Goal: Task Accomplishment & Management: Manage account settings

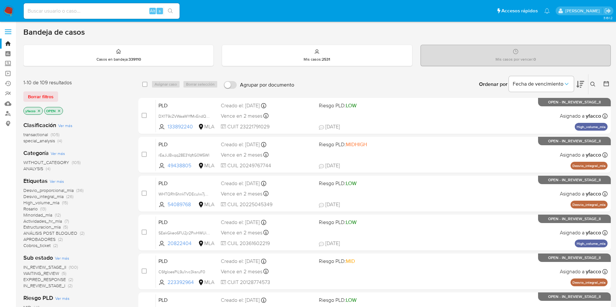
click at [116, 12] on input at bounding box center [102, 11] width 156 height 8
paste input "WmyXFgsHalXC89kTYBbhwzyE"
type input "WmyXFgsHalXC89kTYBbhwzyE"
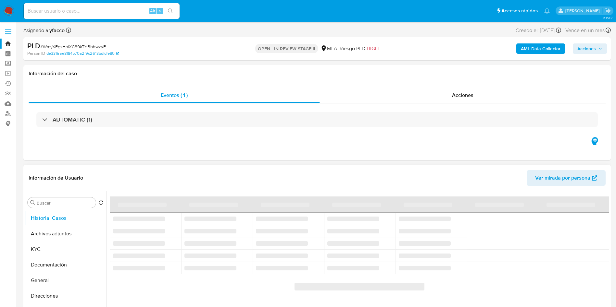
select select "10"
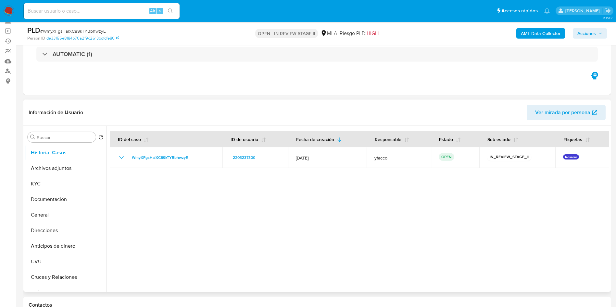
scroll to position [146, 0]
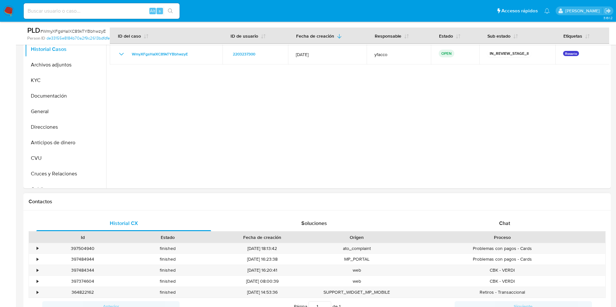
click at [497, 233] on div "Proceso" at bounding box center [502, 237] width 206 height 11
click at [494, 222] on div "Chat" at bounding box center [504, 224] width 175 height 16
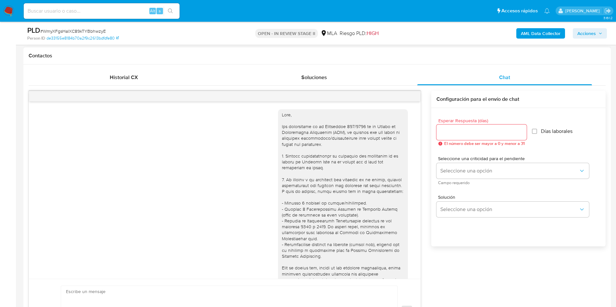
scroll to position [333, 0]
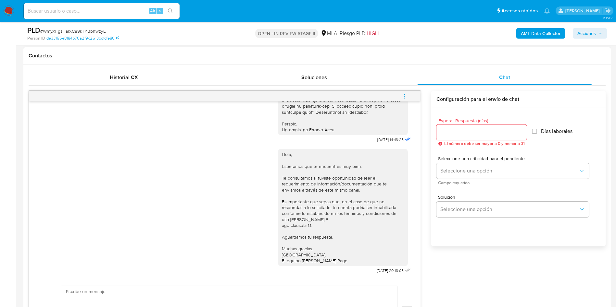
click at [408, 98] on button "menu-action" at bounding box center [404, 97] width 21 height 16
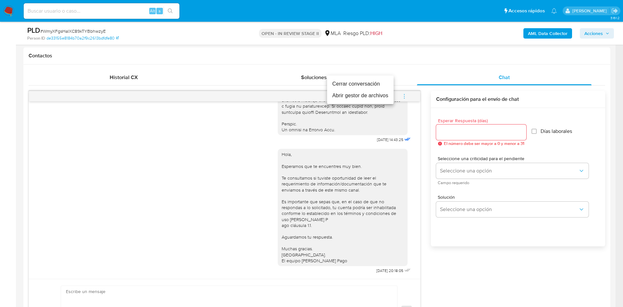
click at [364, 82] on li "Cerrar conversación" at bounding box center [360, 84] width 67 height 12
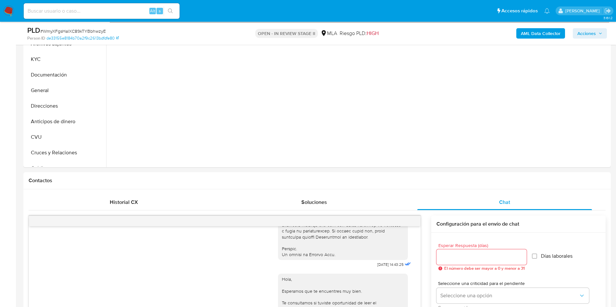
scroll to position [49, 0]
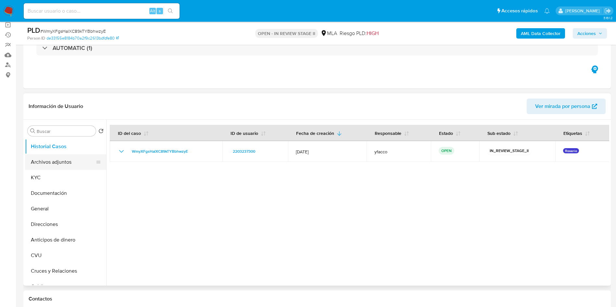
click at [58, 166] on button "Archivos adjuntos" at bounding box center [63, 162] width 76 height 16
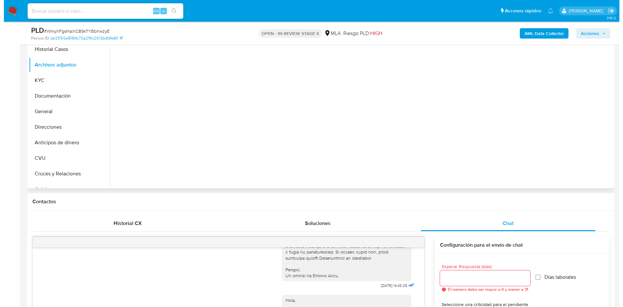
scroll to position [97, 0]
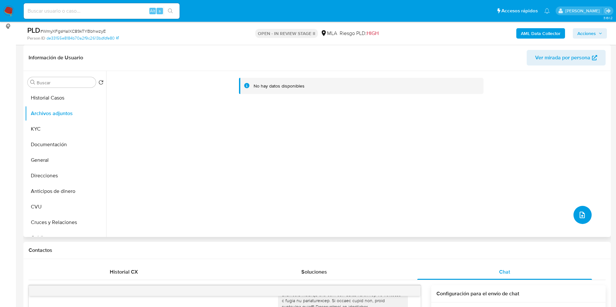
click at [578, 218] on icon "upload-file" at bounding box center [582, 215] width 8 height 8
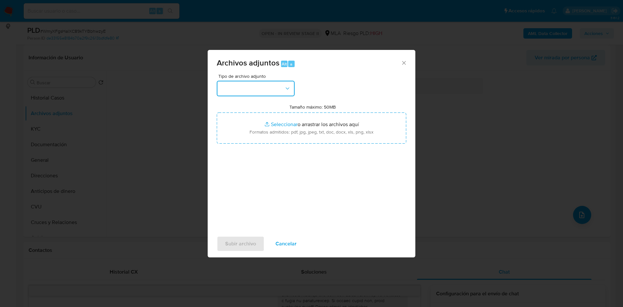
click at [280, 90] on button "button" at bounding box center [256, 89] width 78 height 16
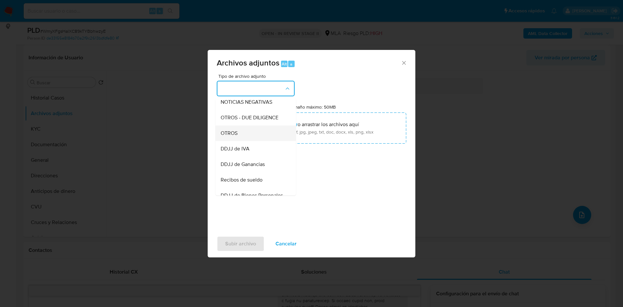
click at [240, 141] on div "OTROS" at bounding box center [254, 134] width 66 height 16
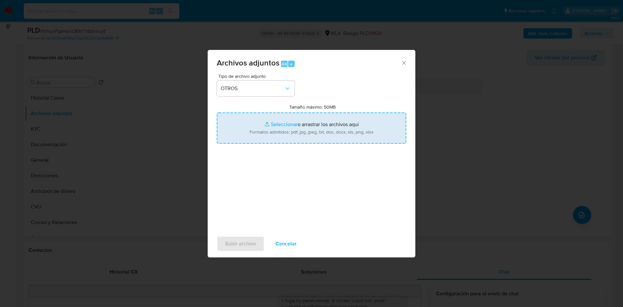
click at [283, 124] on input "Tamaño máximo: 50MB Seleccionar archivos" at bounding box center [312, 128] width 190 height 31
type input "C:\fakepath\Movimientos 2203237300.xlsx"
click at [282, 125] on input "Tamaño máximo: 50MB Seleccionar archivos" at bounding box center [312, 128] width 190 height 31
type input "C:\fakepath\Caselog WmyXFgsHalXC89kTYBbhwzyE_2025_09_18_01_37_21.docx"
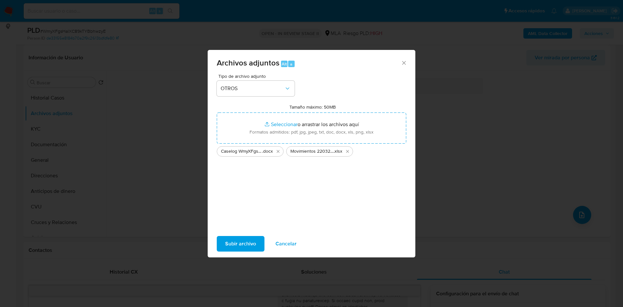
click at [242, 242] on span "Subir archivo" at bounding box center [240, 244] width 31 height 14
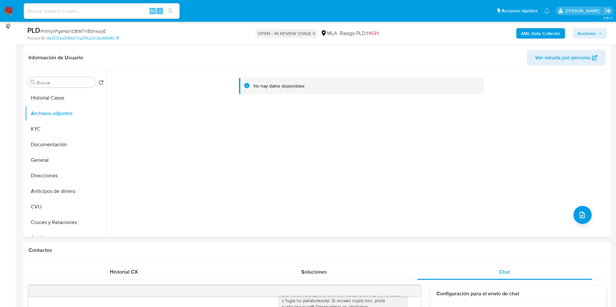
click at [543, 34] on b "AML Data Collector" at bounding box center [541, 33] width 40 height 10
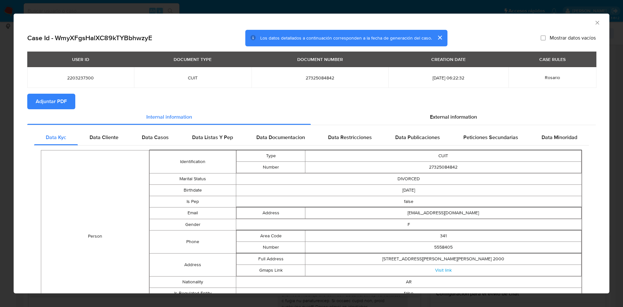
click at [51, 101] on span "Adjuntar PDF" at bounding box center [51, 101] width 31 height 14
click at [591, 17] on div "AML Data Collector" at bounding box center [312, 22] width 596 height 16
click at [590, 19] on div "AML Data Collector" at bounding box center [312, 22] width 596 height 16
click at [594, 22] on icon "Cerrar ventana" at bounding box center [597, 22] width 6 height 6
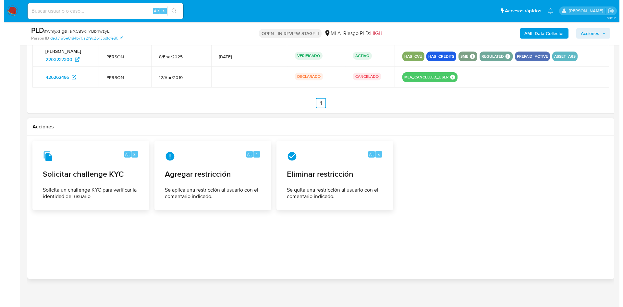
scroll to position [1035, 0]
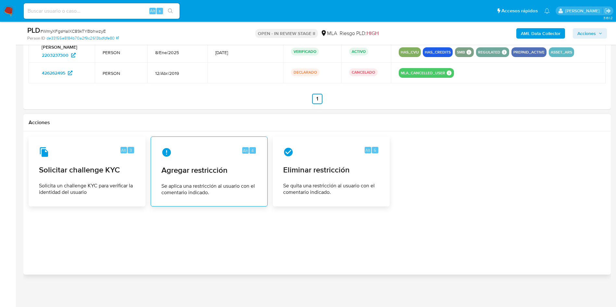
click at [193, 180] on div "Alt 4 Agregar restricción Se aplica una restricción al usuario con el comentari…" at bounding box center [209, 171] width 106 height 59
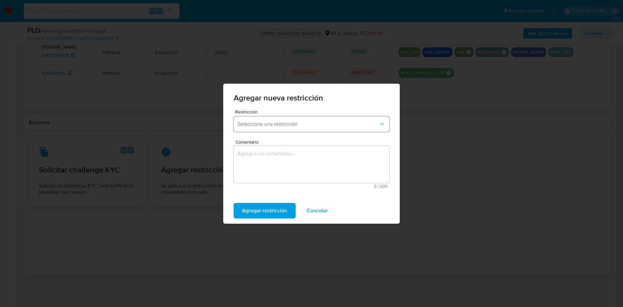
click at [269, 128] on button "Seleccione una restricción" at bounding box center [312, 125] width 156 height 16
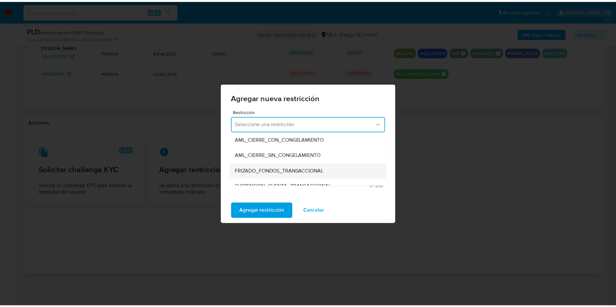
scroll to position [97, 0]
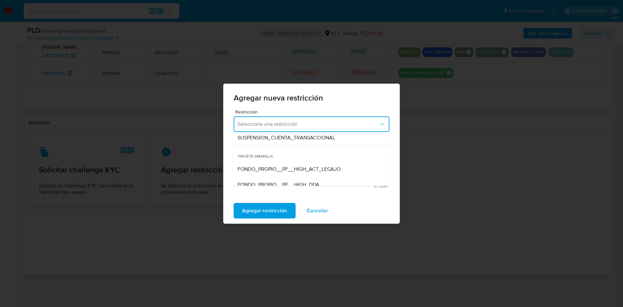
drag, startPoint x: 302, startPoint y: 137, endPoint x: 301, endPoint y: 146, distance: 9.4
click at [301, 137] on span "SUSPENSION_CUENTA_TRANSACCIONAL" at bounding box center [287, 138] width 98 height 6
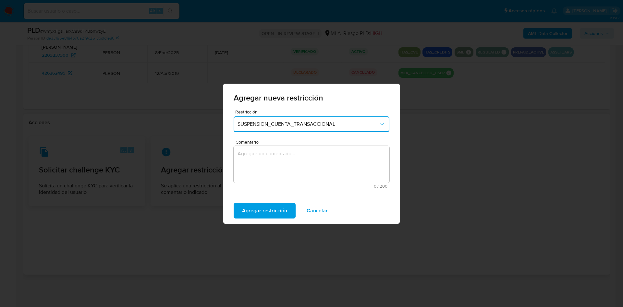
click at [280, 168] on textarea "Comentario" at bounding box center [312, 164] width 156 height 37
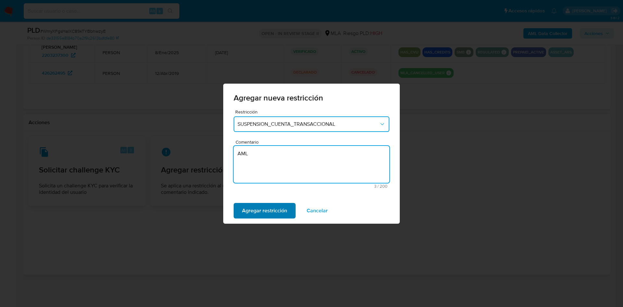
type textarea "AML"
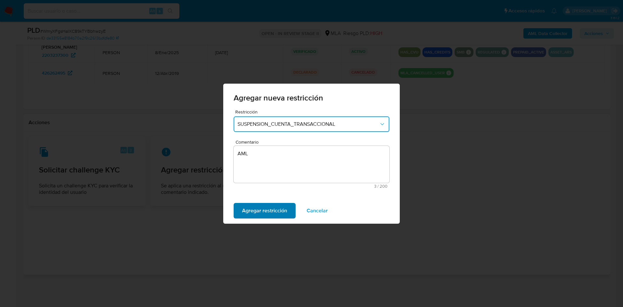
click at [268, 210] on span "Agregar restricción" at bounding box center [264, 211] width 45 height 14
click at [259, 210] on span "Confirmar" at bounding box center [253, 211] width 23 height 14
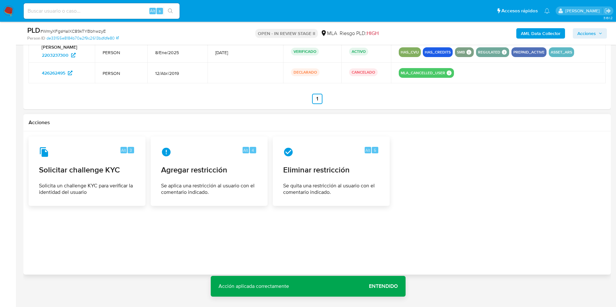
click at [591, 37] on span "Acciones" at bounding box center [586, 33] width 19 height 10
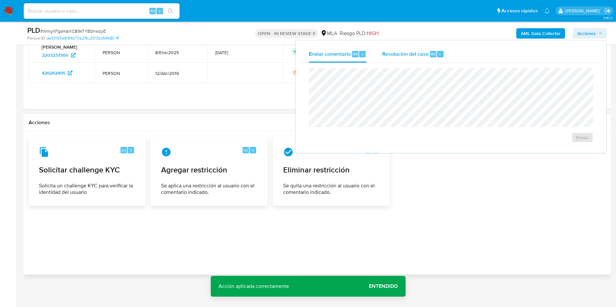
click at [428, 51] on div "Resolución del caso Alt r" at bounding box center [413, 54] width 62 height 17
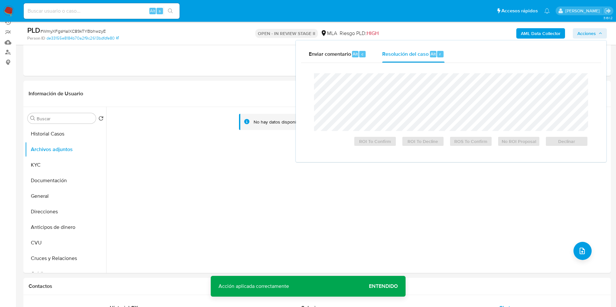
scroll to position [61, 0]
click at [59, 119] on input "Buscar" at bounding box center [65, 119] width 56 height 6
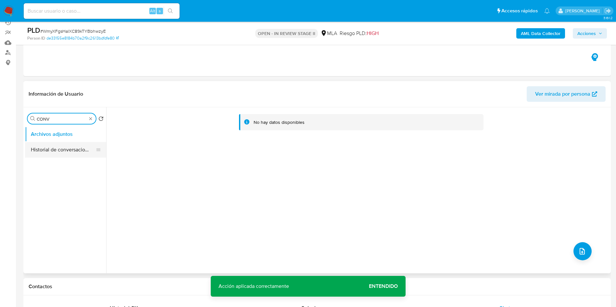
type input "CONV"
click at [74, 156] on button "Historial de conversaciones" at bounding box center [63, 150] width 76 height 16
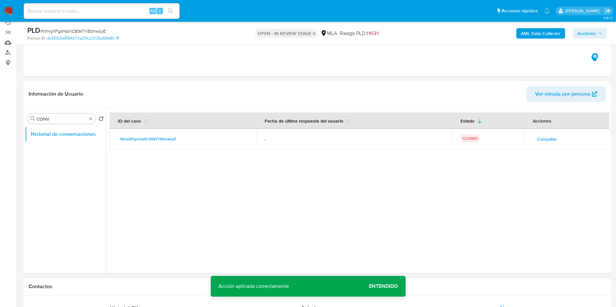
click at [598, 31] on icon "button" at bounding box center [600, 33] width 4 height 4
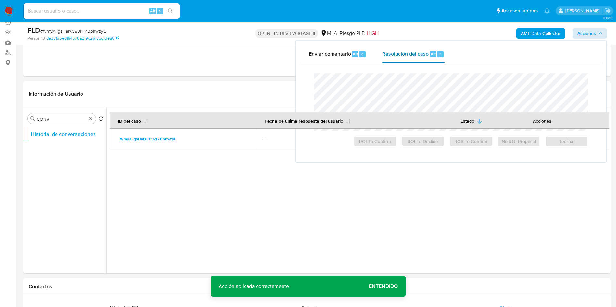
click at [408, 51] on span "Resolución del caso" at bounding box center [405, 53] width 46 height 7
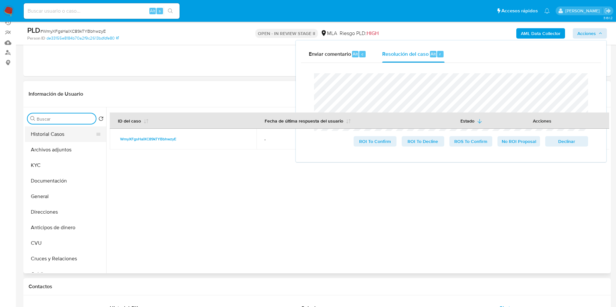
click at [56, 134] on button "Historial Casos" at bounding box center [63, 135] width 76 height 16
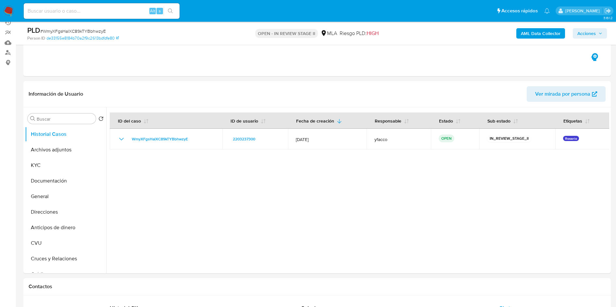
click at [585, 37] on span "Acciones" at bounding box center [586, 33] width 19 height 10
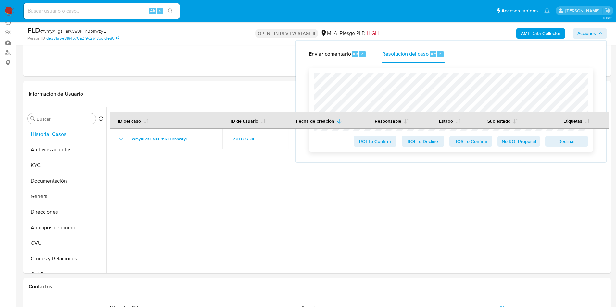
click at [471, 139] on span "ROS To Confirm" at bounding box center [471, 141] width 34 height 9
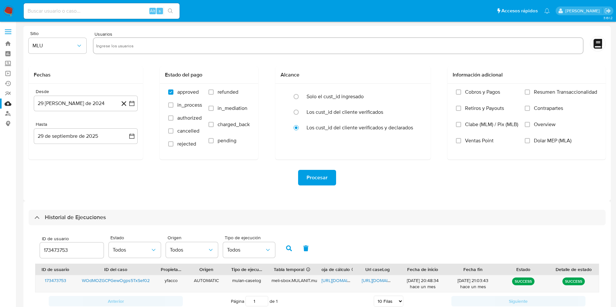
select select "10"
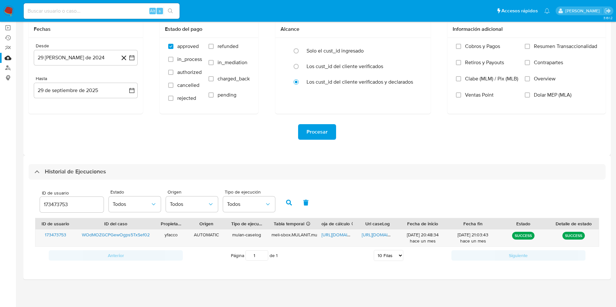
drag, startPoint x: 72, startPoint y: 208, endPoint x: 0, endPoint y: 192, distance: 73.8
click at [0, 195] on section "Bandeja Tablero Screening Búsqueda en Listas Watchlist Herramientas Operaciones…" at bounding box center [308, 130] width 616 height 353
type input "2203237300"
click at [287, 206] on button "button" at bounding box center [288, 203] width 17 height 16
click at [329, 235] on span "https://docs.google.com/spreadsheets/d/1MXLZZC63KRwFYsnl9_hw3uLROP-CxehVm8uWmd5…" at bounding box center [343, 235] width 45 height 6
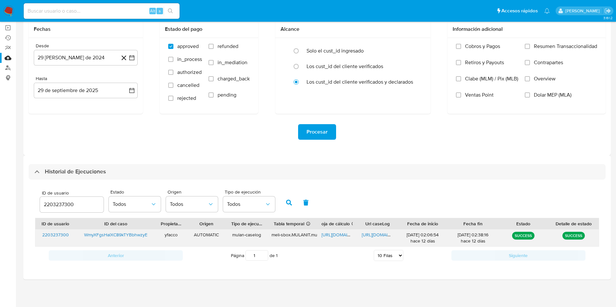
click at [373, 237] on span "https://docs.google.com/document/d/1V3HvirCsg1U4nR2aMY3tQW9GpGYbQVtytrbwlpDXjTM…" at bounding box center [384, 235] width 45 height 6
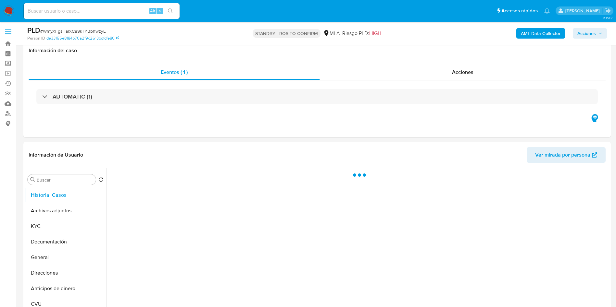
scroll to position [49, 0]
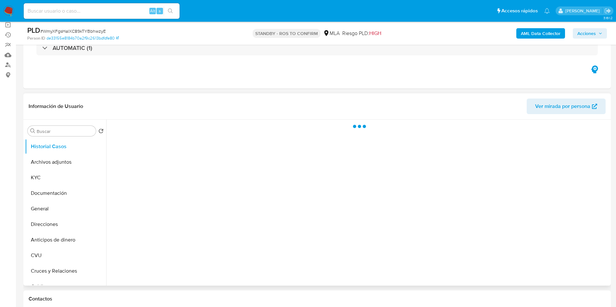
select select "10"
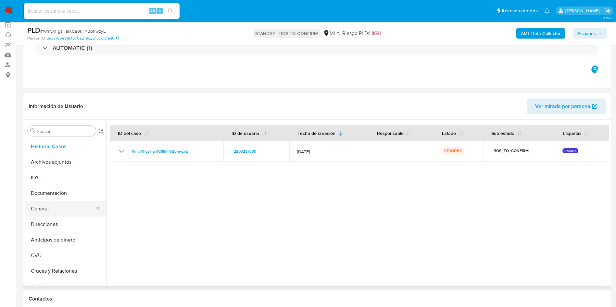
click at [31, 213] on button "General" at bounding box center [63, 209] width 76 height 16
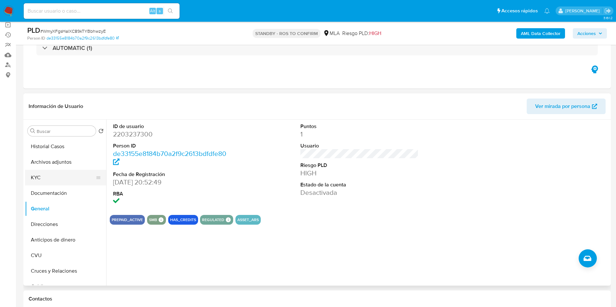
click at [51, 170] on button "KYC" at bounding box center [63, 178] width 76 height 16
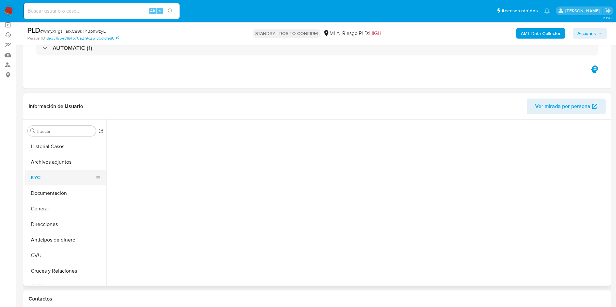
click at [52, 176] on button "KYC" at bounding box center [63, 178] width 76 height 16
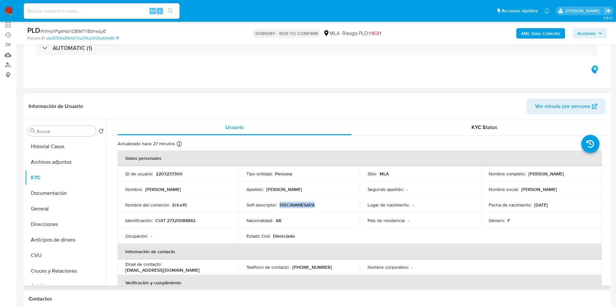
drag, startPoint x: 278, startPoint y: 204, endPoint x: 324, endPoint y: 205, distance: 45.4
click at [324, 205] on div "Soft descriptor : ERICAVANESAPA" at bounding box center [298, 205] width 105 height 6
copy p "ERICAVANESAPA"
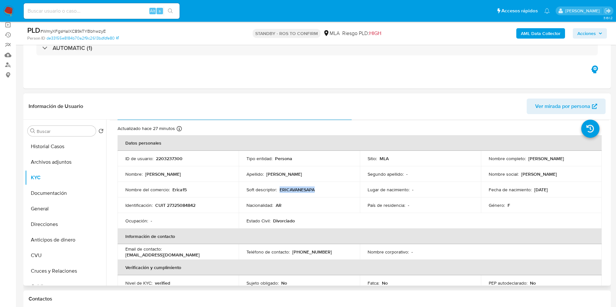
scroll to position [0, 0]
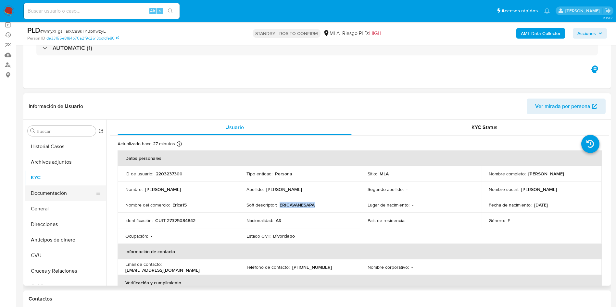
click at [57, 196] on button "Documentación" at bounding box center [63, 194] width 76 height 16
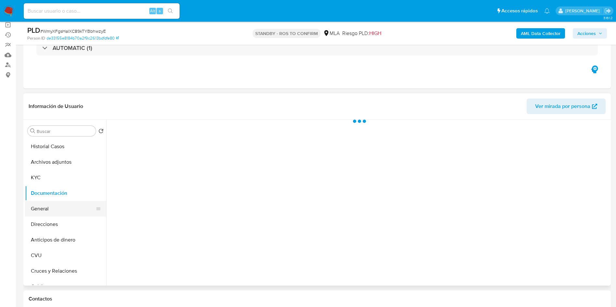
click at [57, 207] on button "General" at bounding box center [63, 209] width 76 height 16
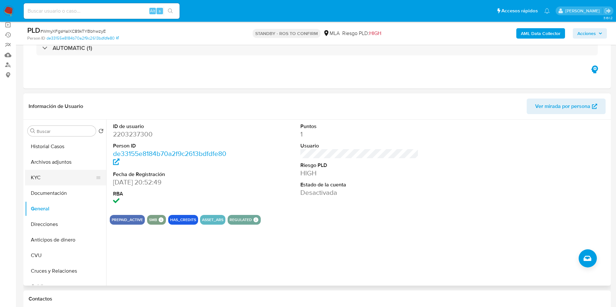
click at [69, 179] on button "KYC" at bounding box center [63, 178] width 76 height 16
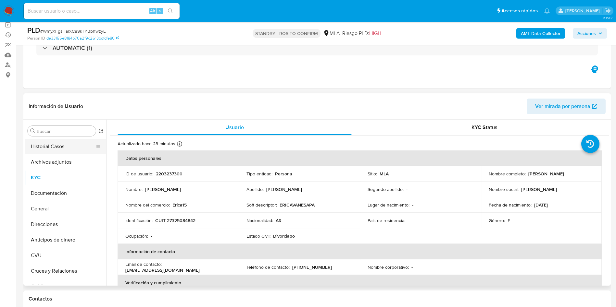
click at [73, 146] on button "Historial Casos" at bounding box center [63, 147] width 76 height 16
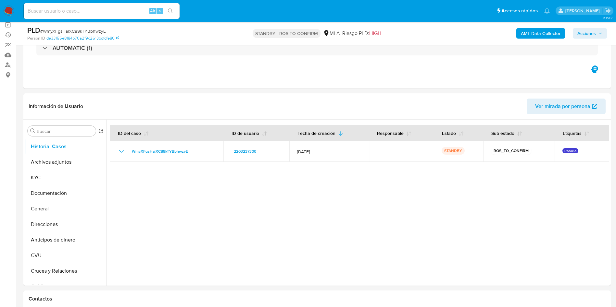
click at [128, 13] on input at bounding box center [102, 11] width 156 height 8
paste input "CUn01hlQTaQj7nLjMkG9vj1o"
type input "CUn01hlQTaQj7nLjMkG9vj1o"
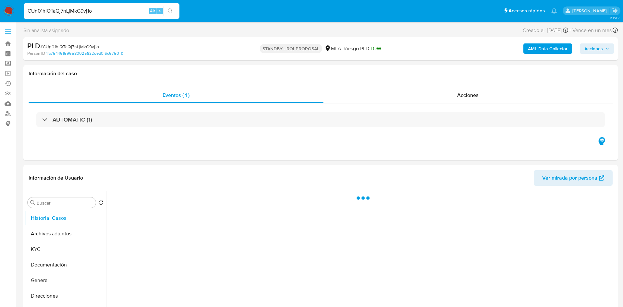
select select "10"
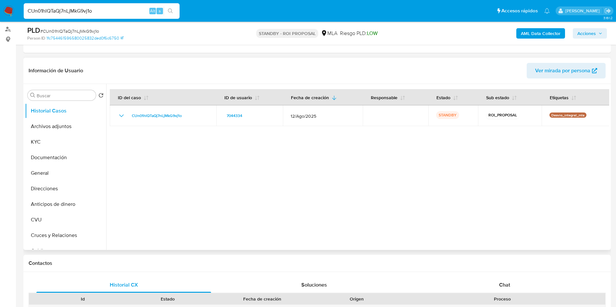
scroll to position [97, 0]
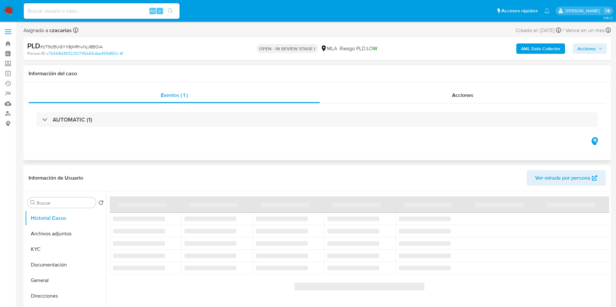
select select "10"
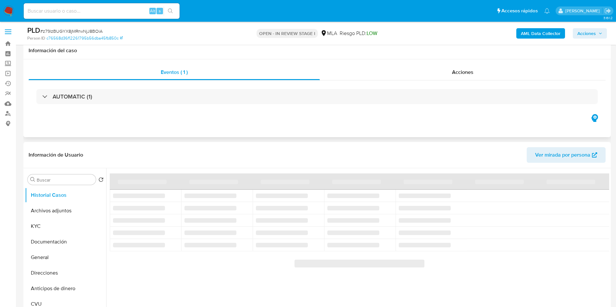
scroll to position [49, 0]
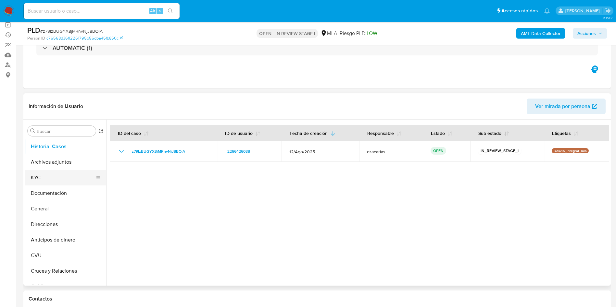
click at [46, 179] on button "KYC" at bounding box center [63, 178] width 76 height 16
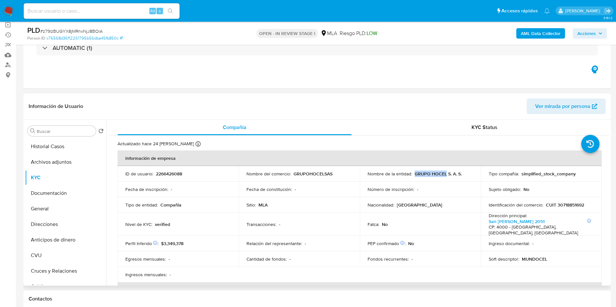
drag, startPoint x: 413, startPoint y: 174, endPoint x: 444, endPoint y: 174, distance: 31.5
click at [444, 174] on p "GRUPO HOCEL S. A. S." at bounding box center [437, 174] width 47 height 6
copy p "GRUPO HOCEL"
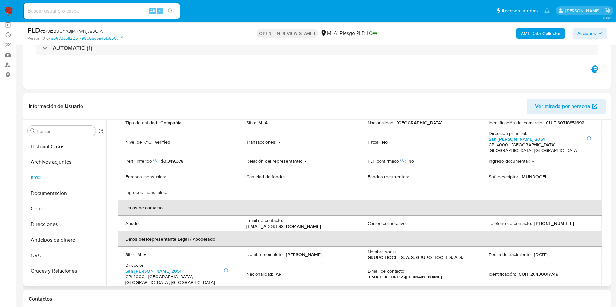
scroll to position [97, 0]
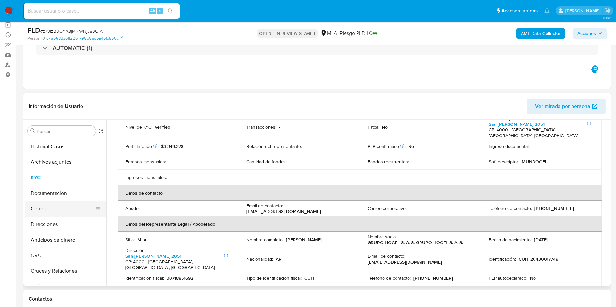
click at [48, 209] on button "General" at bounding box center [63, 209] width 76 height 16
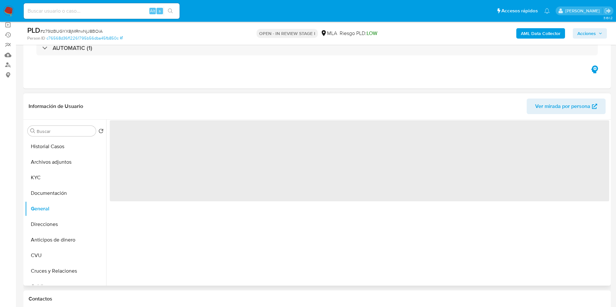
scroll to position [0, 0]
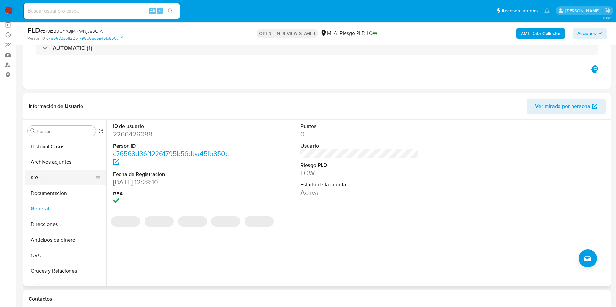
click at [45, 177] on button "KYC" at bounding box center [63, 178] width 76 height 16
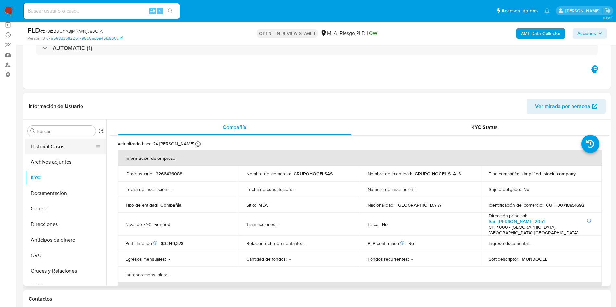
click at [53, 140] on button "Historial Casos" at bounding box center [63, 147] width 76 height 16
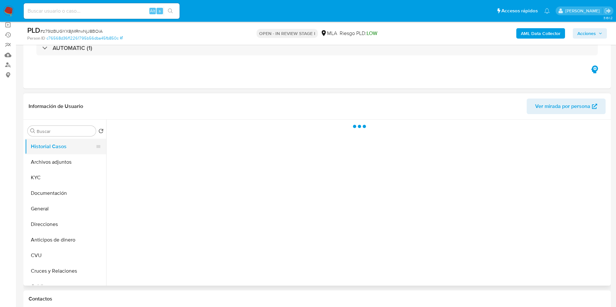
click at [56, 146] on button "Historial Casos" at bounding box center [63, 147] width 76 height 16
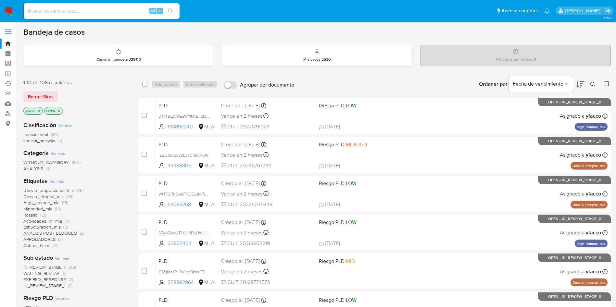
click at [103, 15] on div "Alt s" at bounding box center [102, 11] width 156 height 16
click at [105, 10] on input at bounding box center [102, 11] width 156 height 8
paste input "CUn01hlQTaQj7nLjMkG9vj1o"
type input "CUn01hlQTaQj7nLjMkG9vj1o"
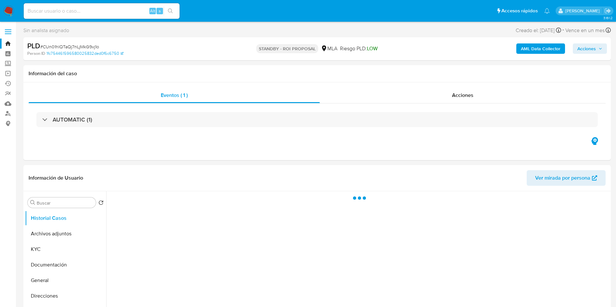
select select "10"
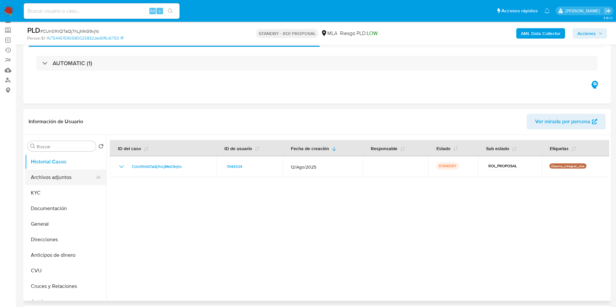
scroll to position [49, 0]
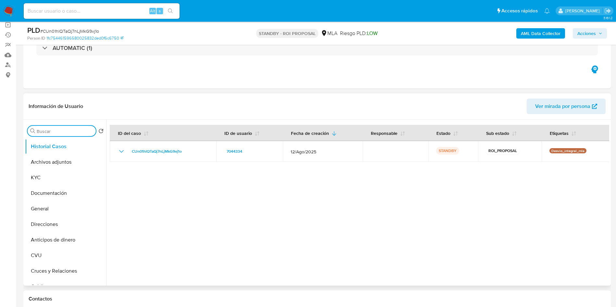
click at [55, 134] on input "Buscar" at bounding box center [65, 132] width 56 height 6
type input "conv"
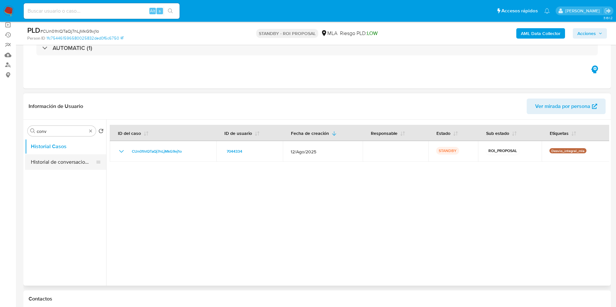
click at [60, 162] on button "Historial de conversaciones" at bounding box center [63, 162] width 76 height 16
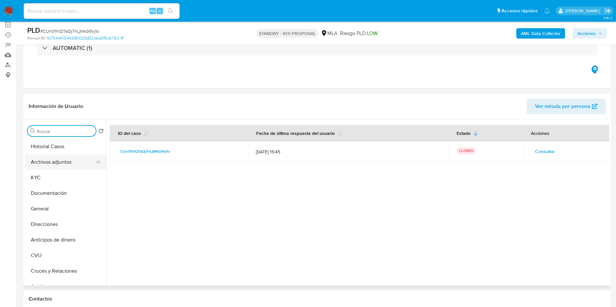
click at [55, 165] on button "Archivos adjuntos" at bounding box center [63, 162] width 76 height 16
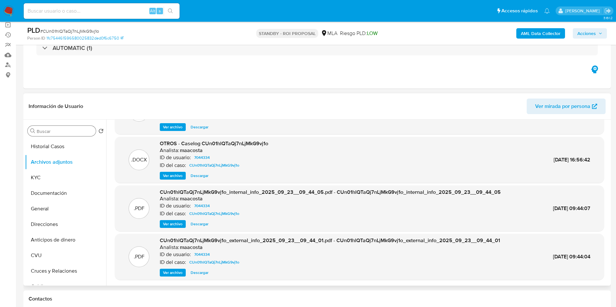
scroll to position [146, 0]
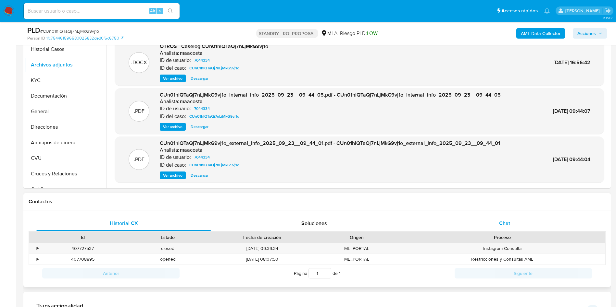
click at [516, 227] on div "Chat" at bounding box center [504, 224] width 175 height 16
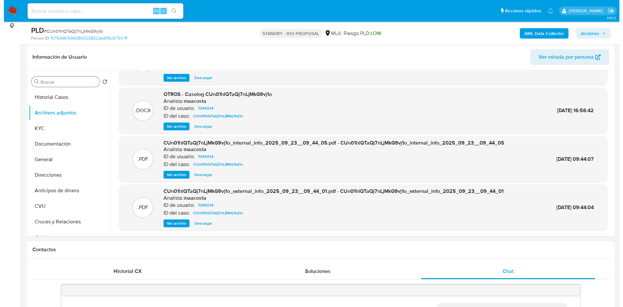
scroll to position [97, 0]
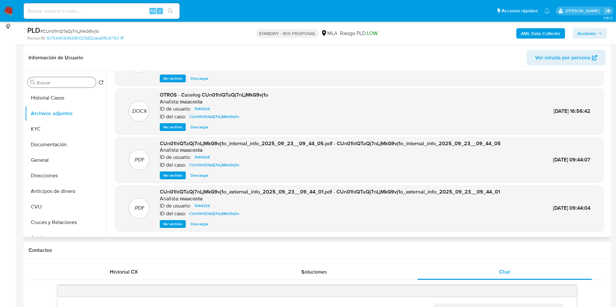
click at [178, 125] on span "Ver archivo" at bounding box center [172, 127] width 19 height 6
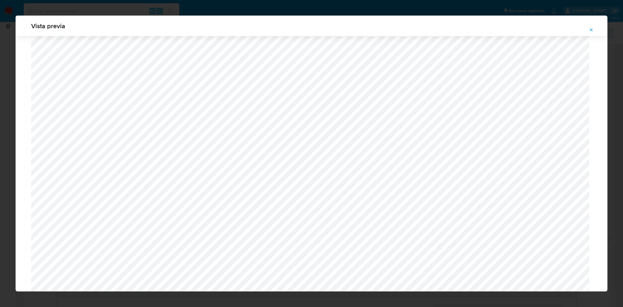
scroll to position [84, 0]
click at [588, 30] on button "Attachment preview" at bounding box center [591, 30] width 14 height 10
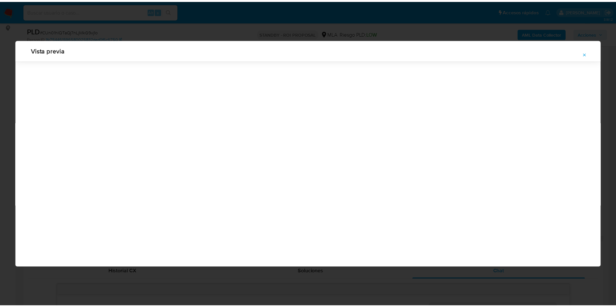
scroll to position [0, 0]
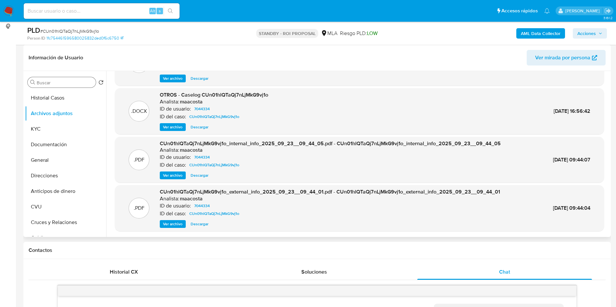
click at [129, 10] on input at bounding box center [102, 11] width 156 height 8
paste input "lJtzxcGApcgaTN6GFJk8P8Ha"
type input "lJtzxcGApcgaTN6GFJk8P8Ha"
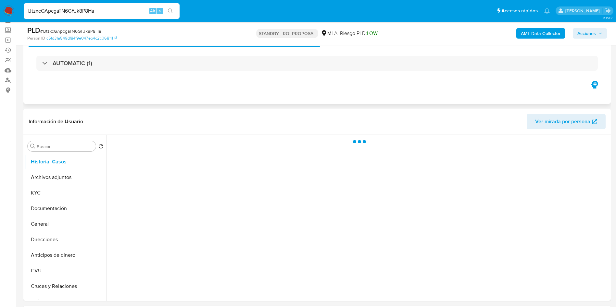
scroll to position [49, 0]
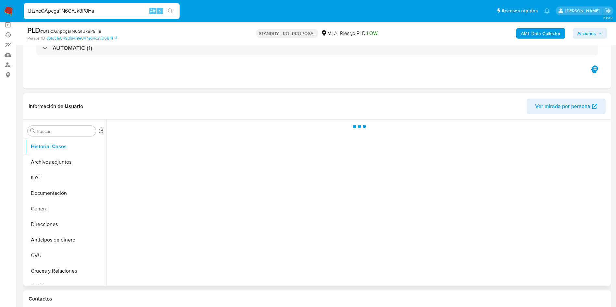
select select "10"
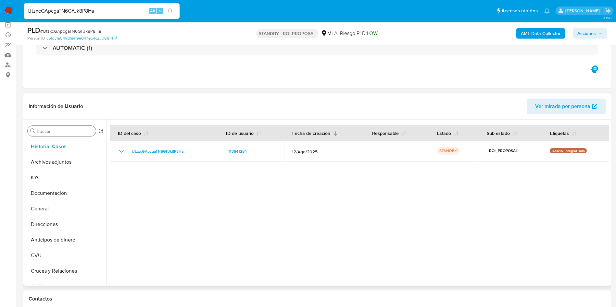
click at [57, 131] on input "Buscar" at bounding box center [65, 132] width 56 height 6
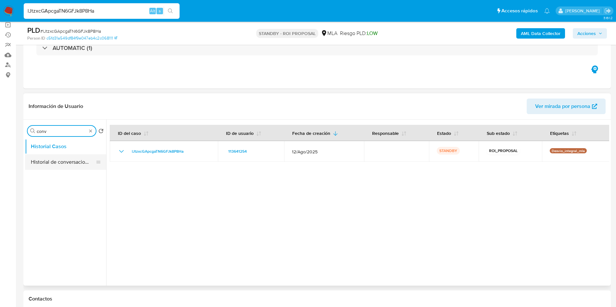
type input "conv"
click at [73, 165] on button "Historial de conversaciones" at bounding box center [63, 162] width 76 height 16
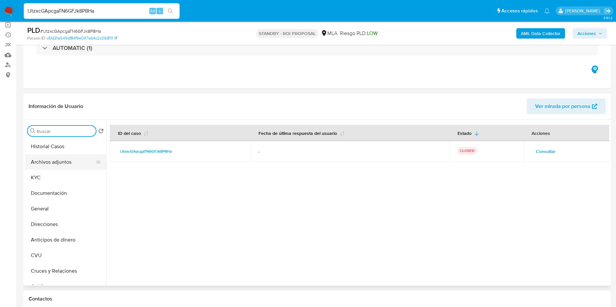
click at [51, 159] on button "Archivos adjuntos" at bounding box center [63, 162] width 76 height 16
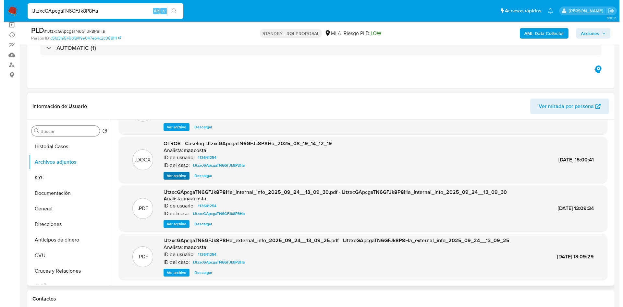
scroll to position [0, 0]
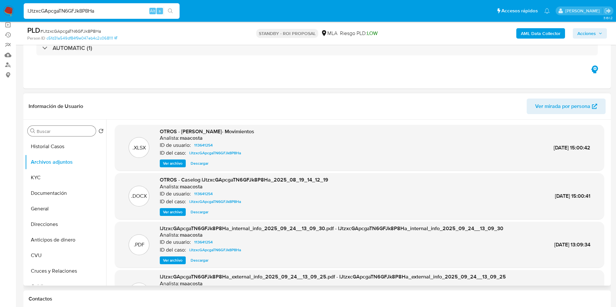
click at [166, 211] on span "Ver archivo" at bounding box center [172, 212] width 19 height 6
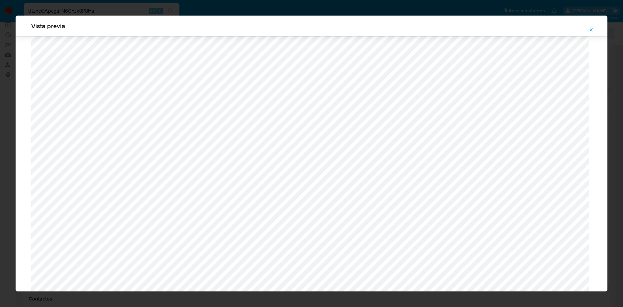
scroll to position [377, 0]
click at [587, 31] on button "Attachment preview" at bounding box center [591, 30] width 14 height 10
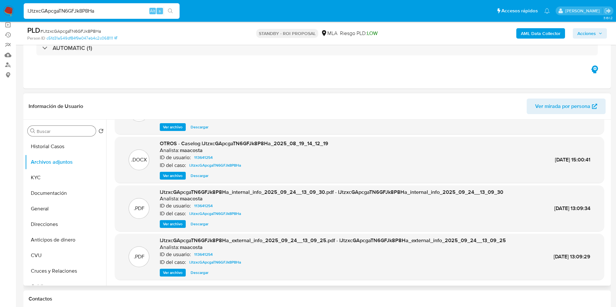
scroll to position [0, 0]
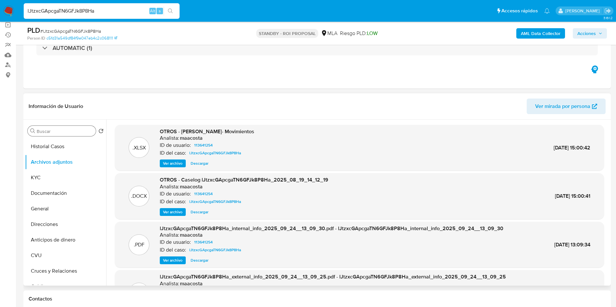
click at [201, 166] on span "Descargar" at bounding box center [200, 163] width 18 height 6
click at [60, 145] on button "Historial Casos" at bounding box center [63, 147] width 76 height 16
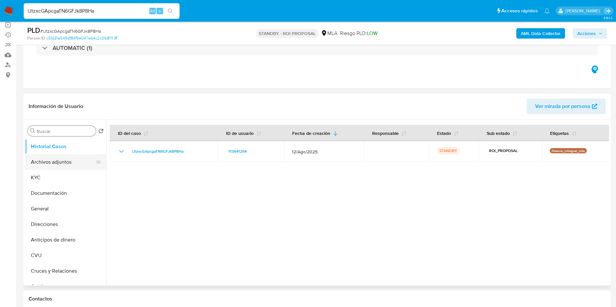
click at [60, 166] on button "Archivos adjuntos" at bounding box center [63, 162] width 76 height 16
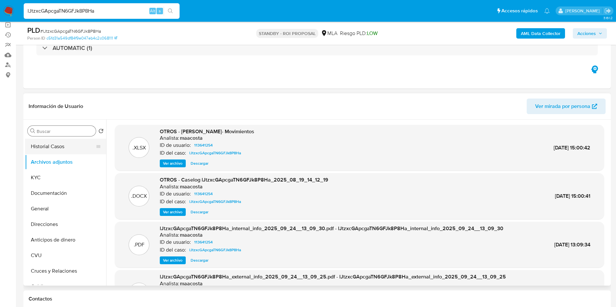
click at [62, 146] on button "Historial Casos" at bounding box center [63, 147] width 76 height 16
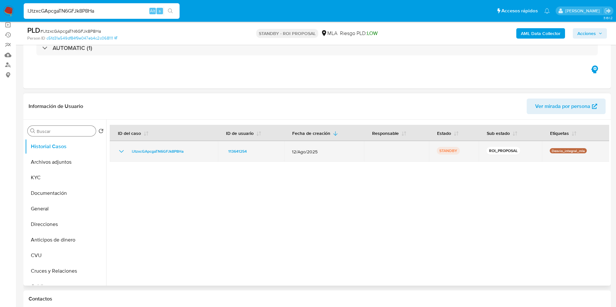
drag, startPoint x: 125, startPoint y: 152, endPoint x: 188, endPoint y: 153, distance: 63.0
click at [188, 153] on div "lJtzxcGApcgaTN6GFJk8P8Ha" at bounding box center [163, 152] width 93 height 8
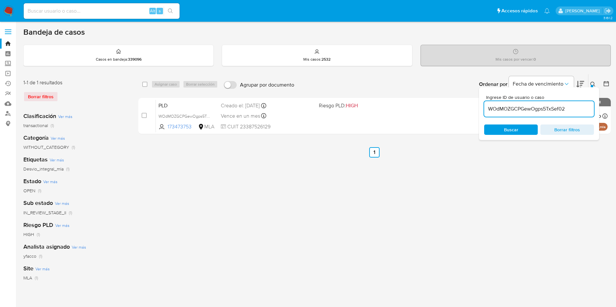
click at [570, 104] on div "WOdMOZGCPGewOgps5TxSef02" at bounding box center [539, 109] width 110 height 16
click at [573, 109] on input "WOdMOZGCPGewOgps5TxSef02" at bounding box center [539, 109] width 110 height 8
paste input "QI0Sn4B7tiNd5RQ98YUIIbhn"
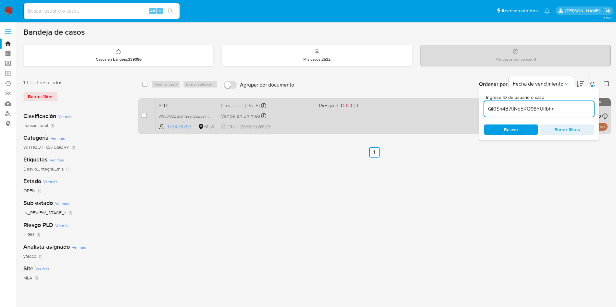
type input "QI0Sn4B7tiNd5RQ98YUIIbhn"
click at [143, 117] on input "checkbox" at bounding box center [144, 115] width 5 height 5
checkbox input "true"
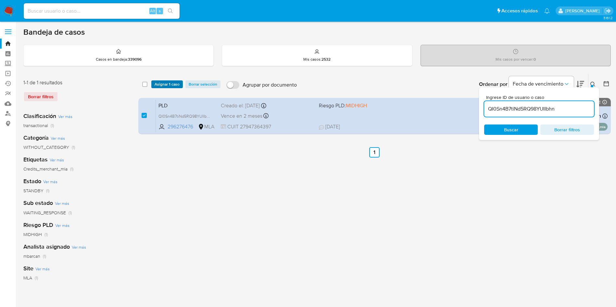
click at [157, 87] on span "Asignar 1 caso" at bounding box center [166, 84] width 25 height 6
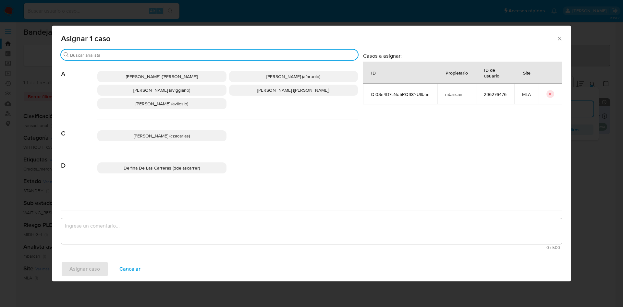
click at [104, 53] on input "Buscar" at bounding box center [212, 55] width 285 height 6
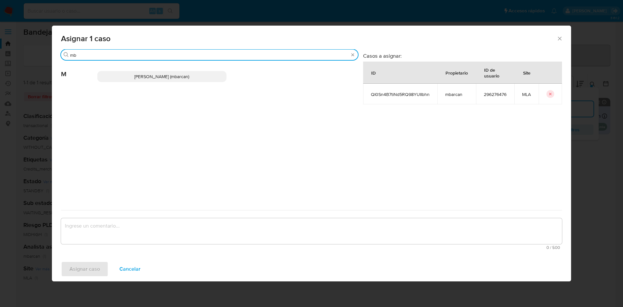
type input "mb"
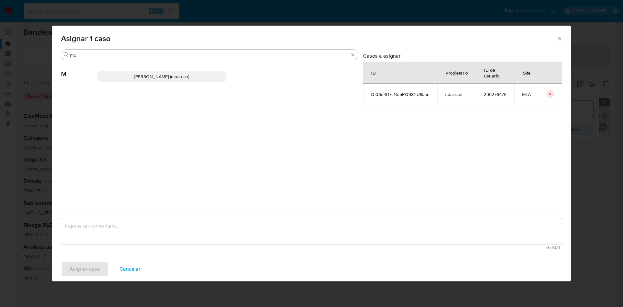
click at [110, 79] on p "[PERSON_NAME] (mbarcan)" at bounding box center [161, 76] width 129 height 11
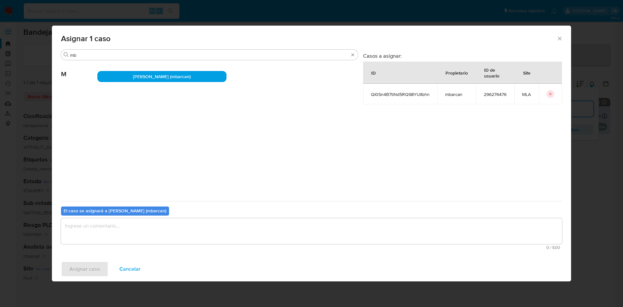
click at [93, 231] on textarea "assign-modal" at bounding box center [311, 231] width 501 height 26
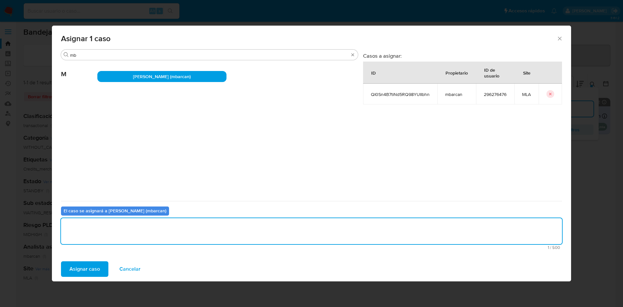
click at [93, 269] on span "Asignar caso" at bounding box center [84, 269] width 31 height 14
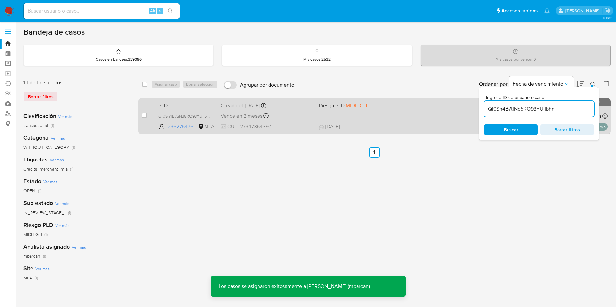
click at [245, 119] on div "Vence en 2 meses Vence el [DATE] 03:15:27" at bounding box center [267, 116] width 93 height 9
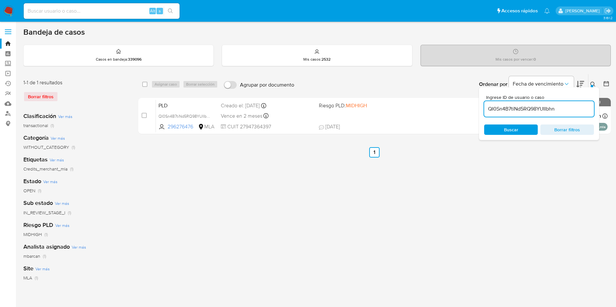
click at [578, 113] on input "QI0Sn4B7tiNd5RQ98YUIIbhn" at bounding box center [539, 109] width 110 height 8
paste input "lJtzxcGApcgaTN6GFJk8P8Ha"
type input "lJtzxcGApcgaTN6GFJk8P8Ha"
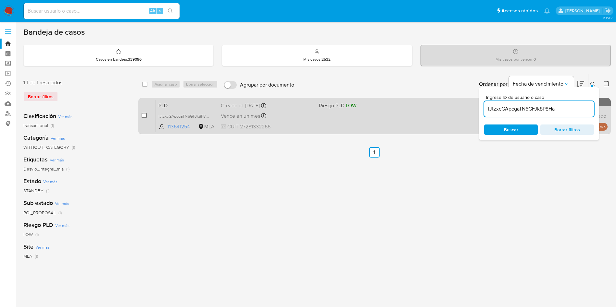
click at [144, 116] on input "checkbox" at bounding box center [144, 115] width 5 height 5
checkbox input "true"
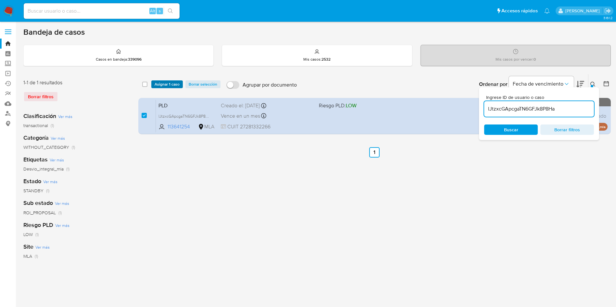
click at [164, 87] on span "Asignar 1 caso" at bounding box center [166, 84] width 25 height 6
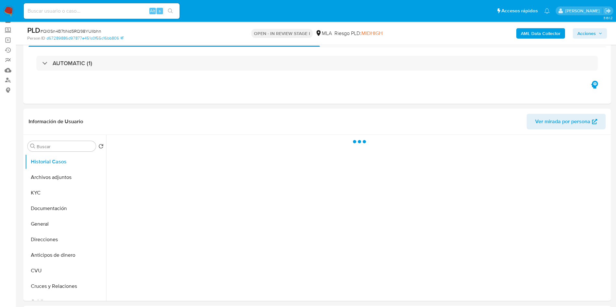
scroll to position [49, 0]
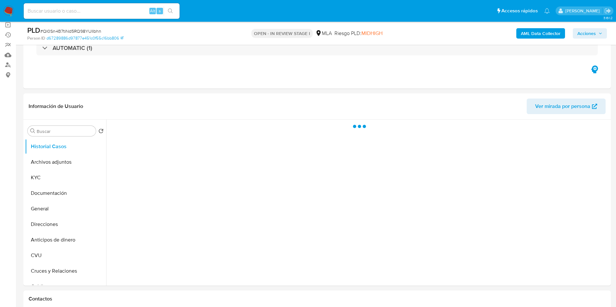
select select "10"
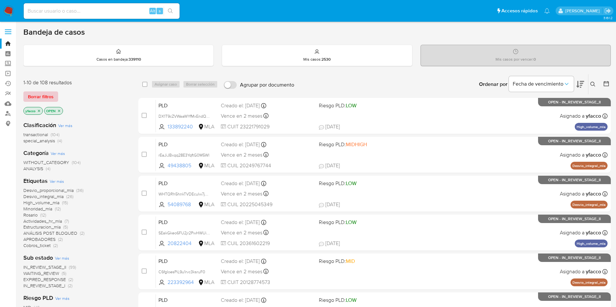
click at [36, 100] on span "Borrar filtros" at bounding box center [41, 96] width 26 height 9
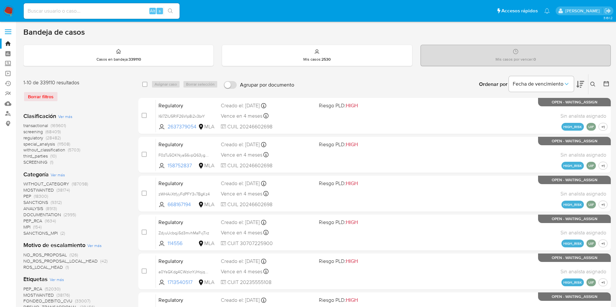
click at [592, 86] on icon at bounding box center [592, 84] width 5 height 5
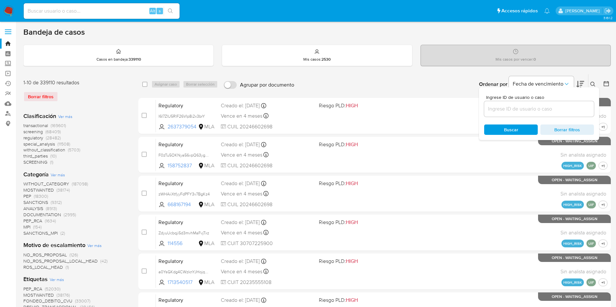
click at [519, 110] on input at bounding box center [539, 109] width 110 height 8
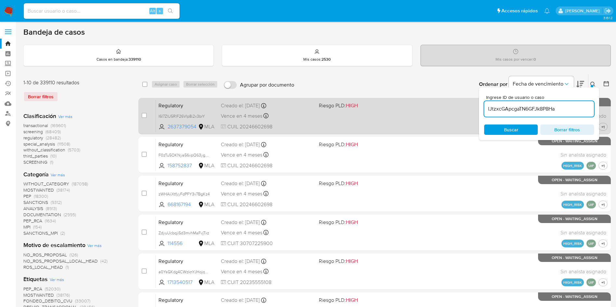
type input "lJtzxcGApcgaTN6GFJk8P8Ha"
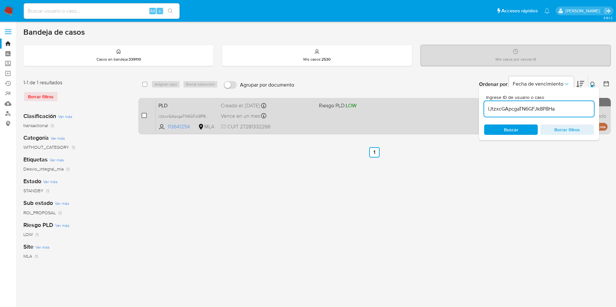
click at [144, 113] on input "checkbox" at bounding box center [144, 115] width 5 height 5
checkbox input "true"
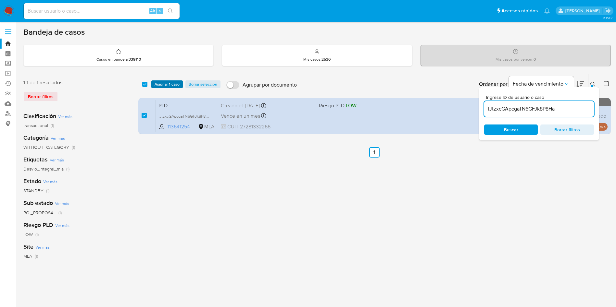
click at [168, 87] on span "Asignar 1 caso" at bounding box center [166, 84] width 25 height 6
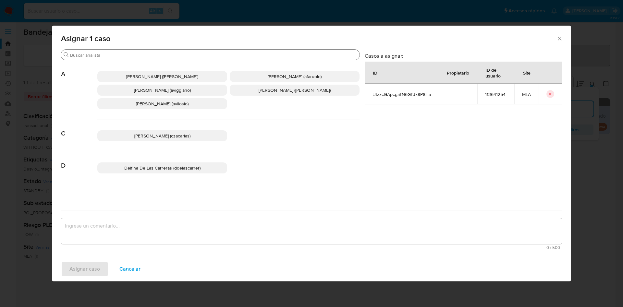
click at [142, 55] on input "Buscar" at bounding box center [213, 55] width 287 height 6
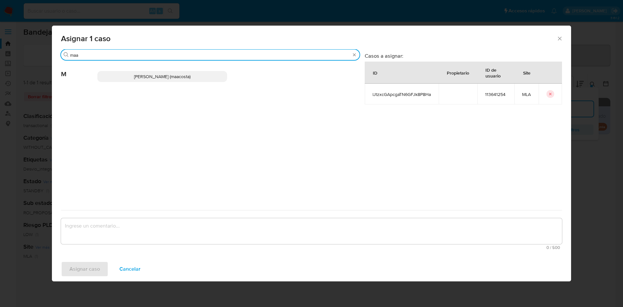
type input "maa"
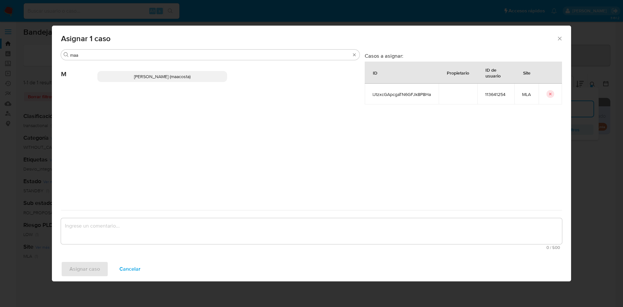
click at [144, 75] on span "Maria Sol Acosta Aguero (maacosta)" at bounding box center [162, 76] width 56 height 6
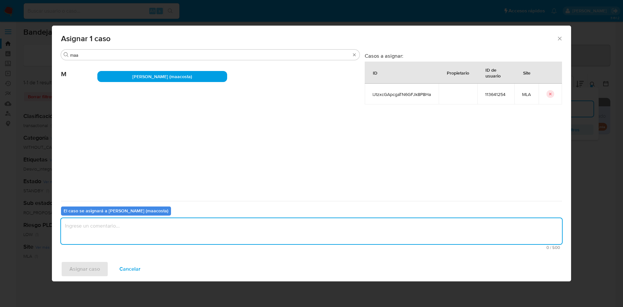
click at [117, 230] on textarea "assign-modal" at bounding box center [311, 231] width 501 height 26
click at [91, 267] on span "Asignar caso" at bounding box center [84, 269] width 31 height 14
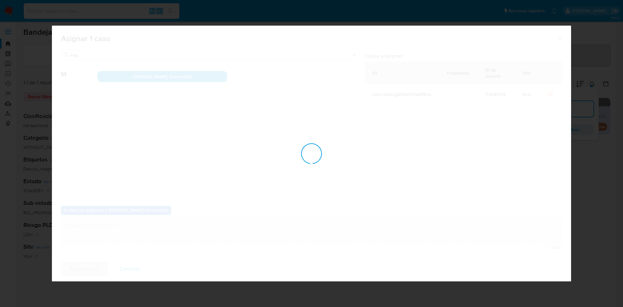
checkbox input "false"
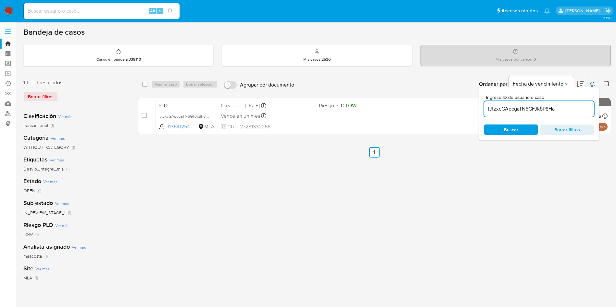
click at [574, 114] on div "lJtzxcGApcgaTN6GFJk8P8Ha" at bounding box center [539, 109] width 110 height 16
click at [574, 112] on input "lJtzxcGApcgaTN6GFJk8P8Ha" at bounding box center [539, 109] width 110 height 8
paste input "lJtzxcGApcgaTN6GFJk8P8Ha"
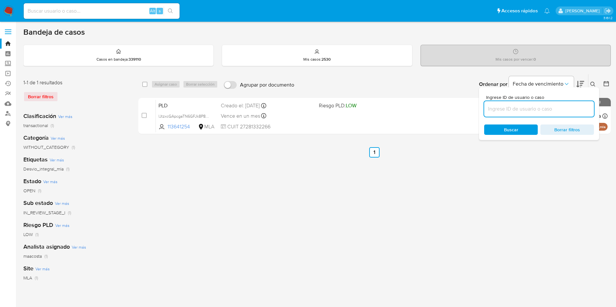
type input "lJtzxcGApcgaTN6GFJk8P8Ha"
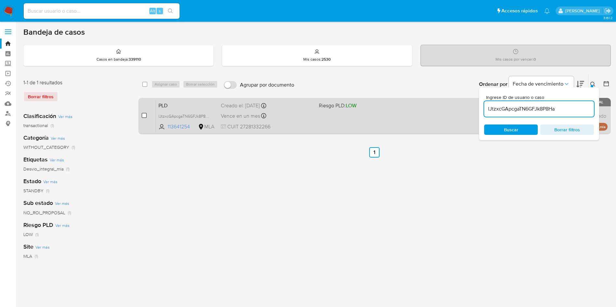
click at [146, 116] on input "checkbox" at bounding box center [144, 115] width 5 height 5
checkbox input "true"
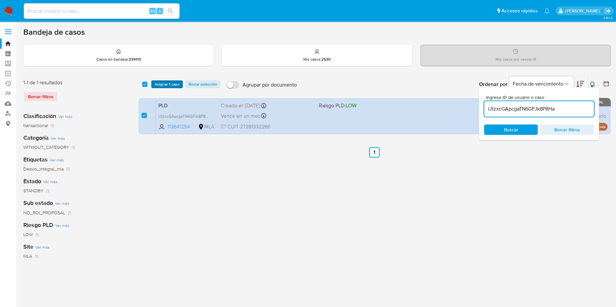
click at [168, 87] on span "Asignar 1 caso" at bounding box center [166, 84] width 25 height 6
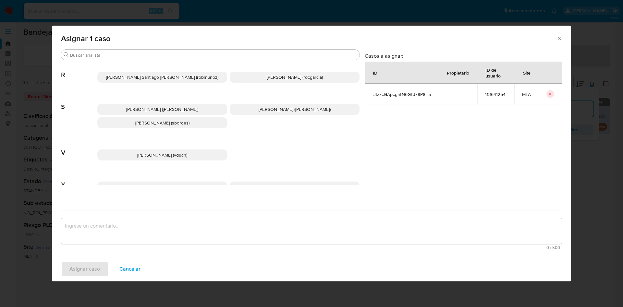
scroll to position [580, 0]
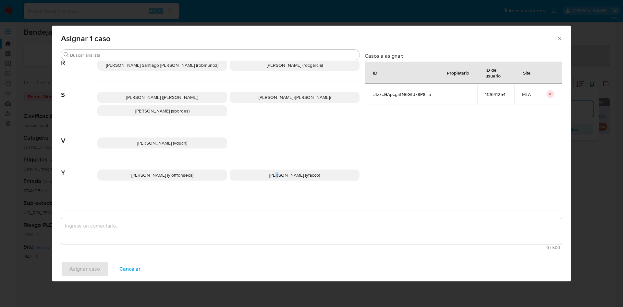
click at [270, 176] on div "Yanina Loff Fonseca (ylofffonseca) Yesica Paola Facco (yfacco)" at bounding box center [228, 175] width 262 height 32
click at [269, 172] on span "Yesica Paola Facco (yfacco)" at bounding box center [294, 175] width 51 height 6
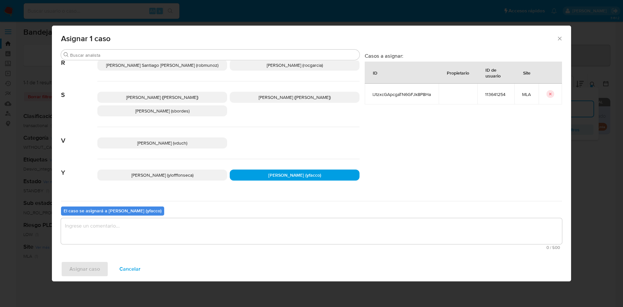
click at [196, 236] on textarea "assign-modal" at bounding box center [311, 231] width 501 height 26
click at [89, 272] on span "Asignar caso" at bounding box center [84, 269] width 31 height 14
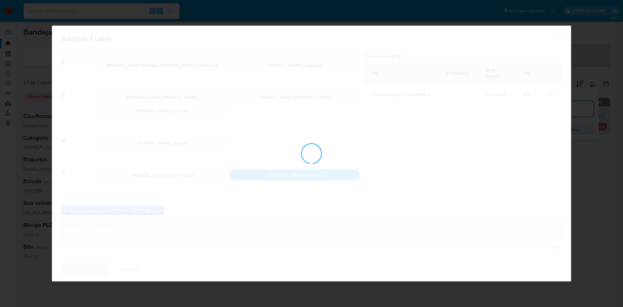
checkbox input "false"
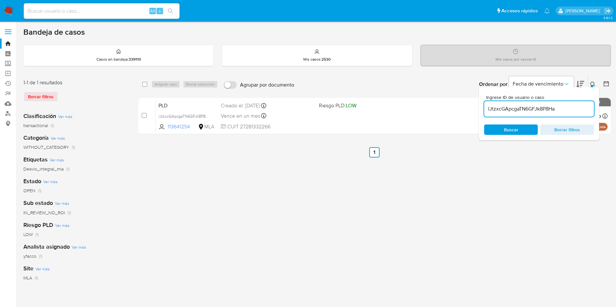
click at [562, 113] on input "lJtzxcGApcgaTN6GFJk8P8Ha" at bounding box center [539, 109] width 110 height 8
paste input "lJtzxcGApcgaTN6GFJk8P8Ha"
type input "lJtzxcGApcgaTN6GFJk8P8Ha"
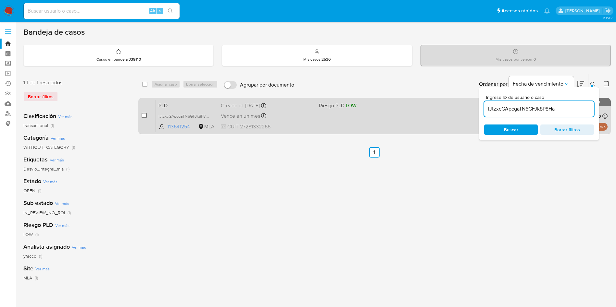
click at [144, 116] on input "checkbox" at bounding box center [144, 115] width 5 height 5
checkbox input "true"
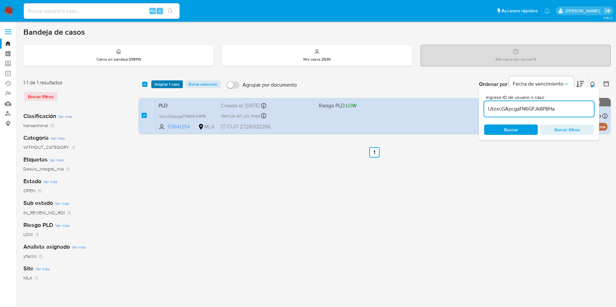
click at [160, 83] on span "Asignar 1 caso" at bounding box center [166, 84] width 25 height 6
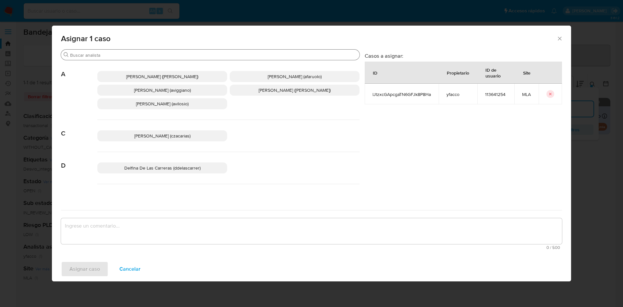
click at [110, 54] on input "Buscar" at bounding box center [213, 55] width 287 height 6
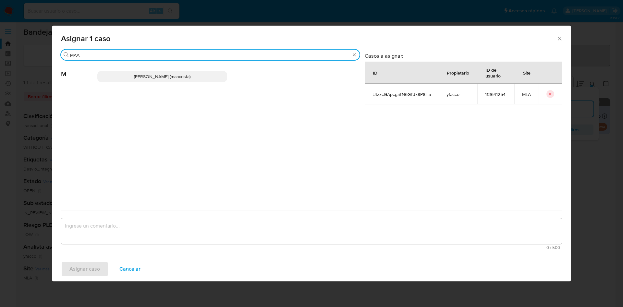
type input "MAA"
click at [118, 72] on p "Maria Sol Acosta Aguero (maacosta)" at bounding box center [162, 76] width 130 height 11
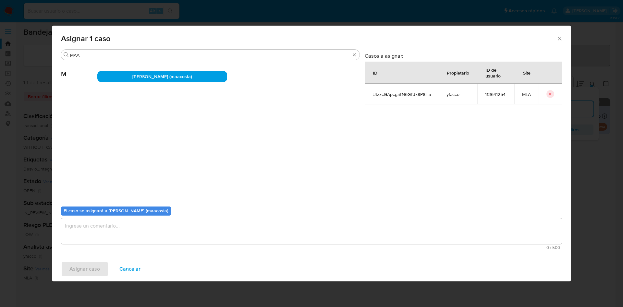
click at [107, 204] on div "El caso se asignará a Maria Sol Acosta Aguero (maacosta) 0 / 500 500 caracteres…" at bounding box center [311, 226] width 501 height 51
click at [107, 227] on textarea "assign-modal" at bounding box center [311, 231] width 501 height 26
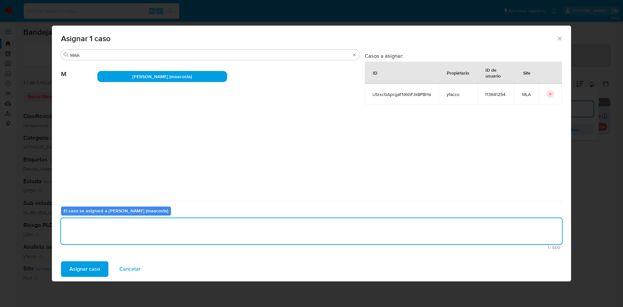
click at [86, 261] on div "Asignar caso Cancelar" at bounding box center [311, 269] width 519 height 25
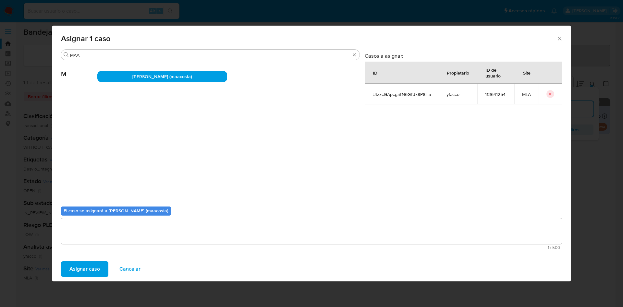
click at [99, 266] on span "Asignar caso" at bounding box center [84, 269] width 31 height 14
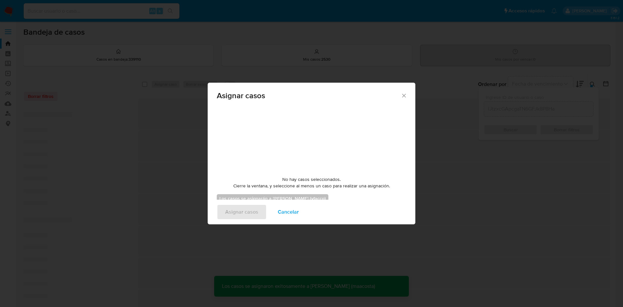
checkbox input "false"
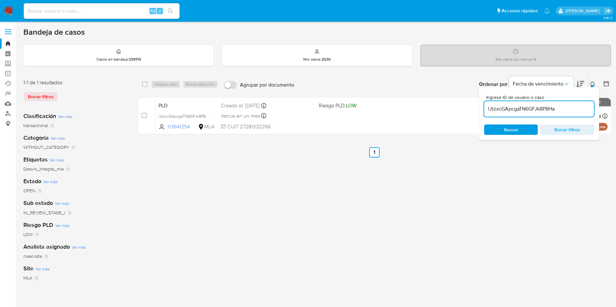
click at [561, 111] on input "lJtzxcGApcgaTN6GFJk8P8Ha" at bounding box center [539, 109] width 110 height 8
paste input "vqCGHF3yvj0r0Ox9QlQVHgZd"
type input "vqCGHF3yvj0r0Ox9QlQVHgZd"
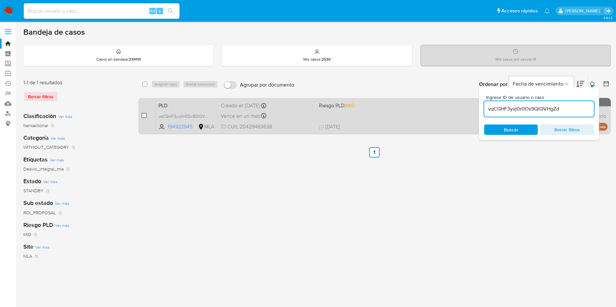
click at [144, 114] on input "checkbox" at bounding box center [144, 115] width 5 height 5
checkbox input "true"
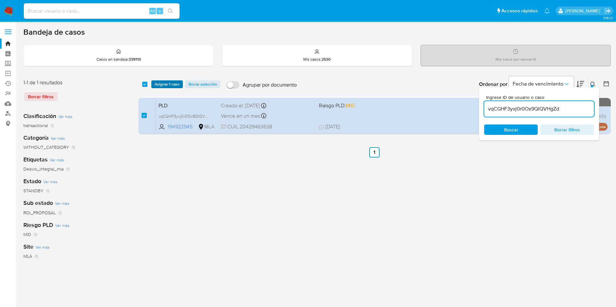
click at [163, 81] on span "Asignar 1 caso" at bounding box center [166, 84] width 25 height 6
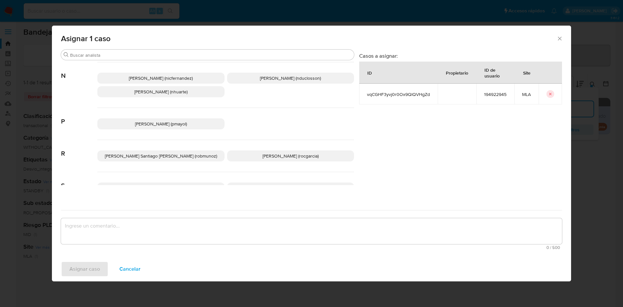
scroll to position [580, 0]
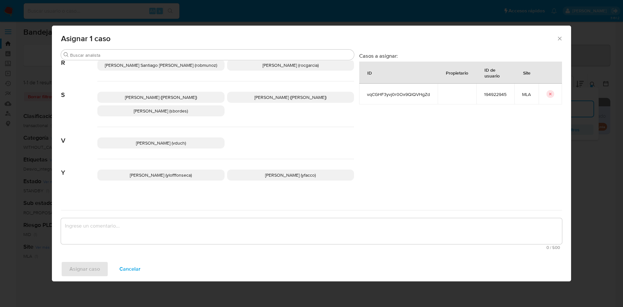
click at [265, 172] on span "Yesica Paola Facco (yfacco)" at bounding box center [290, 175] width 51 height 6
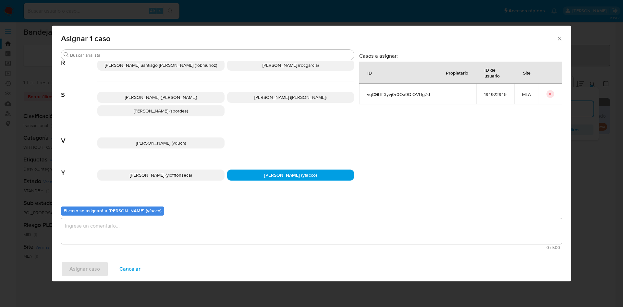
click at [156, 230] on textarea "assign-modal" at bounding box center [311, 231] width 501 height 26
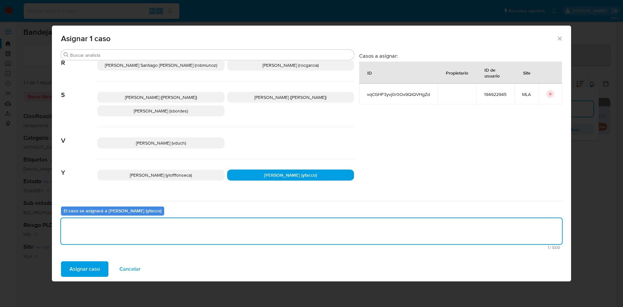
click at [82, 271] on span "Asignar caso" at bounding box center [84, 269] width 31 height 14
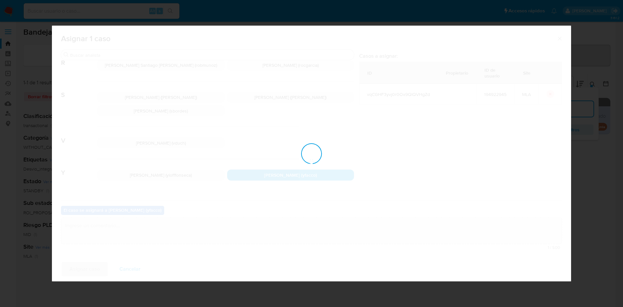
checkbox input "false"
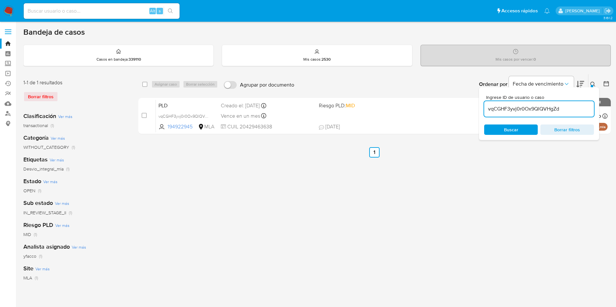
click at [571, 112] on input "vqCGHF3yvj0r0Ox9QlQVHgZd" at bounding box center [539, 109] width 110 height 8
paste input "NmHF1KFW0DxOHp0Q0AFVu2xS"
type input "NmHF1KFW0DxOHp0Q0AFVu2xS"
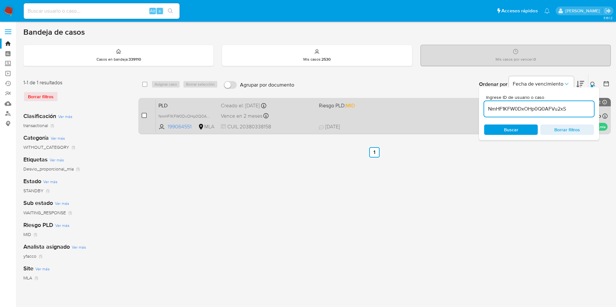
click at [144, 117] on input "checkbox" at bounding box center [144, 115] width 5 height 5
checkbox input "true"
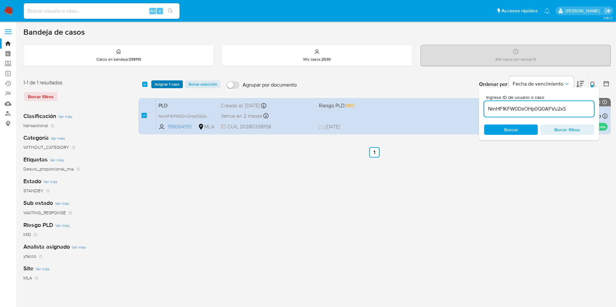
click at [161, 81] on span "Asignar 1 caso" at bounding box center [166, 84] width 25 height 6
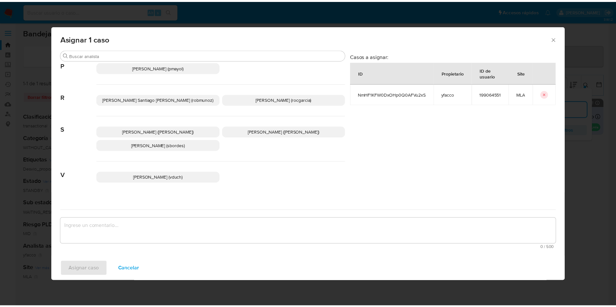
scroll to position [580, 0]
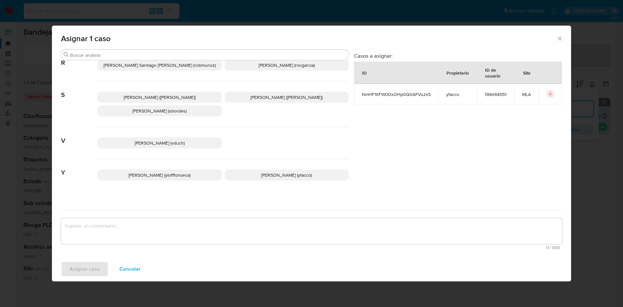
click at [261, 172] on span "Yesica Paola Facco (yfacco)" at bounding box center [286, 175] width 51 height 6
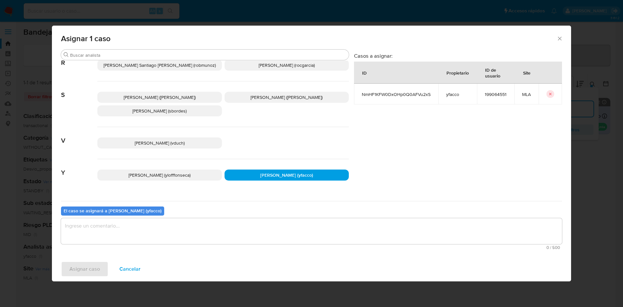
click at [189, 240] on textarea "assign-modal" at bounding box center [311, 231] width 501 height 26
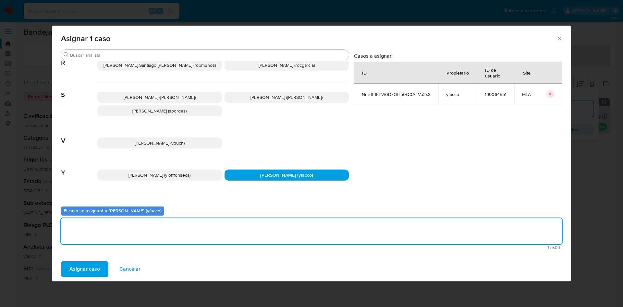
click at [83, 269] on span "Asignar caso" at bounding box center [84, 269] width 31 height 14
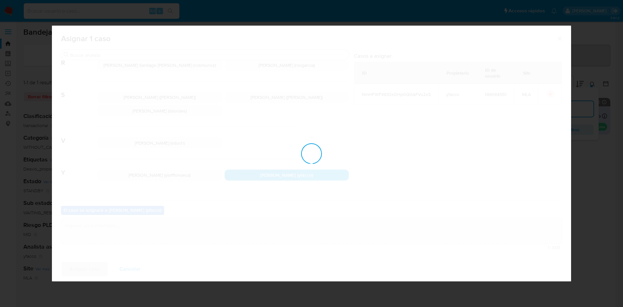
checkbox input "false"
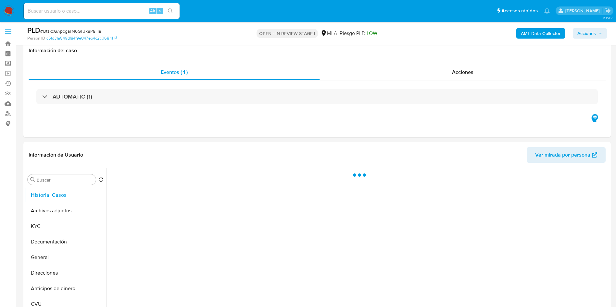
scroll to position [49, 0]
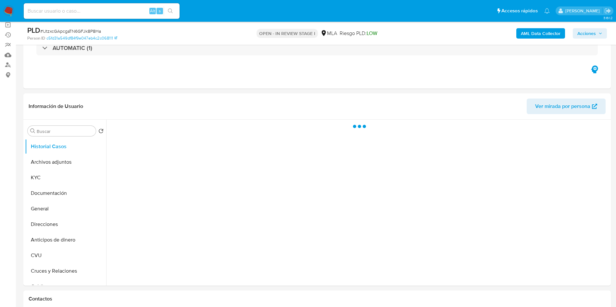
select select "10"
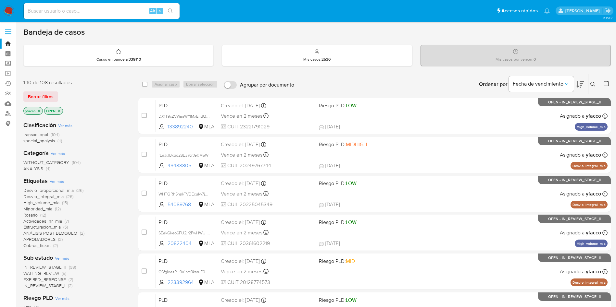
click at [129, 10] on input at bounding box center [102, 11] width 156 height 8
paste input "lziuVC4L0OKFnu16OQ0y5UmY"
type input "lziuVC4L0OKFnu16OQ0y5UmY"
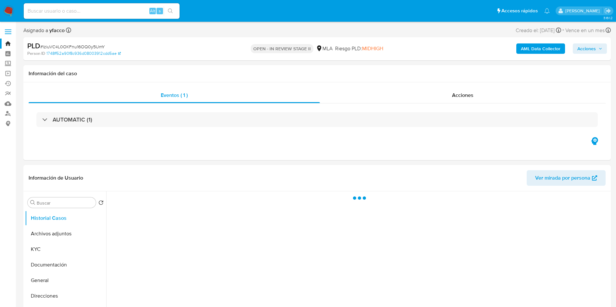
select select "10"
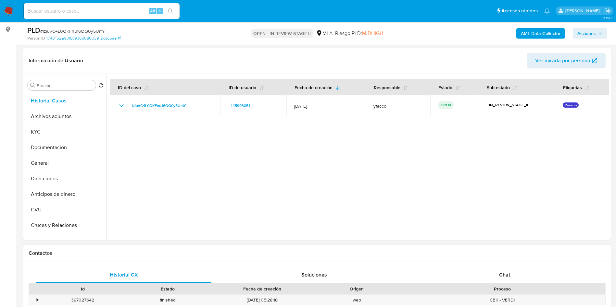
scroll to position [97, 0]
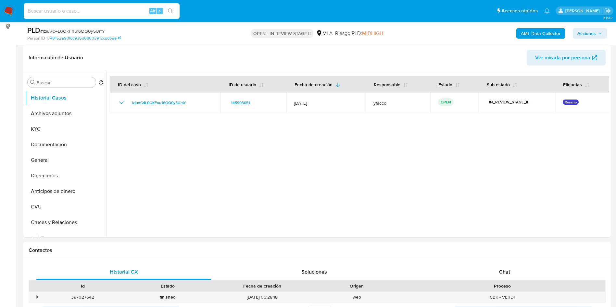
click at [114, 14] on input at bounding box center [102, 11] width 156 height 8
paste input "lziuVC4L0OKFnu16OQ0y5UmY"
type input "lziuVC4L0OKFnu16OQ0y5UmY"
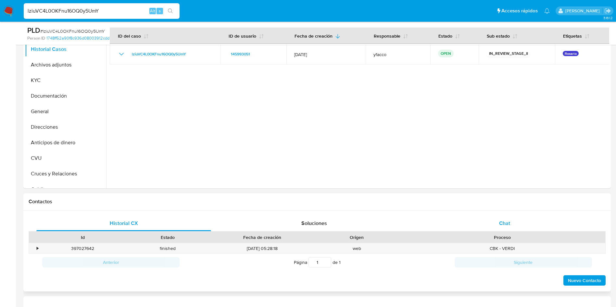
click at [501, 221] on span "Chat" at bounding box center [504, 223] width 11 height 7
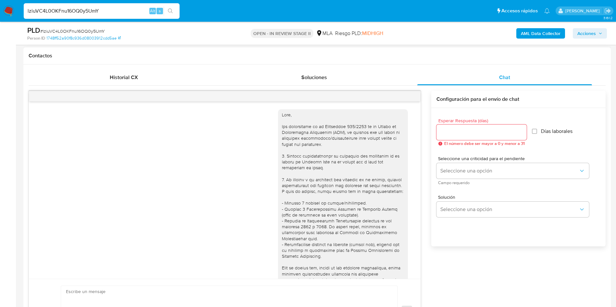
scroll to position [333, 0]
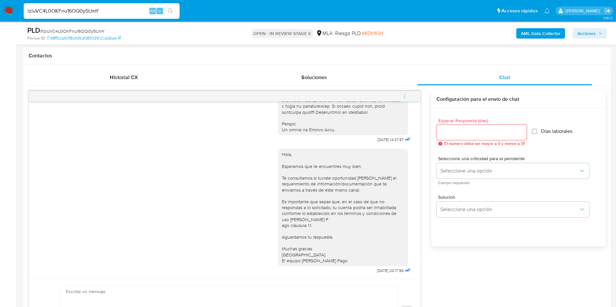
click at [407, 99] on icon "menu-action" at bounding box center [404, 96] width 6 height 6
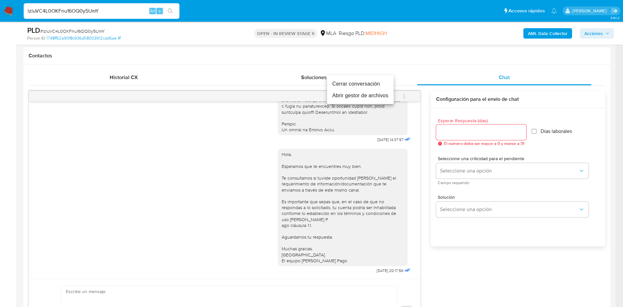
drag, startPoint x: 357, startPoint y: 82, endPoint x: 365, endPoint y: 68, distance: 16.9
click at [356, 82] on li "Cerrar conversación" at bounding box center [360, 84] width 67 height 12
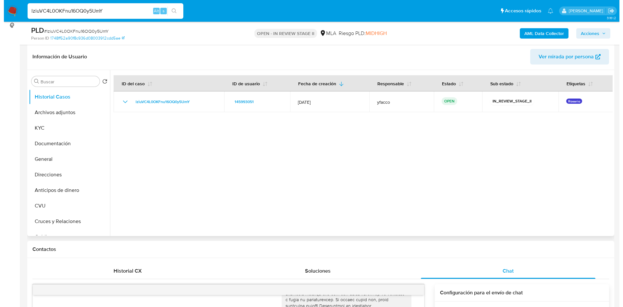
scroll to position [97, 0]
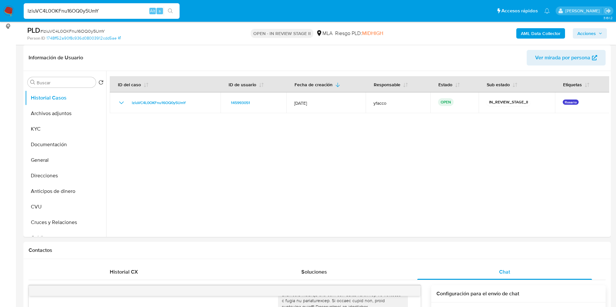
click at [545, 33] on b "AML Data Collector" at bounding box center [541, 33] width 40 height 10
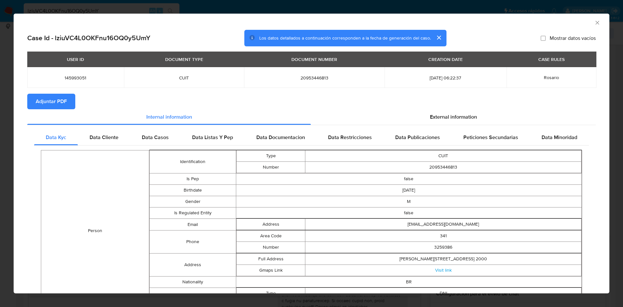
click at [56, 104] on span "Adjuntar PDF" at bounding box center [51, 101] width 31 height 14
click at [594, 25] on icon "Cerrar ventana" at bounding box center [597, 22] width 6 height 6
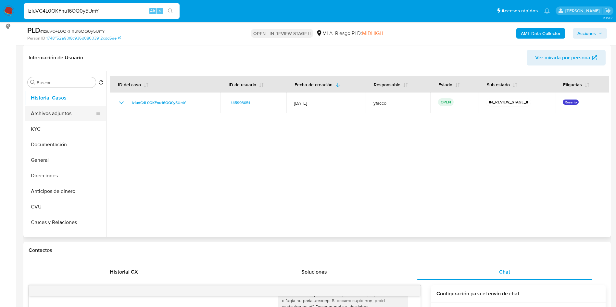
click at [70, 115] on button "Archivos adjuntos" at bounding box center [63, 114] width 76 height 16
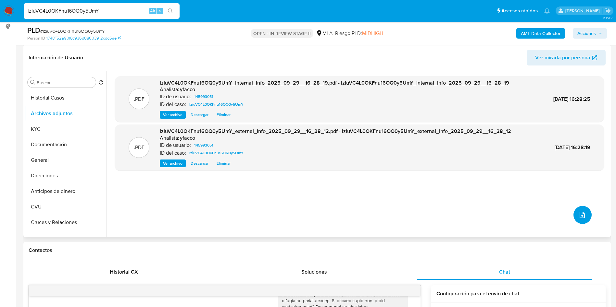
click at [585, 217] on button "upload-file" at bounding box center [582, 215] width 18 height 18
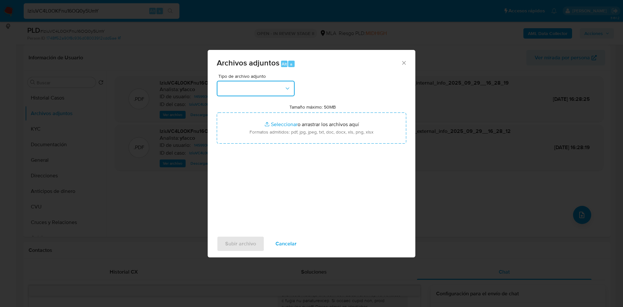
click at [273, 88] on button "button" at bounding box center [256, 89] width 78 height 16
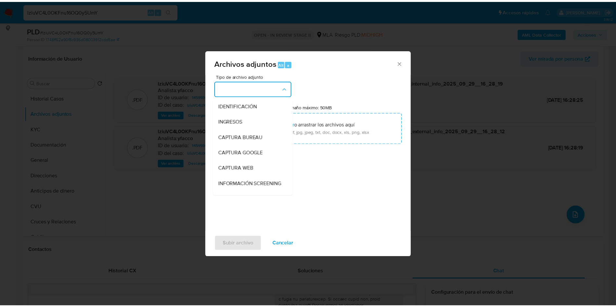
scroll to position [49, 0]
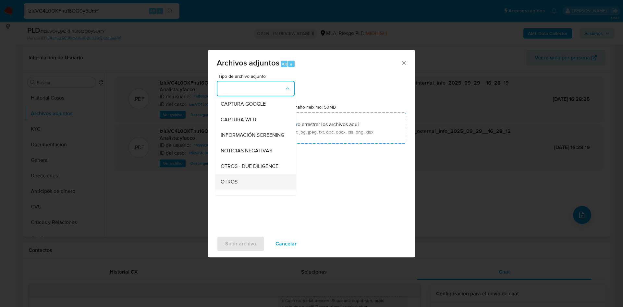
click at [234, 185] on span "OTROS" at bounding box center [229, 182] width 17 height 6
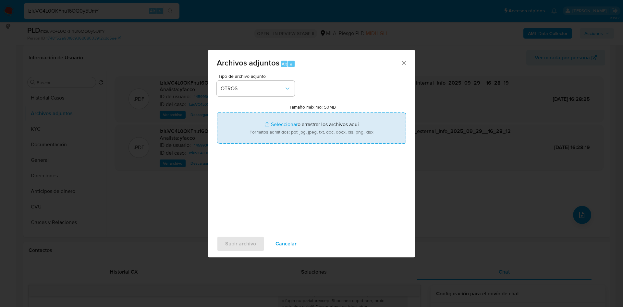
click at [269, 123] on input "Tamaño máximo: 50MB Seleccionar archivos" at bounding box center [312, 128] width 190 height 31
type input "C:\fakepath\Caselog lziuVC4L0OKFnu16OQ0y5UmY_2025_09_17_22_32_09.docx"
click at [281, 120] on input "Tamaño máximo: 50MB Seleccionar archivos" at bounding box center [312, 128] width 190 height 31
type input "C:\fakepath\Movimientos 145993051.xlsx"
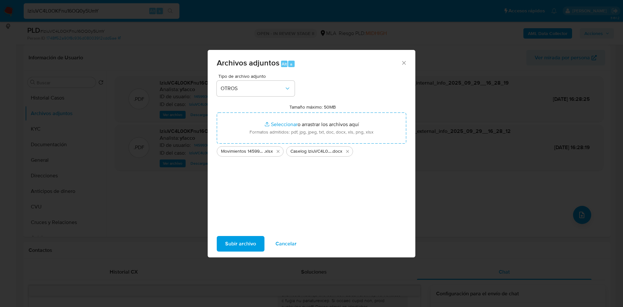
click at [236, 249] on span "Subir archivo" at bounding box center [240, 244] width 31 height 14
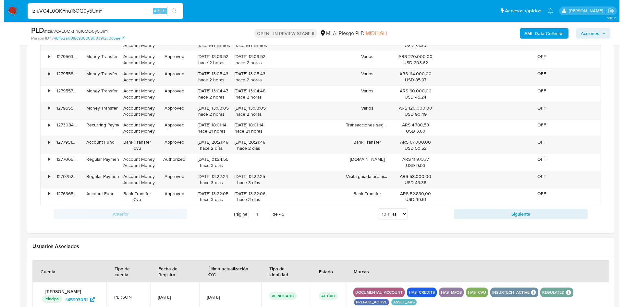
scroll to position [1006, 0]
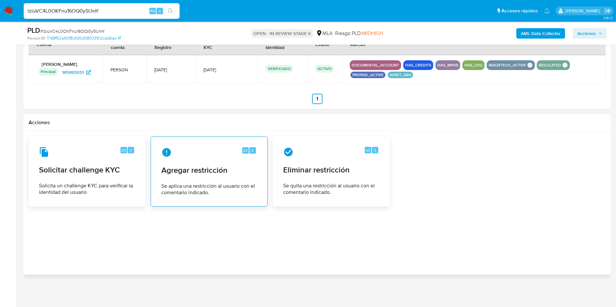
click at [182, 180] on div "Alt 4 Agregar restricción Se aplica una restricción al usuario con el comentari…" at bounding box center [209, 171] width 106 height 59
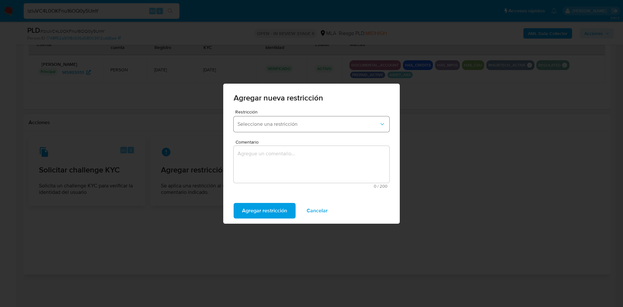
click at [276, 130] on button "Seleccione una restricción" at bounding box center [312, 125] width 156 height 16
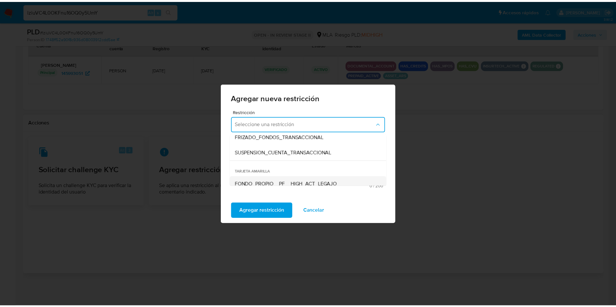
scroll to position [97, 0]
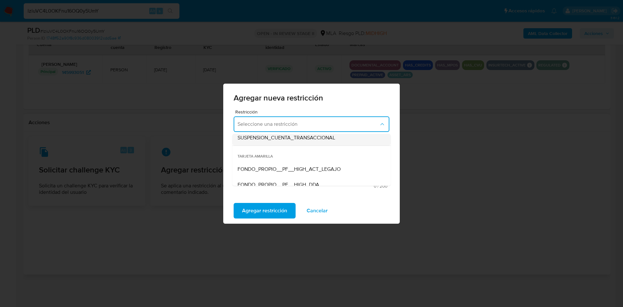
click at [288, 140] on span "SUSPENSION_CUENTA_TRANSACCIONAL" at bounding box center [287, 138] width 98 height 6
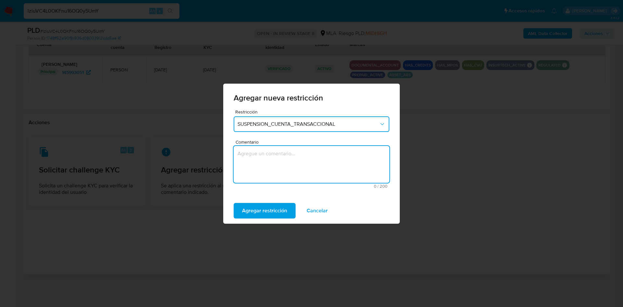
click at [293, 155] on textarea "Comentario" at bounding box center [312, 164] width 156 height 37
type textarea "AML"
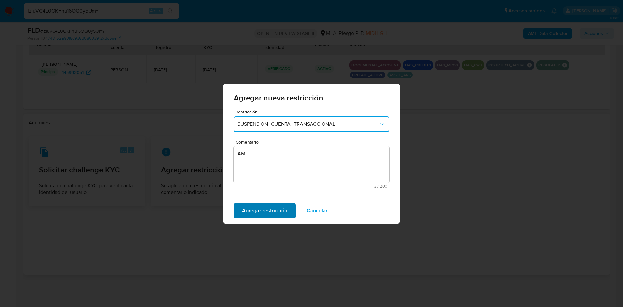
click at [265, 212] on span "Agregar restricción" at bounding box center [264, 211] width 45 height 14
click at [243, 209] on span "Confirmar" at bounding box center [253, 211] width 23 height 14
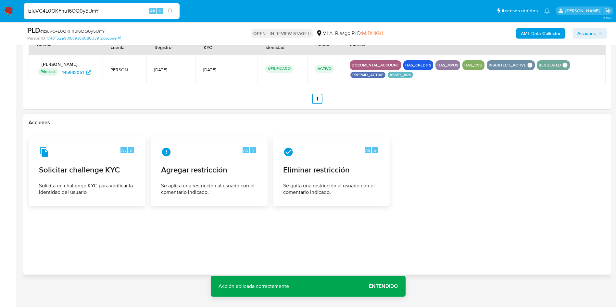
click at [592, 35] on span "Acciones" at bounding box center [586, 33] width 19 height 10
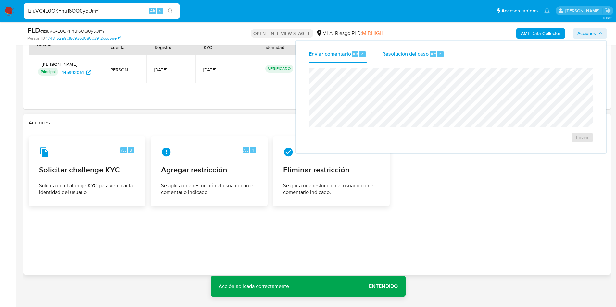
click at [433, 53] on span "Alt" at bounding box center [432, 54] width 5 height 6
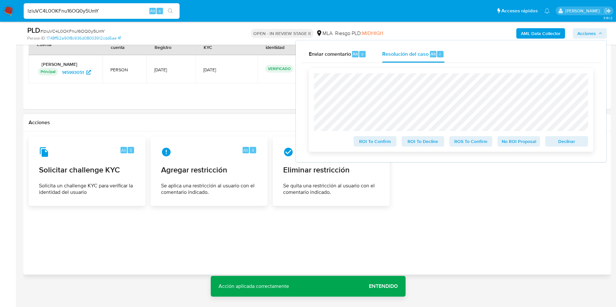
click at [461, 140] on span "ROS To Confirm" at bounding box center [471, 141] width 34 height 9
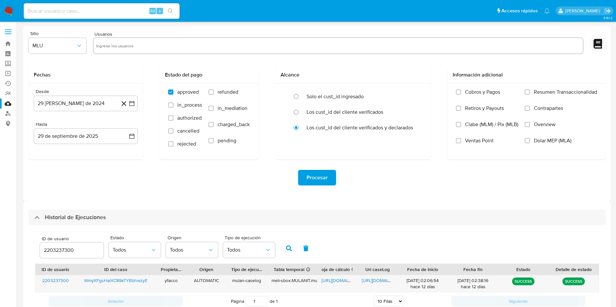
select select "10"
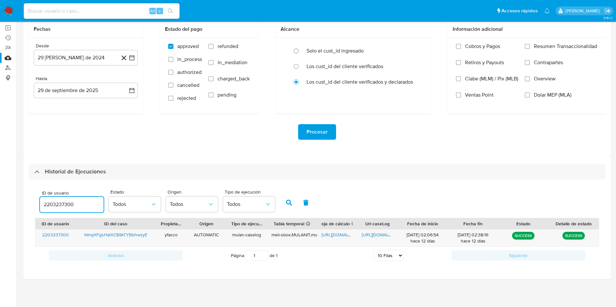
drag, startPoint x: 89, startPoint y: 207, endPoint x: 0, endPoint y: 178, distance: 93.4
click at [0, 178] on section "Bandeja Tablero Screening Búsqueda en Listas Watchlist Herramientas Operaciones…" at bounding box center [308, 130] width 616 height 353
type input "145993051"
click at [286, 201] on icon "button" at bounding box center [289, 203] width 6 height 6
click at [332, 237] on span "[URL][DOMAIN_NAME]" at bounding box center [343, 235] width 45 height 6
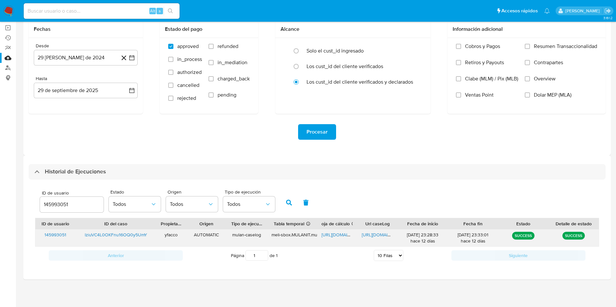
click at [374, 236] on span "[URL][DOMAIN_NAME]" at bounding box center [384, 235] width 45 height 6
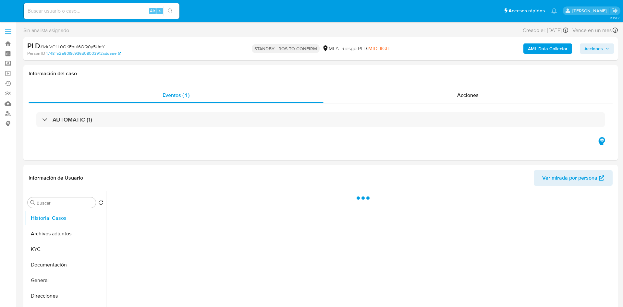
select select "10"
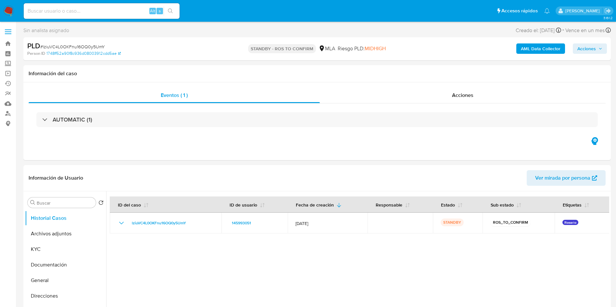
click at [120, 10] on input at bounding box center [102, 11] width 156 height 8
paste input "lJtzxcGApcgaTN6GFJk8P8Ha"
type input "lJtzxcGApcgaTN6GFJk8P8Ha"
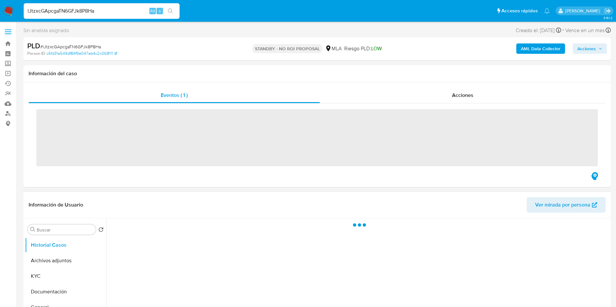
scroll to position [49, 0]
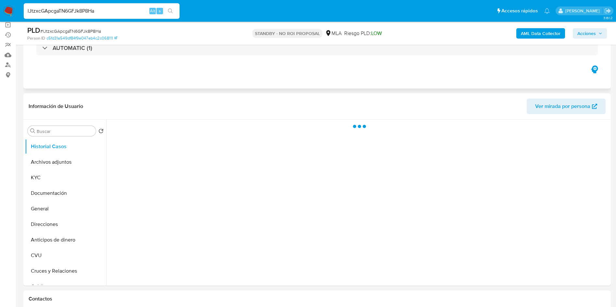
select select "10"
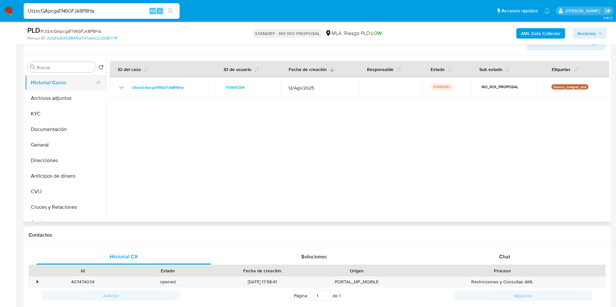
scroll to position [97, 0]
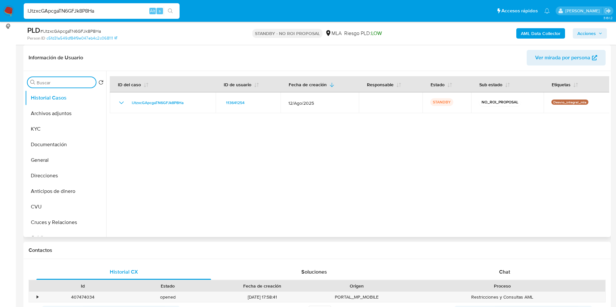
click at [65, 83] on input "Buscar" at bounding box center [65, 83] width 56 height 6
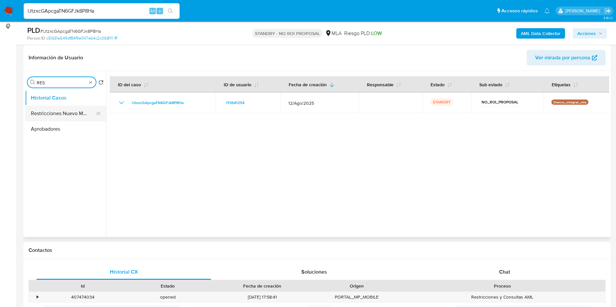
type input "RES"
click at [55, 108] on button "Restricciones Nuevo Mundo" at bounding box center [63, 114] width 76 height 16
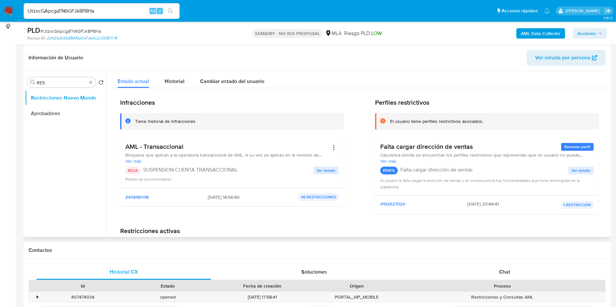
scroll to position [0, 0]
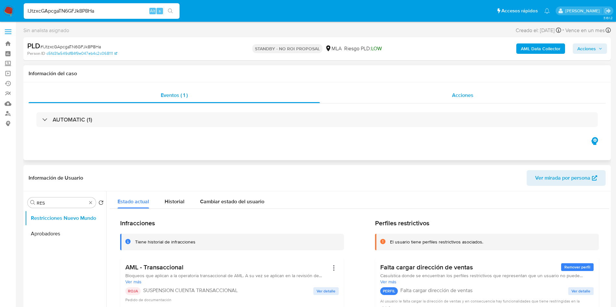
click at [441, 94] on div "Acciones" at bounding box center [463, 96] width 286 height 16
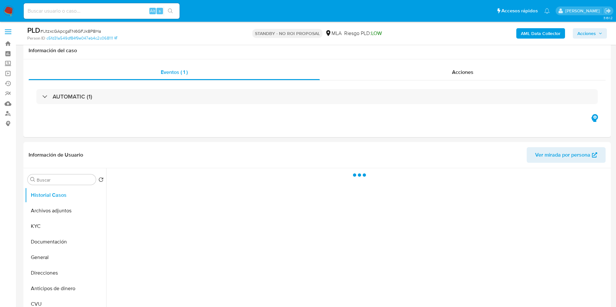
scroll to position [49, 0]
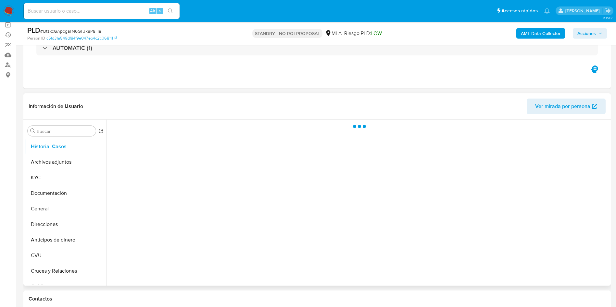
select select "10"
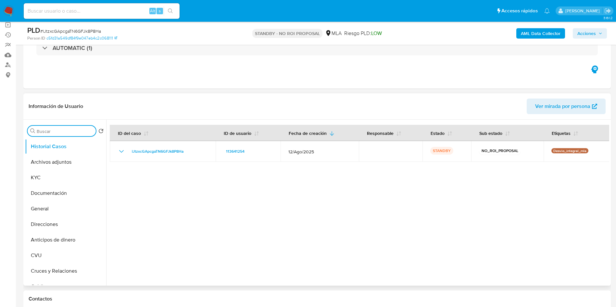
click at [50, 130] on input "Buscar" at bounding box center [65, 132] width 56 height 6
type input "RES"
click at [53, 161] on button "Restricciones Nuevo Mundo" at bounding box center [63, 162] width 76 height 16
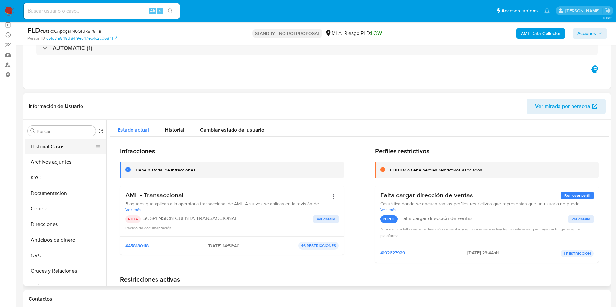
click at [47, 147] on button "Historial Casos" at bounding box center [63, 147] width 76 height 16
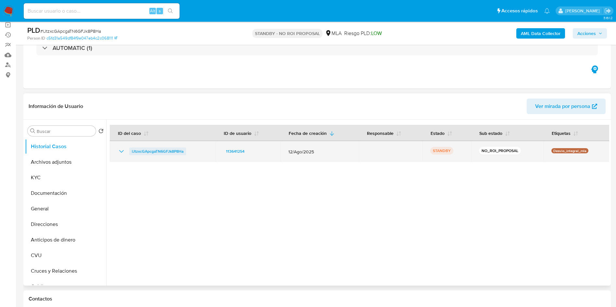
drag, startPoint x: 125, startPoint y: 154, endPoint x: 177, endPoint y: 152, distance: 52.0
click at [177, 152] on div "lJtzxcGApcgaTN6GFJk8P8Ha" at bounding box center [162, 152] width 90 height 8
drag, startPoint x: 128, startPoint y: 152, endPoint x: 185, endPoint y: 151, distance: 56.5
click at [185, 151] on div "lJtzxcGApcgaTN6GFJk8P8Ha" at bounding box center [162, 152] width 90 height 8
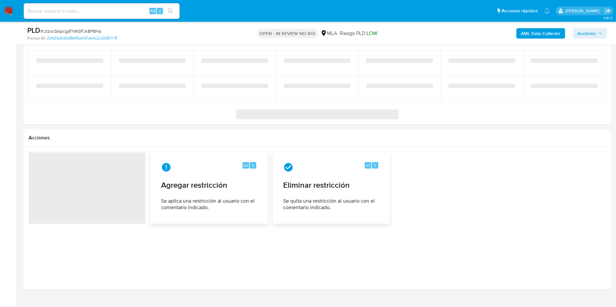
select select "10"
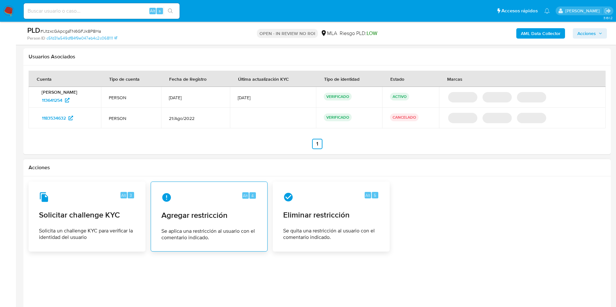
scroll to position [735, 0]
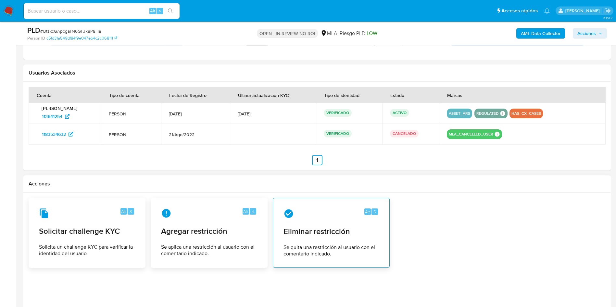
click at [323, 240] on div "Alt 5 Eliminar restricción Se quita una restricción al usuario con el comentari…" at bounding box center [331, 233] width 106 height 59
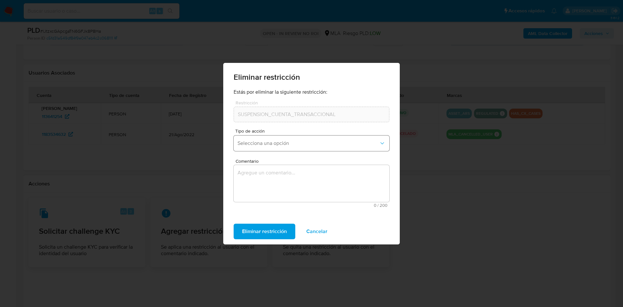
click at [287, 146] on button "Selecciona una opción" at bounding box center [312, 144] width 156 height 16
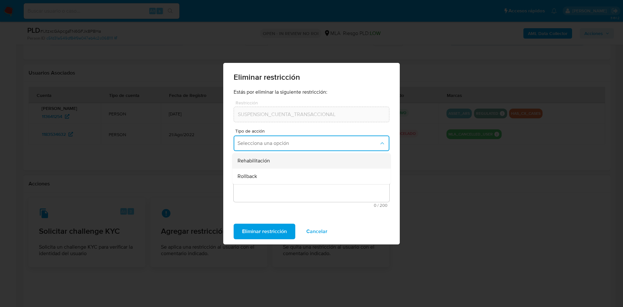
click at [292, 163] on div "Rehabilitación" at bounding box center [310, 161] width 144 height 16
click at [286, 188] on textarea "Comentario" at bounding box center [312, 183] width 156 height 37
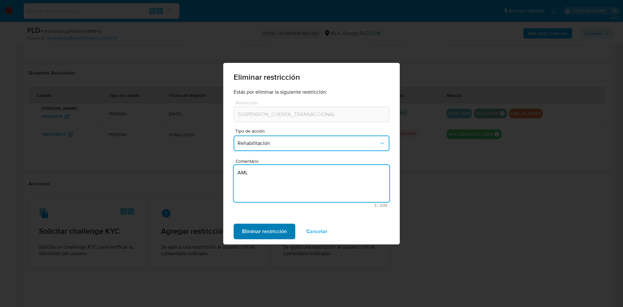
type textarea "AML"
click at [275, 238] on span "Eliminar restricción" at bounding box center [264, 232] width 45 height 14
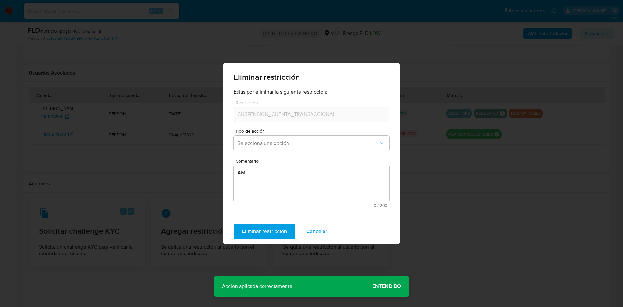
click at [388, 287] on span "Entendido" at bounding box center [386, 287] width 29 height 0
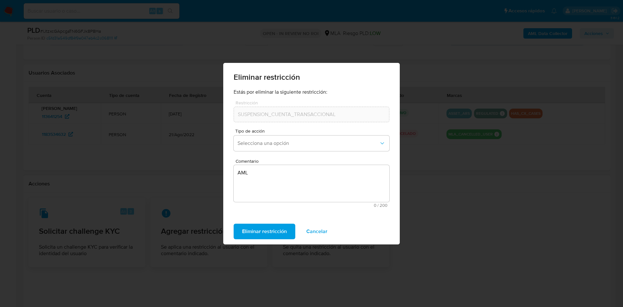
click at [2, 164] on div "Eliminar restricción Estás por eliminar la siguiente restricción: Restricción S…" at bounding box center [311, 153] width 623 height 307
click at [426, 230] on div "Eliminar restricción Estás por eliminar la siguiente restricción: Restricción S…" at bounding box center [311, 153] width 623 height 307
click at [310, 230] on span "Cancelar" at bounding box center [316, 232] width 21 height 14
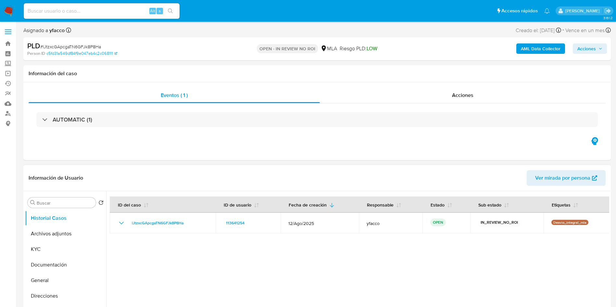
scroll to position [49, 0]
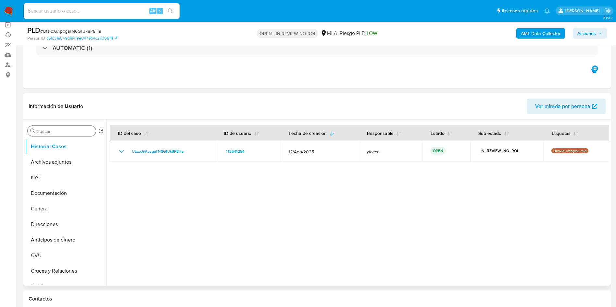
click at [56, 130] on input "Buscar" at bounding box center [65, 132] width 56 height 6
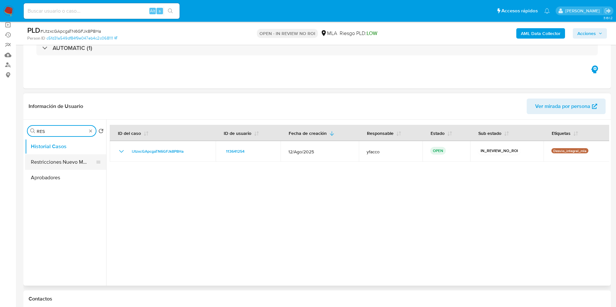
type input "RES"
click at [50, 154] on button "Restricciones Nuevo Mundo" at bounding box center [63, 162] width 76 height 16
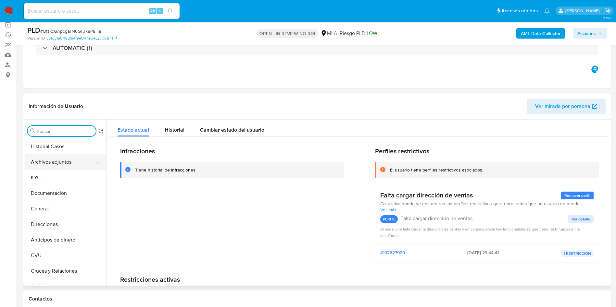
click at [69, 158] on button "Archivos adjuntos" at bounding box center [63, 162] width 76 height 16
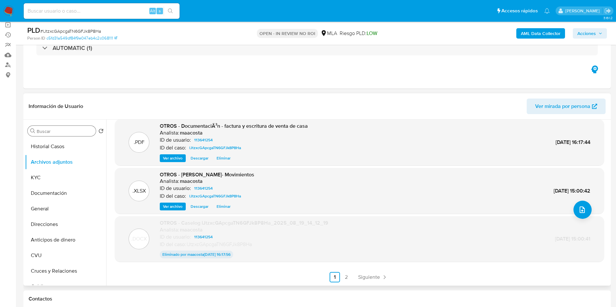
scroll to position [0, 0]
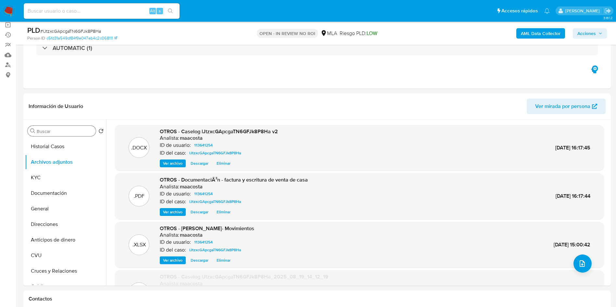
click at [601, 34] on icon "button" at bounding box center [600, 33] width 4 height 4
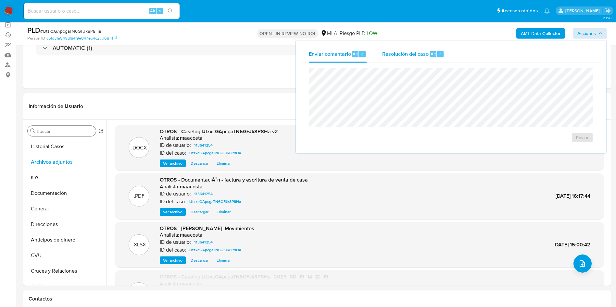
click at [442, 48] on div "Resolución del caso Alt r" at bounding box center [413, 54] width 62 height 17
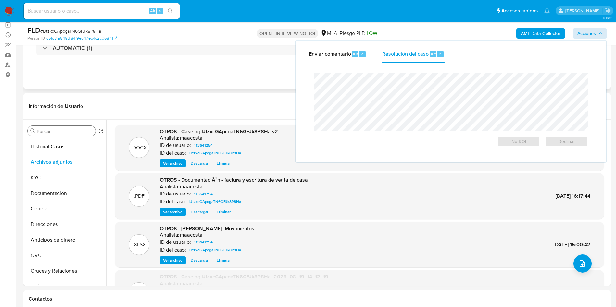
click at [216, 69] on div "Eventos ( 1 ) Acciones AUTOMATIC (1)" at bounding box center [316, 50] width 587 height 78
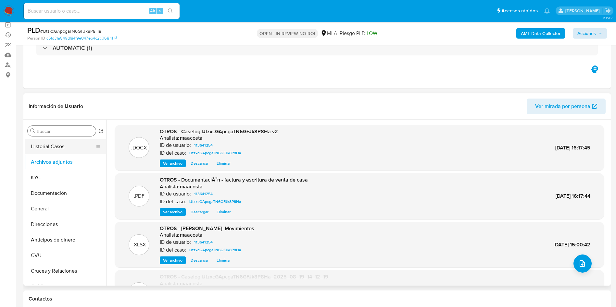
click at [35, 145] on button "Historial Casos" at bounding box center [63, 147] width 76 height 16
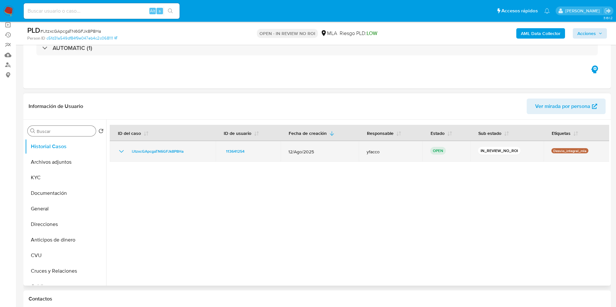
drag, startPoint x: 127, startPoint y: 154, endPoint x: 187, endPoint y: 151, distance: 60.1
click at [187, 151] on div "lJtzxcGApcgaTN6GFJk8P8Ha" at bounding box center [162, 152] width 90 height 8
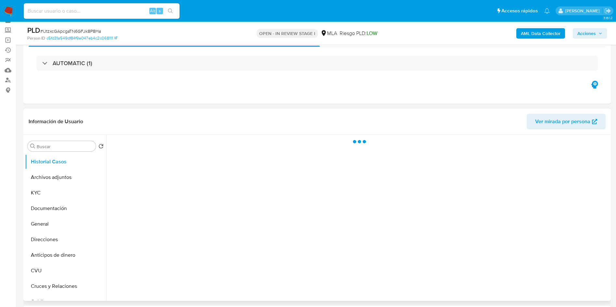
scroll to position [49, 0]
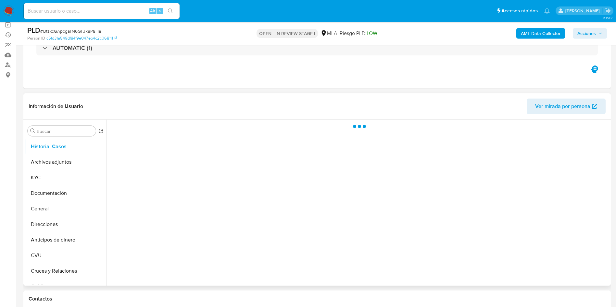
select select "10"
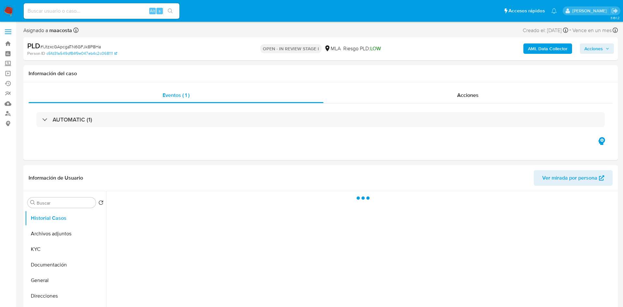
select select "10"
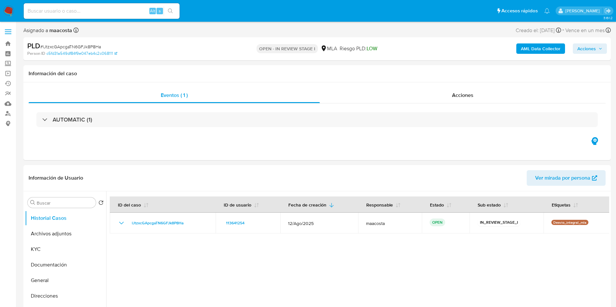
scroll to position [49, 0]
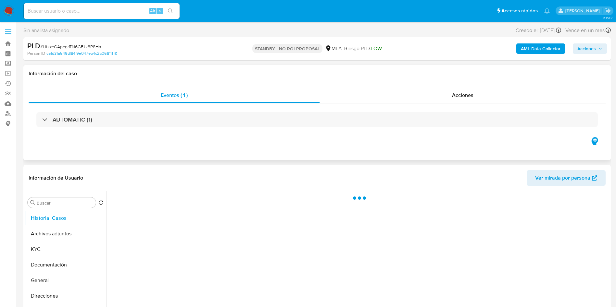
select select "10"
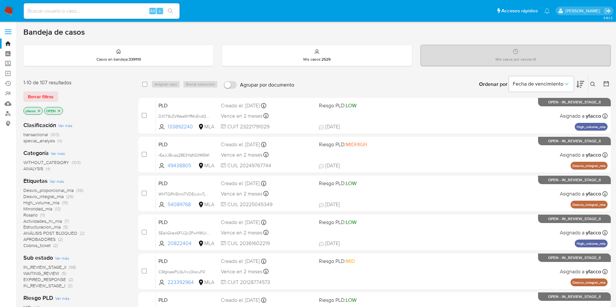
click at [121, 14] on input at bounding box center [102, 11] width 156 height 8
paste input "vqCGHF3yvj0r0Ox9QlQVHgZd"
type input "vqCGHF3yvj0r0Ox9QlQVHgZd"
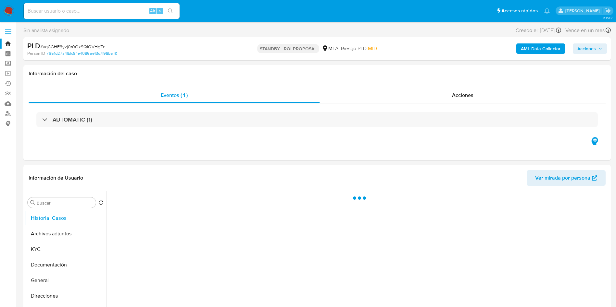
select select "10"
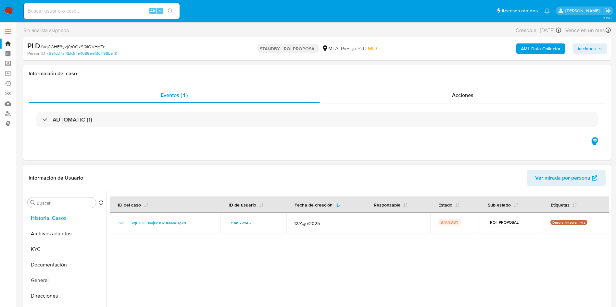
scroll to position [49, 0]
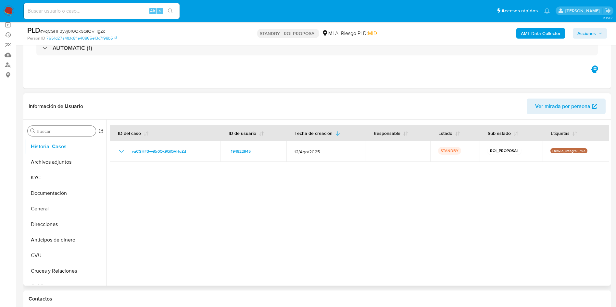
click at [58, 133] on input "Buscar" at bounding box center [65, 132] width 56 height 6
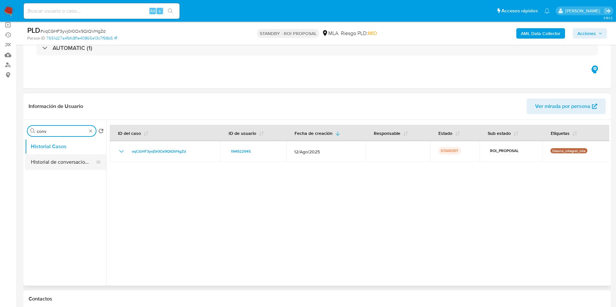
type input "conv"
click at [62, 166] on button "Historial de conversaciones" at bounding box center [63, 162] width 76 height 16
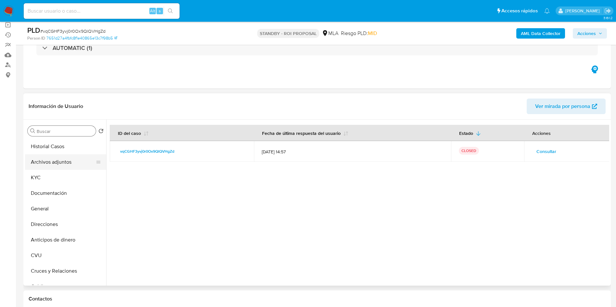
click at [73, 158] on button "Archivos adjuntos" at bounding box center [63, 162] width 76 height 16
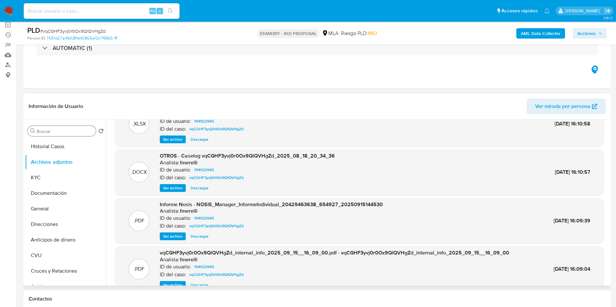
scroll to position [55, 0]
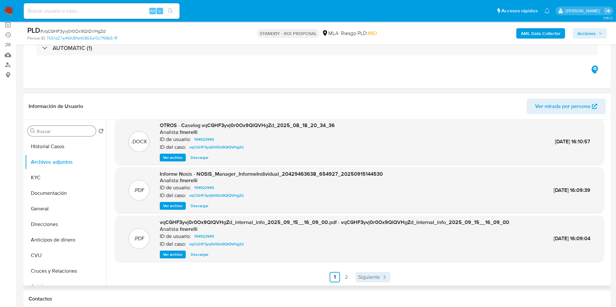
drag, startPoint x: 374, startPoint y: 270, endPoint x: 373, endPoint y: 273, distance: 3.4
click at [374, 270] on div ".XLSX OTROS - Movimientos - User 194922945 Analista: fmerelli ID de usuario: 19…" at bounding box center [359, 176] width 489 height 212
click at [372, 275] on span "Siguiente" at bounding box center [369, 277] width 22 height 5
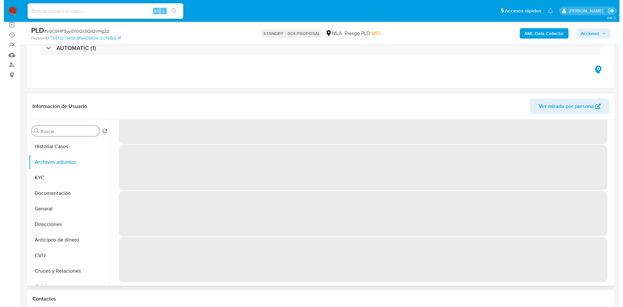
scroll to position [0, 0]
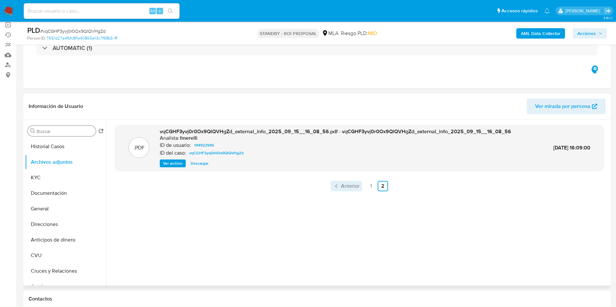
click at [345, 189] on span "Anterior" at bounding box center [350, 186] width 19 height 5
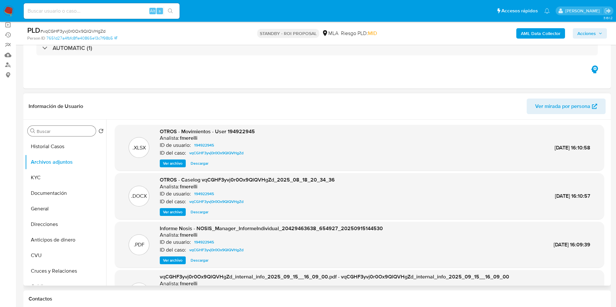
click at [169, 212] on span "Ver archivo" at bounding box center [172, 212] width 19 height 6
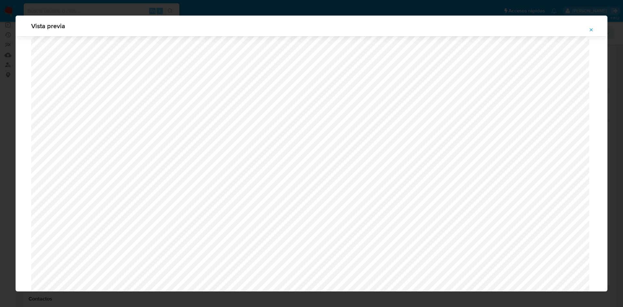
scroll to position [458, 0]
click at [589, 31] on icon "Attachment preview" at bounding box center [591, 29] width 5 height 5
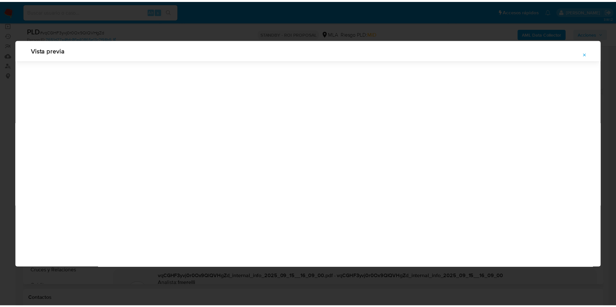
scroll to position [0, 0]
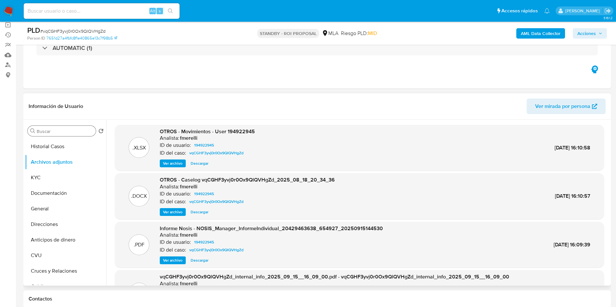
click at [196, 211] on span "Descargar" at bounding box center [200, 212] width 18 height 6
drag, startPoint x: 47, startPoint y: 146, endPoint x: 54, endPoint y: 146, distance: 7.1
click at [47, 146] on button "Historial Casos" at bounding box center [63, 147] width 76 height 16
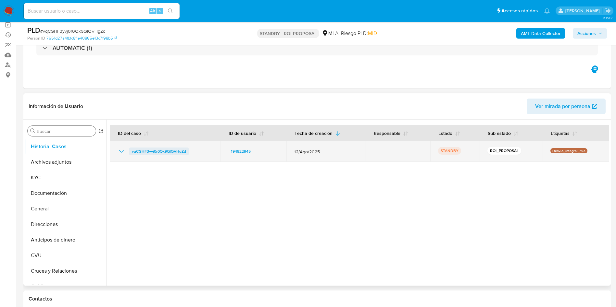
drag, startPoint x: 127, startPoint y: 152, endPoint x: 188, endPoint y: 151, distance: 61.3
click at [188, 151] on div "vqCGHF3yvj0r0Ox9QlQVHgZd" at bounding box center [164, 152] width 95 height 8
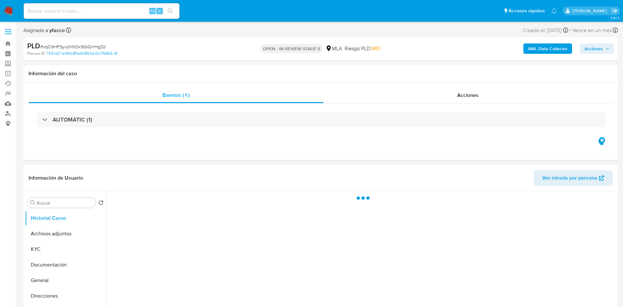
select select "10"
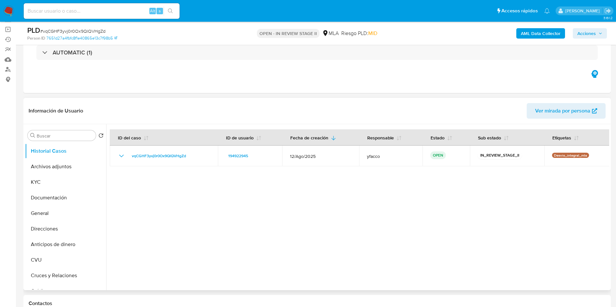
scroll to position [49, 0]
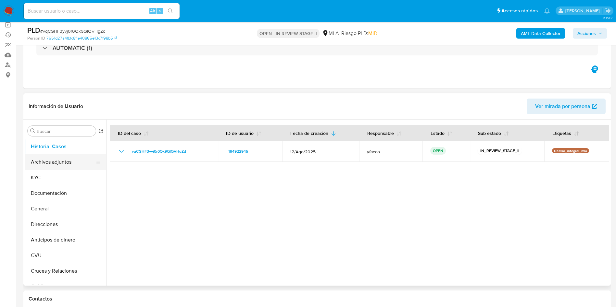
drag, startPoint x: 42, startPoint y: 160, endPoint x: 60, endPoint y: 160, distance: 18.2
click at [42, 160] on button "Archivos adjuntos" at bounding box center [63, 162] width 76 height 16
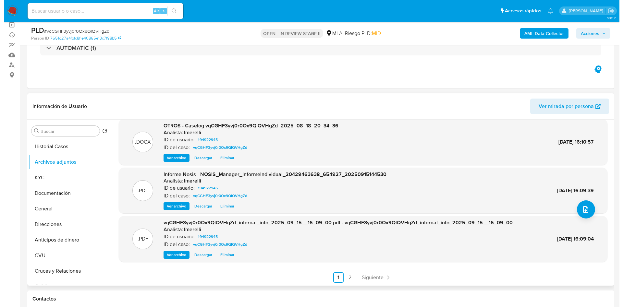
scroll to position [55, 0]
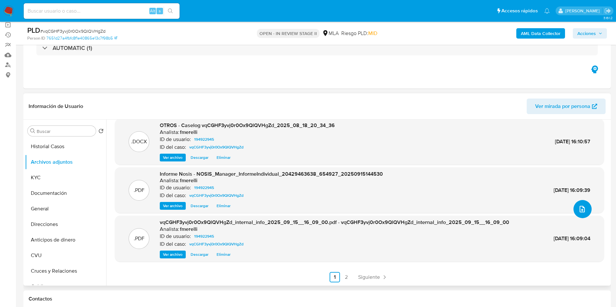
click at [578, 207] on icon "upload-file" at bounding box center [582, 209] width 8 height 8
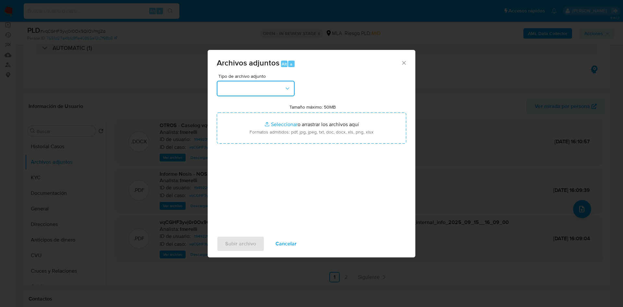
click at [283, 87] on button "button" at bounding box center [256, 89] width 78 height 16
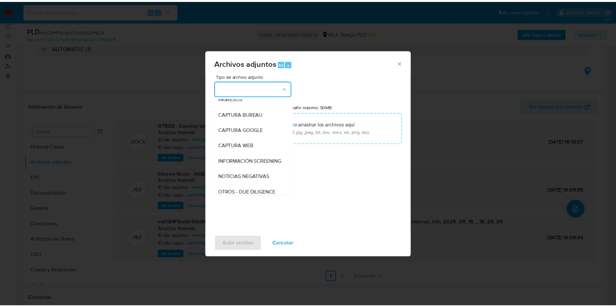
scroll to position [97, 0]
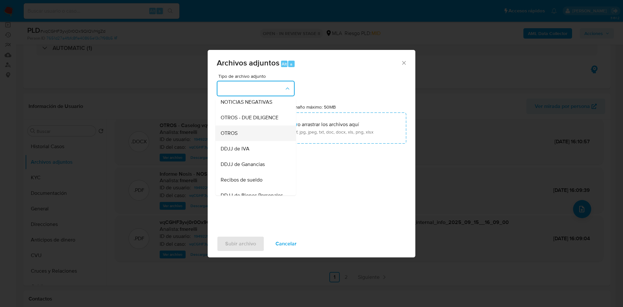
click at [232, 137] on span "OTROS" at bounding box center [229, 133] width 17 height 6
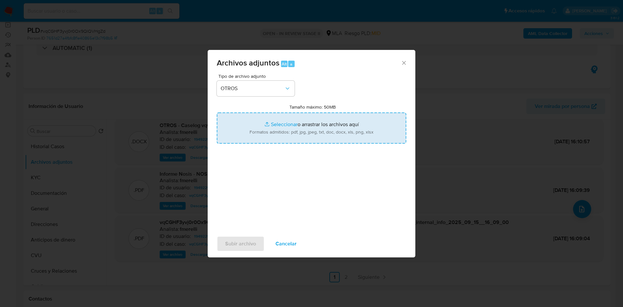
click at [279, 125] on input "Tamaño máximo: 50MB Seleccionar archivos" at bounding box center [312, 128] width 190 height 31
type input "C:\fakepath\Caselog vqCGHF3yvj0r0Ox9QlQVHgZd_2025_08_18_20_34_36 v2.docx"
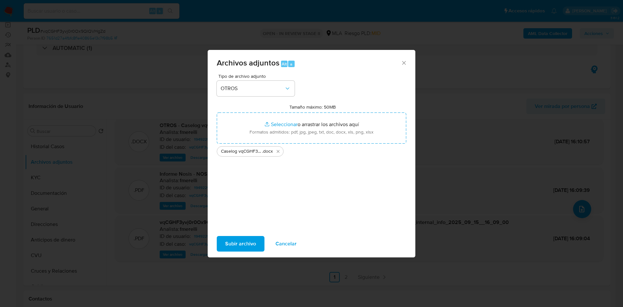
click at [240, 241] on span "Subir archivo" at bounding box center [240, 244] width 31 height 14
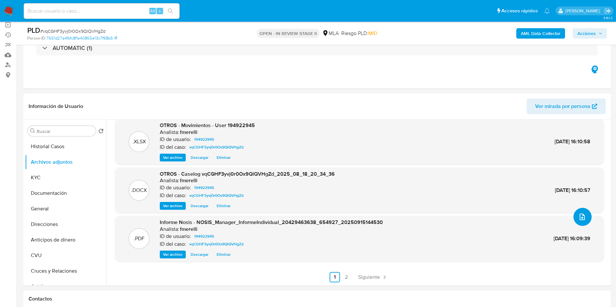
scroll to position [47, 0]
click at [35, 190] on button "Documentación" at bounding box center [63, 194] width 76 height 16
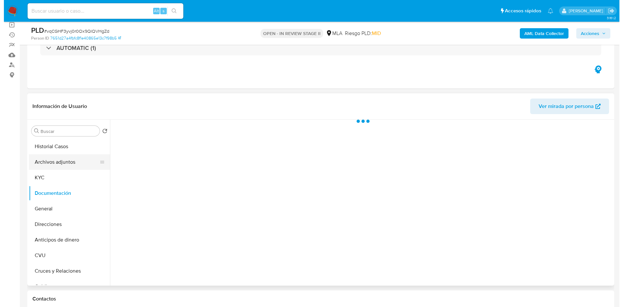
scroll to position [0, 0]
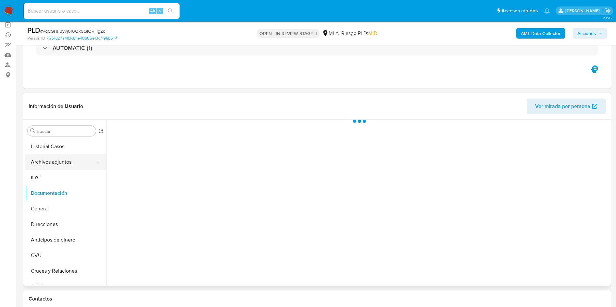
click at [48, 165] on button "Archivos adjuntos" at bounding box center [63, 162] width 76 height 16
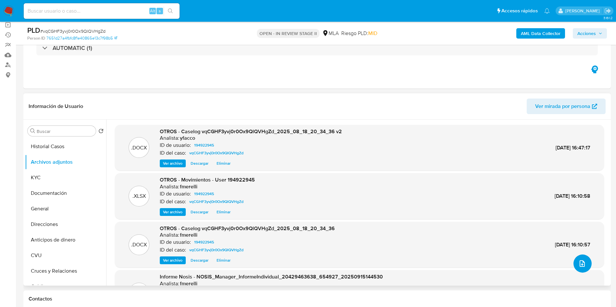
click at [576, 268] on button "upload-file" at bounding box center [582, 264] width 18 height 18
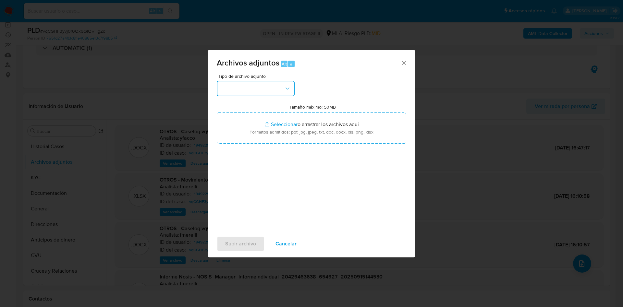
click at [245, 81] on button "button" at bounding box center [256, 89] width 78 height 16
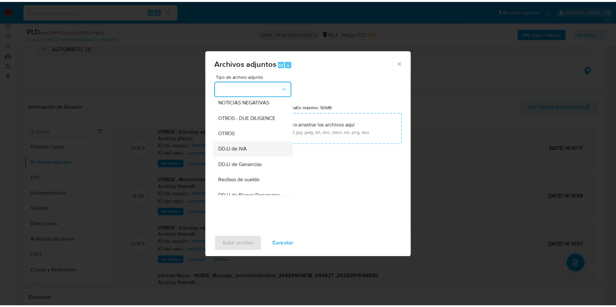
scroll to position [146, 0]
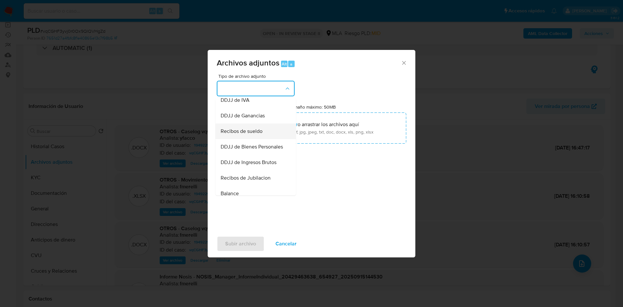
click at [239, 135] on span "Recibos de sueldo" at bounding box center [242, 131] width 42 height 6
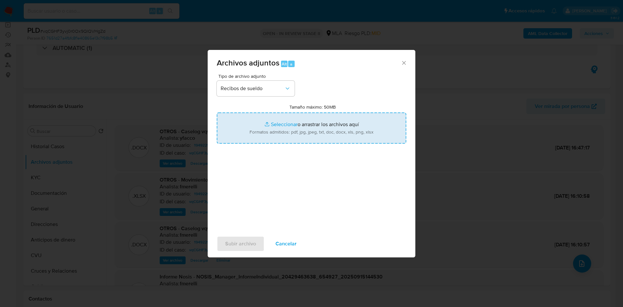
click at [274, 125] on input "Tamaño máximo: 50MB Seleccionar archivos" at bounding box center [312, 128] width 190 height 31
type input "C:\fakepath\Ignacio Joaquin Fazioli.pdf"
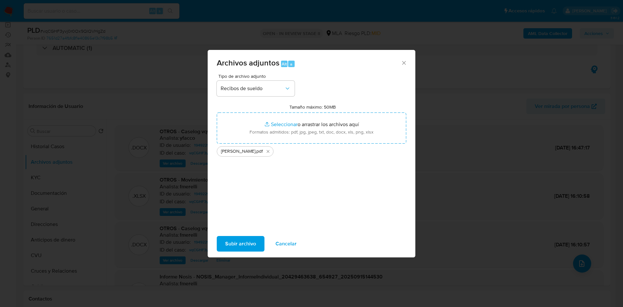
click at [253, 242] on span "Subir archivo" at bounding box center [240, 244] width 31 height 14
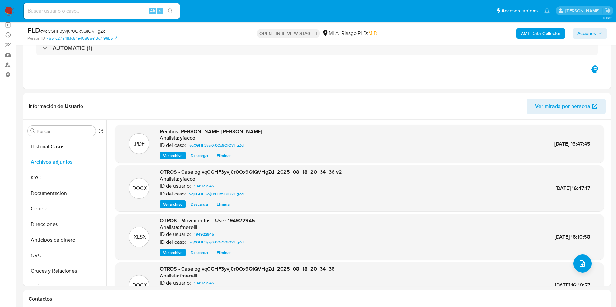
click at [594, 31] on span "Acciones" at bounding box center [586, 33] width 19 height 10
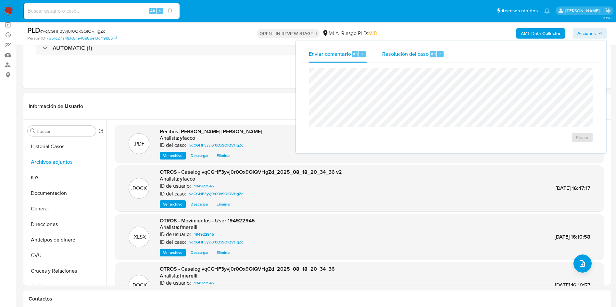
click at [422, 60] on div "Resolución del caso Alt r" at bounding box center [413, 54] width 62 height 17
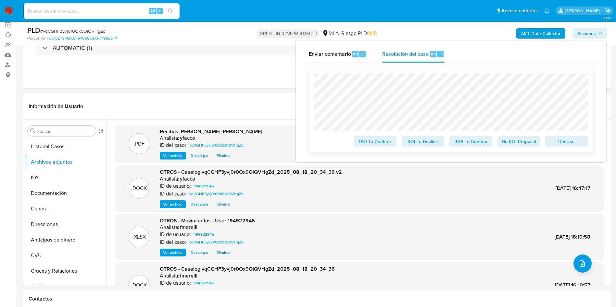
click at [465, 140] on span "ROS To Confirm" at bounding box center [471, 141] width 34 height 9
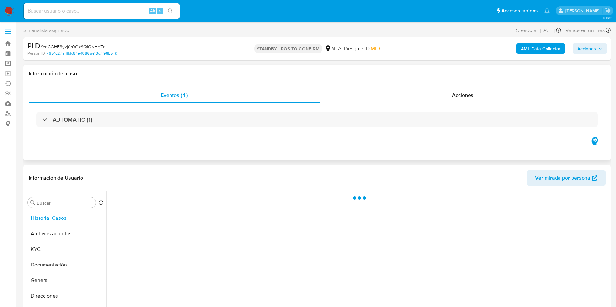
select select "10"
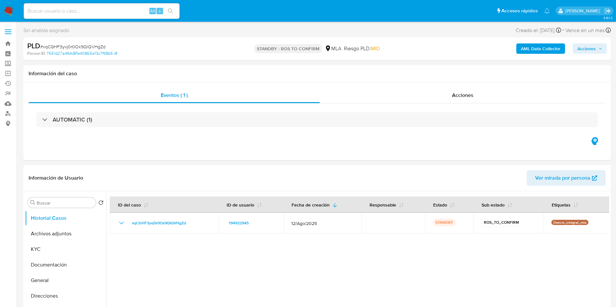
click at [130, 10] on input at bounding box center [102, 11] width 156 height 8
paste input "rQKZvXYHwALChrxYr38RmMec"
type input "rQKZvXYHwALChrxYr38RmMec"
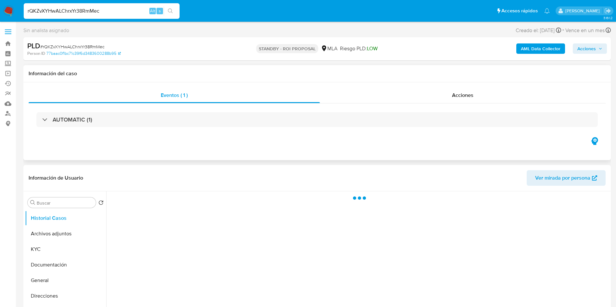
select select "10"
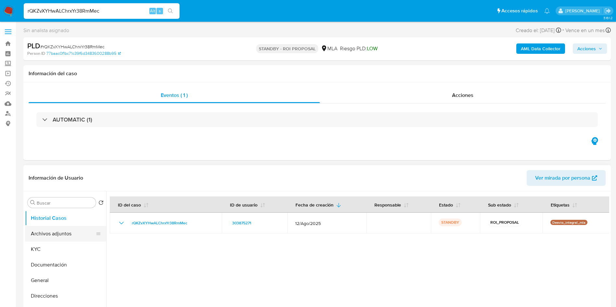
click at [61, 234] on button "Archivos adjuntos" at bounding box center [63, 234] width 76 height 16
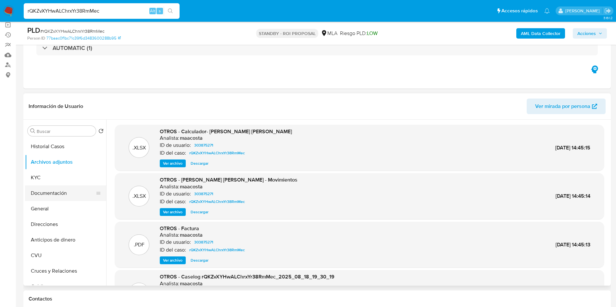
click at [59, 190] on button "Documentación" at bounding box center [63, 194] width 76 height 16
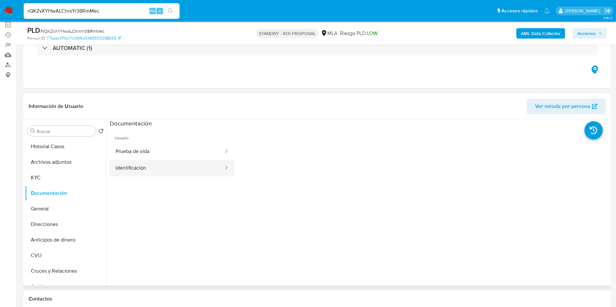
click at [156, 165] on button "Identificación" at bounding box center [167, 168] width 115 height 17
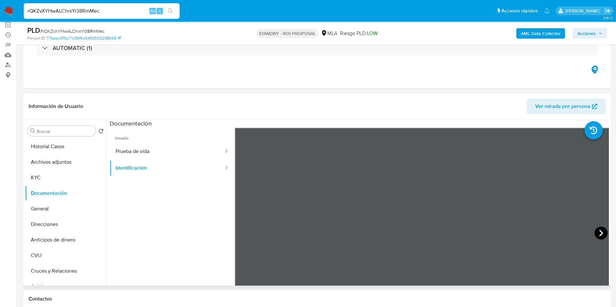
click at [599, 235] on icon at bounding box center [601, 233] width 4 height 6
click at [242, 235] on icon at bounding box center [243, 233] width 4 height 6
click at [64, 161] on button "Archivos adjuntos" at bounding box center [63, 162] width 76 height 16
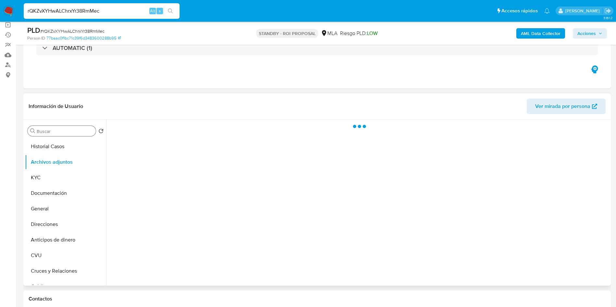
click at [76, 130] on input "Buscar" at bounding box center [65, 132] width 56 height 6
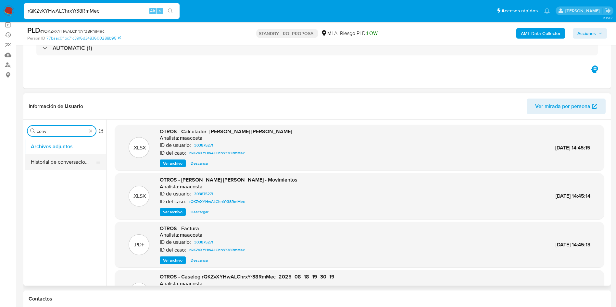
type input "conv"
click at [67, 160] on button "Historial de conversaciones" at bounding box center [63, 162] width 76 height 16
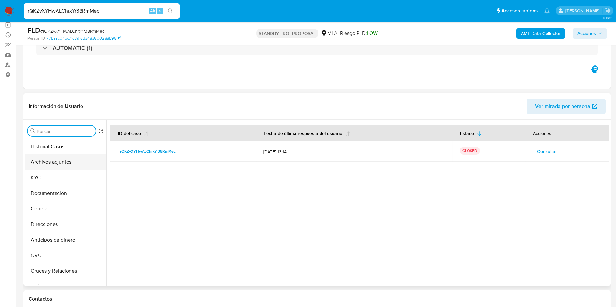
click at [66, 165] on button "Archivos adjuntos" at bounding box center [63, 162] width 76 height 16
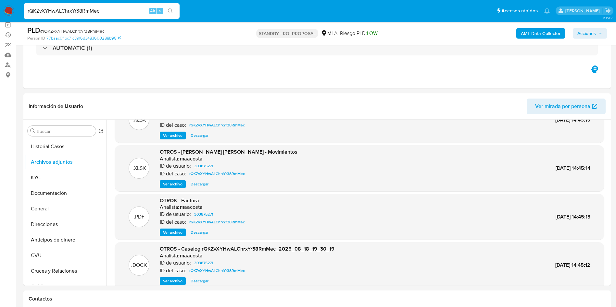
scroll to position [49, 0]
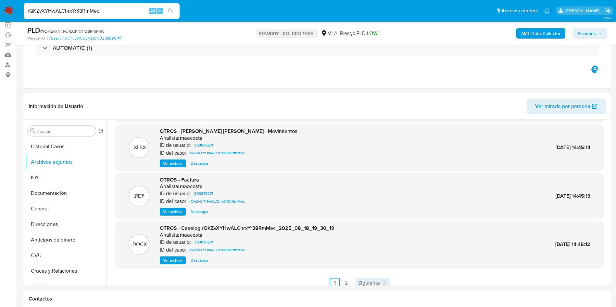
click at [370, 283] on span "Siguiente" at bounding box center [369, 283] width 22 height 5
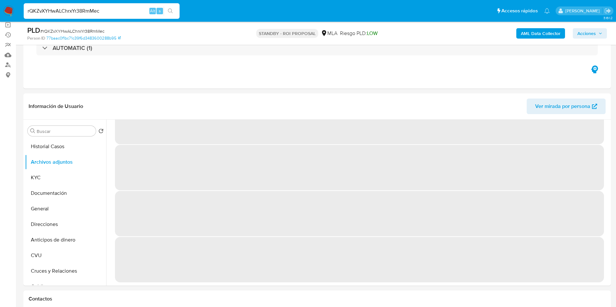
scroll to position [0, 0]
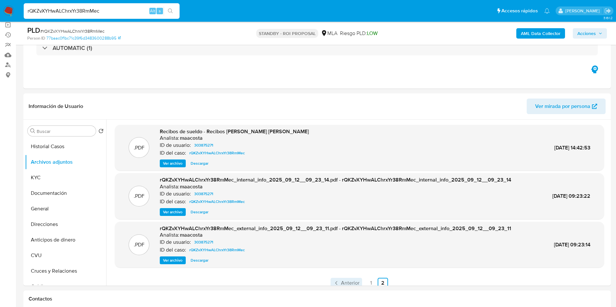
click at [346, 278] on link "Anterior" at bounding box center [345, 283] width 31 height 10
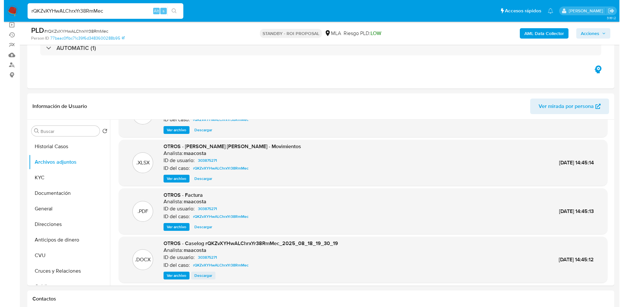
scroll to position [49, 0]
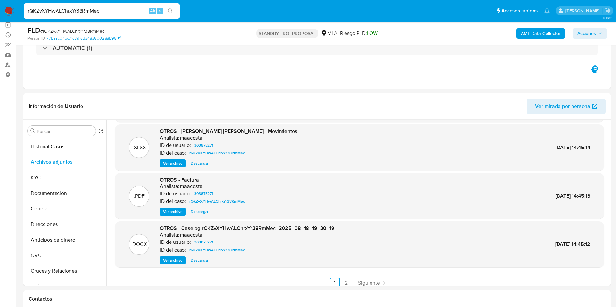
click at [169, 263] on span "Ver archivo" at bounding box center [172, 260] width 19 height 6
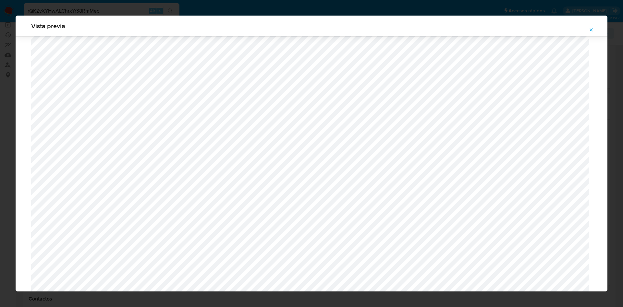
scroll to position [328, 0]
click at [595, 23] on div "Vista previa" at bounding box center [312, 26] width 592 height 21
click at [595, 26] on button "Attachment preview" at bounding box center [591, 30] width 14 height 10
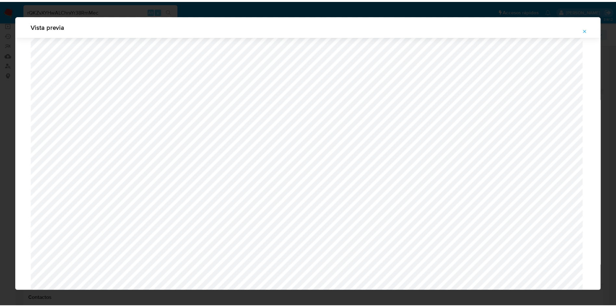
scroll to position [0, 0]
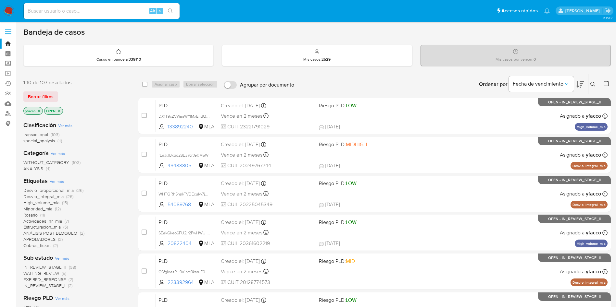
click at [74, 10] on input at bounding box center [102, 11] width 156 height 8
paste input "X2FkXAC7h50VRCj2A0NuLiDk"
type input "X2FkXAC7h50VRCj2A0NuLiDk"
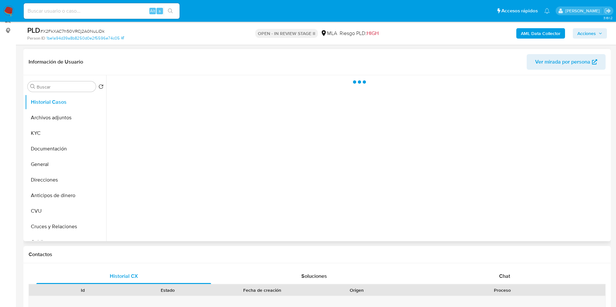
scroll to position [97, 0]
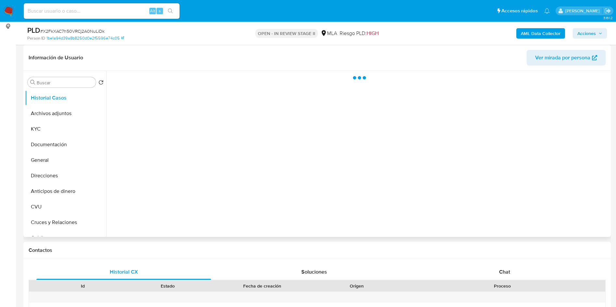
select select "10"
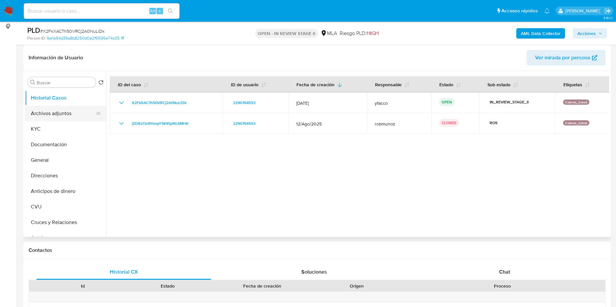
click at [70, 113] on button "Archivos adjuntos" at bounding box center [63, 114] width 76 height 16
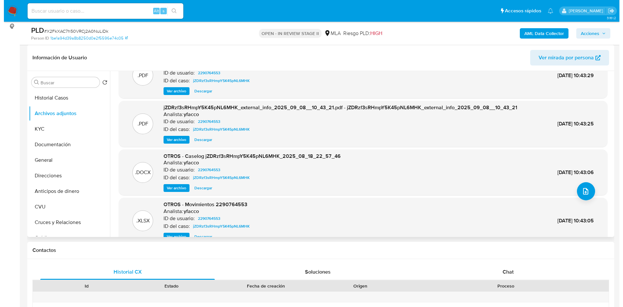
scroll to position [36, 0]
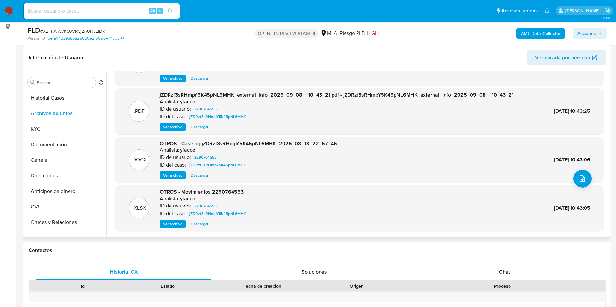
click at [177, 174] on span "Ver archivo" at bounding box center [172, 175] width 19 height 6
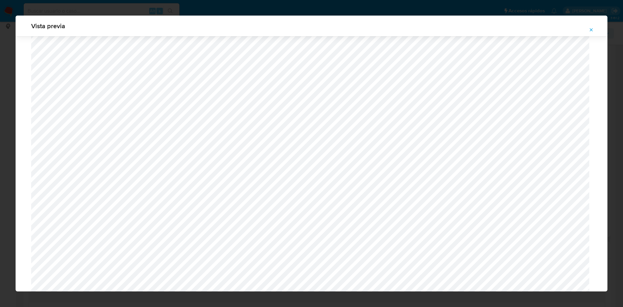
scroll to position [133, 0]
click at [592, 31] on icon "Attachment preview" at bounding box center [591, 29] width 5 height 5
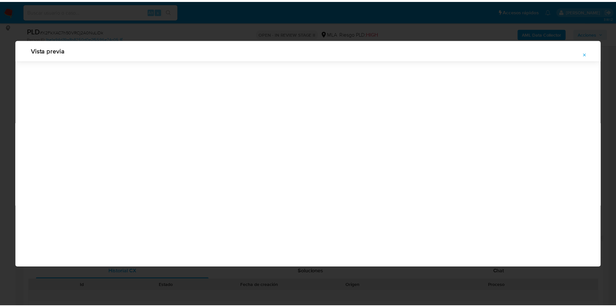
scroll to position [0, 0]
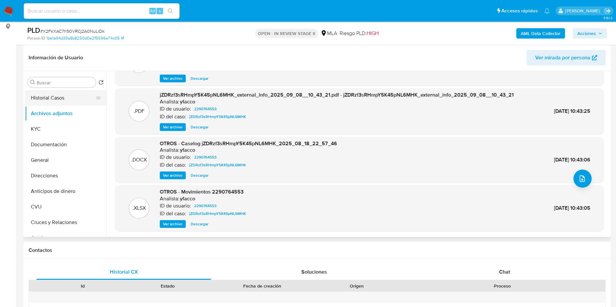
click at [81, 100] on button "Historial Casos" at bounding box center [63, 98] width 76 height 16
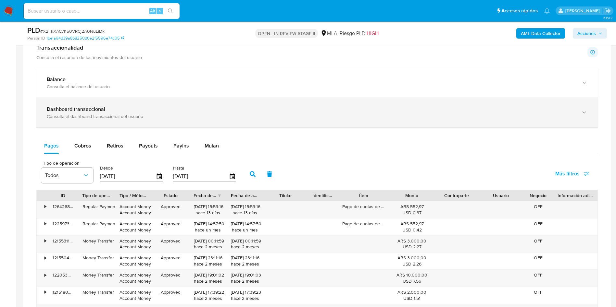
scroll to position [487, 0]
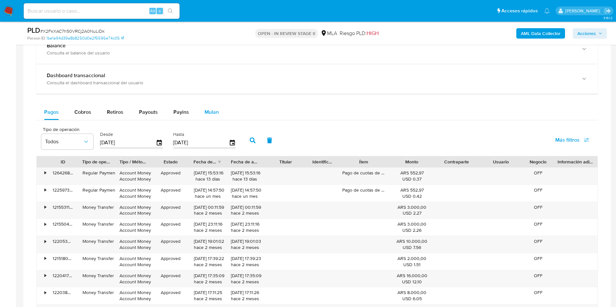
click at [208, 117] on div "Mulan" at bounding box center [211, 113] width 14 height 16
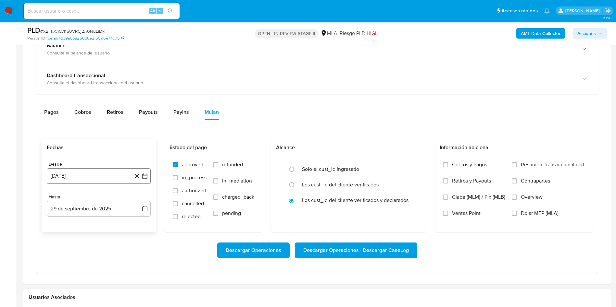
click at [112, 175] on button "[DATE]" at bounding box center [99, 176] width 104 height 16
click at [96, 201] on span "agosto 2024" at bounding box center [96, 199] width 30 height 6
click at [140, 200] on icon "Año siguiente" at bounding box center [138, 200] width 8 height 8
click at [92, 263] on button "ago" at bounding box center [98, 259] width 18 height 10
click at [114, 225] on button "1" at bounding box center [111, 223] width 10 height 10
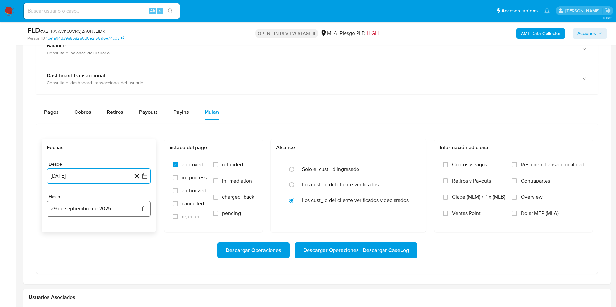
click at [102, 215] on button "29 de septiembre de 2025" at bounding box center [99, 209] width 104 height 16
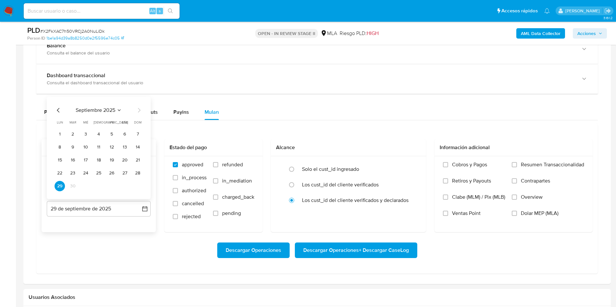
click at [56, 111] on icon "Mes anterior" at bounding box center [59, 110] width 8 height 8
click at [133, 190] on td "31" at bounding box center [137, 186] width 10 height 10
click at [136, 187] on button "31" at bounding box center [137, 186] width 10 height 10
click at [226, 162] on span "refunded" at bounding box center [232, 165] width 21 height 6
click at [218, 162] on input "refunded" at bounding box center [215, 164] width 5 height 5
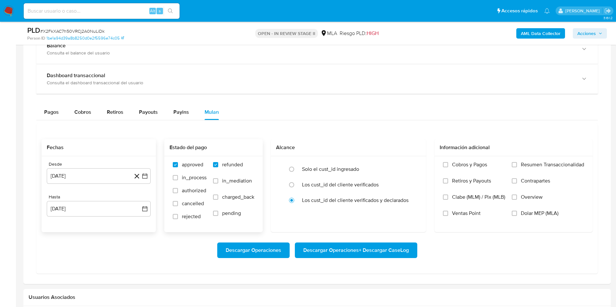
checkbox input "true"
click at [516, 214] on input "Dolar MEP (MLA)" at bounding box center [514, 213] width 5 height 5
click at [365, 247] on span "Descargar Operaciones + Descargar CaseLog" at bounding box center [355, 250] width 105 height 14
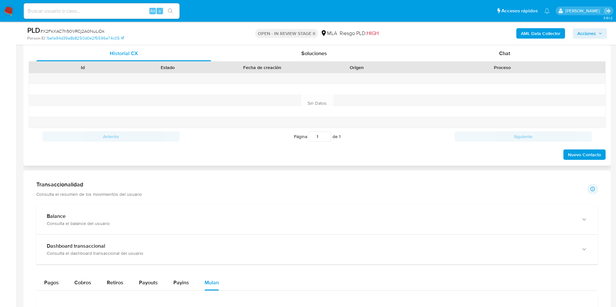
scroll to position [195, 0]
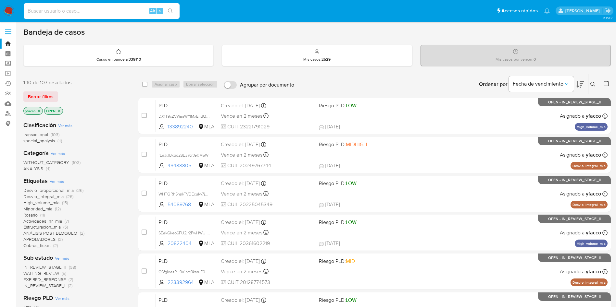
click at [85, 13] on input at bounding box center [102, 11] width 156 height 8
paste input "0AoGYGeOzDzu97uh7RuzlJoH"
type input "0AoGYGeOzDzu97uh7RuzlJoH"
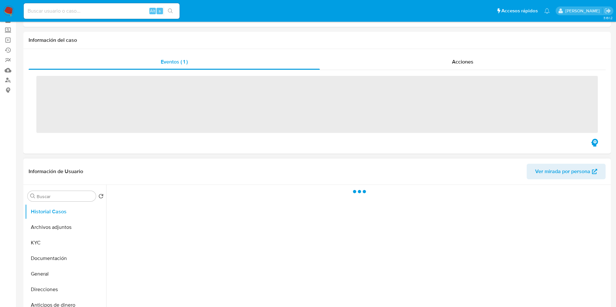
scroll to position [49, 0]
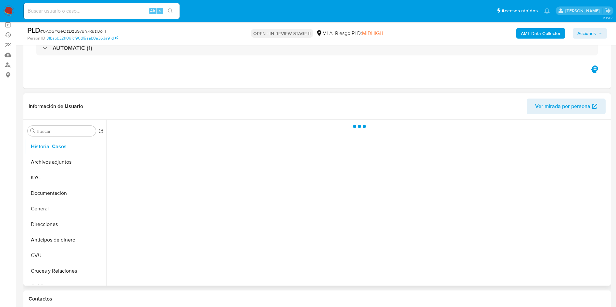
select select "10"
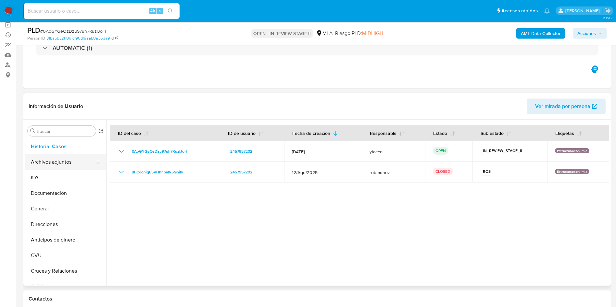
click at [70, 162] on button "Archivos adjuntos" at bounding box center [63, 162] width 76 height 16
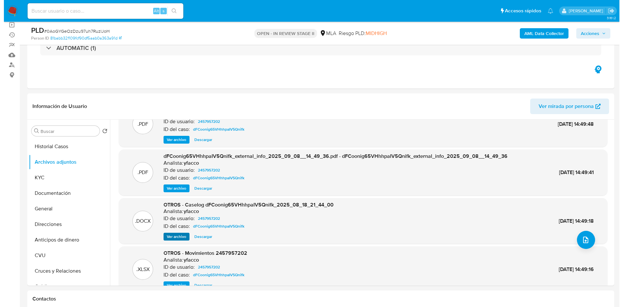
scroll to position [36, 0]
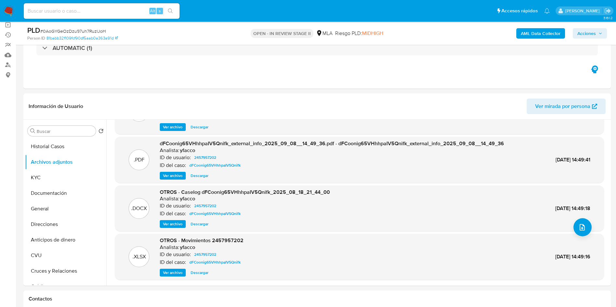
click at [167, 222] on span "Ver archivo" at bounding box center [172, 224] width 19 height 6
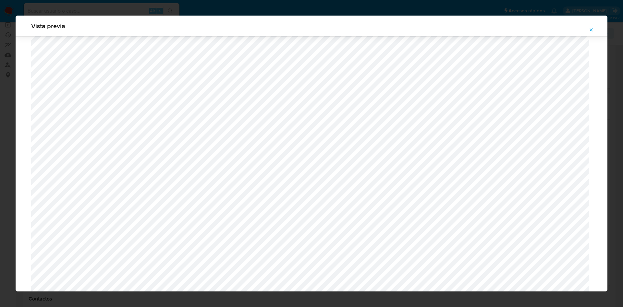
scroll to position [571, 0]
click at [591, 31] on icon "Attachment preview" at bounding box center [591, 29] width 5 height 5
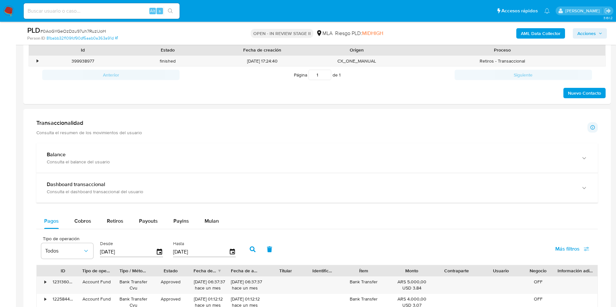
scroll to position [438, 0]
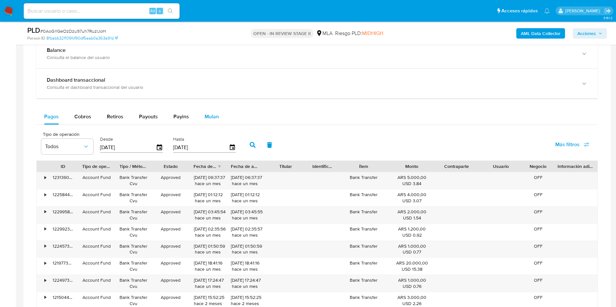
click at [223, 115] on button "Mulan" at bounding box center [212, 117] width 30 height 16
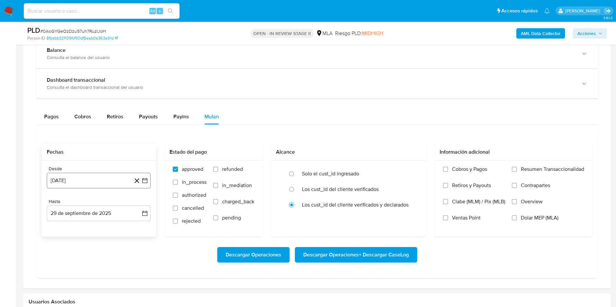
click at [116, 184] on button "29 de agosto de 2024" at bounding box center [99, 181] width 104 height 16
click at [99, 203] on span "agosto 2024" at bounding box center [96, 204] width 30 height 6
click at [137, 205] on icon "Año siguiente" at bounding box center [138, 204] width 8 height 8
click at [84, 264] on tr "ene feb mar abr may jun jul ago sep oct nov dic" at bounding box center [98, 255] width 74 height 65
click at [93, 265] on button "ago" at bounding box center [98, 264] width 18 height 10
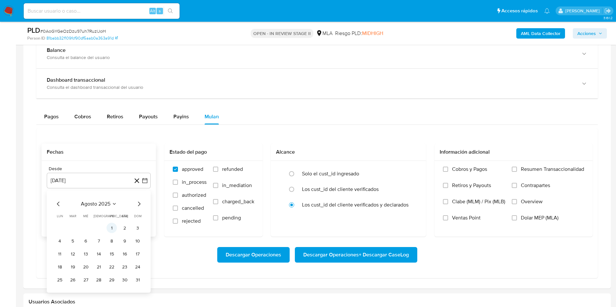
click at [112, 230] on button "1" at bounding box center [111, 228] width 10 height 10
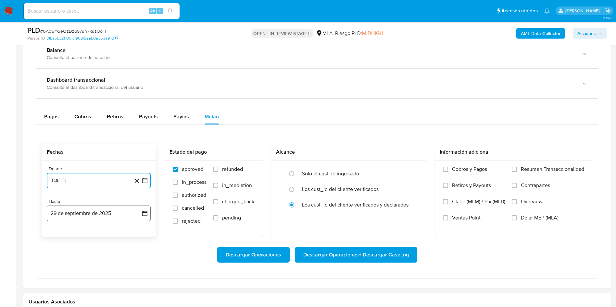
click at [89, 218] on button "29 de septiembre de 2025" at bounding box center [99, 214] width 104 height 16
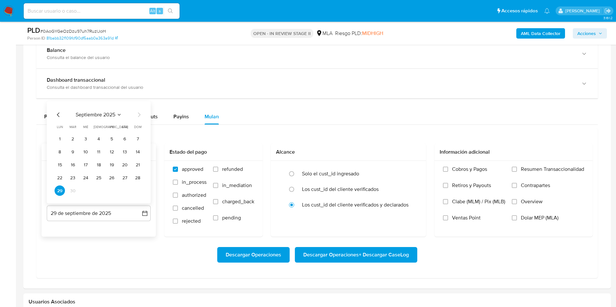
click at [56, 114] on icon "Mes anterior" at bounding box center [59, 115] width 8 height 8
click at [140, 190] on button "31" at bounding box center [137, 191] width 10 height 10
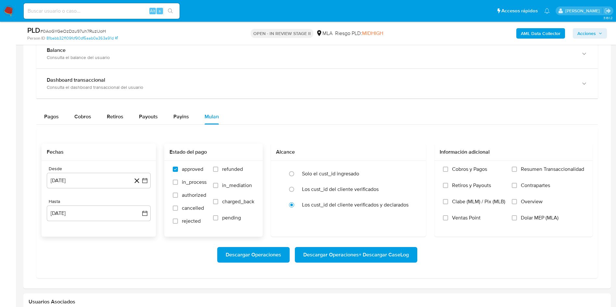
click at [229, 168] on span "refunded" at bounding box center [232, 169] width 21 height 6
click at [218, 168] on input "refunded" at bounding box center [215, 169] width 5 height 5
checkbox input "true"
click at [518, 215] on label "Dolar MEP (MLA)" at bounding box center [548, 223] width 72 height 16
click at [517, 216] on input "Dolar MEP (MLA)" at bounding box center [514, 218] width 5 height 5
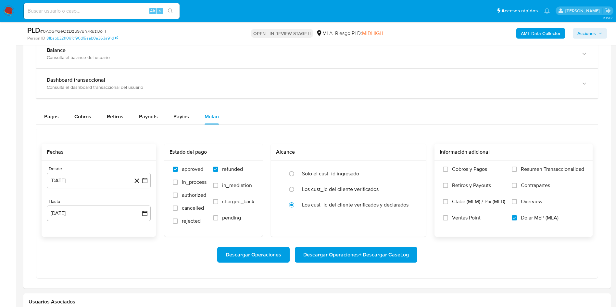
click at [343, 255] on span "Descargar Operaciones + Descargar CaseLog" at bounding box center [355, 255] width 105 height 14
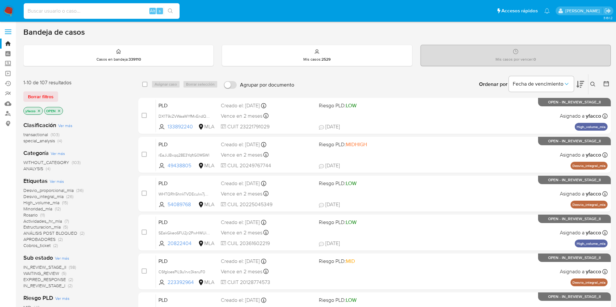
click at [131, 13] on input at bounding box center [102, 11] width 156 height 8
paste input "NmHF1KFW0DxOHp0Q0AFVu2xS"
type input "NmHF1KFW0DxOHp0Q0AFVu2xS"
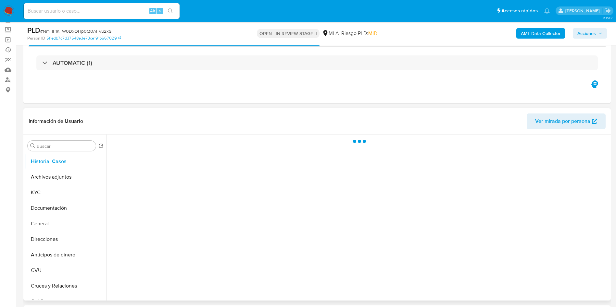
scroll to position [49, 0]
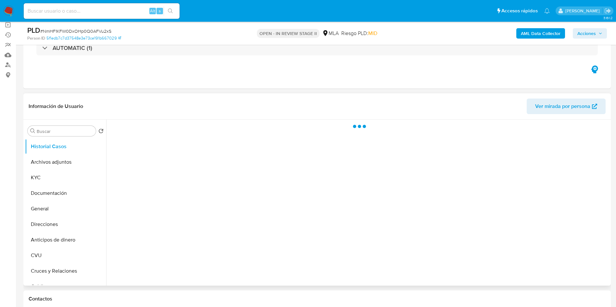
select select "10"
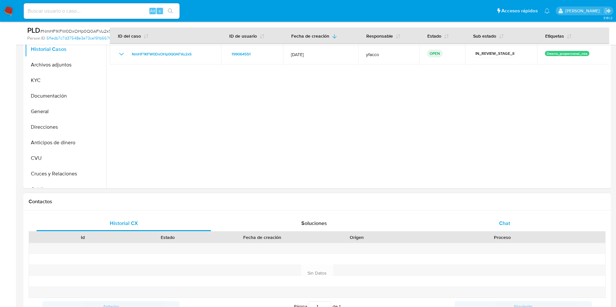
click at [485, 220] on div "Chat" at bounding box center [504, 224] width 175 height 16
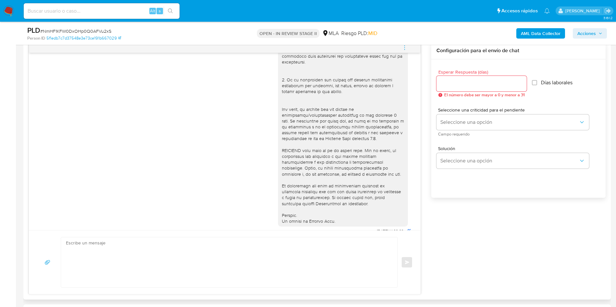
scroll to position [228, 0]
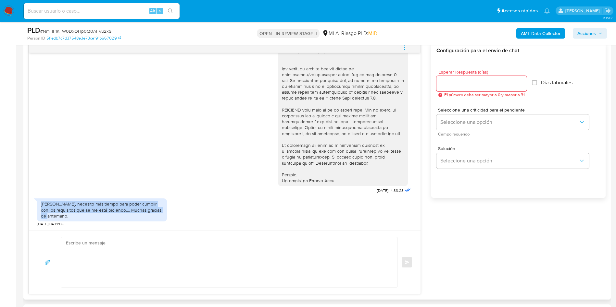
drag, startPoint x: 42, startPoint y: 205, endPoint x: 73, endPoint y: 219, distance: 34.4
click at [73, 219] on div "[PERSON_NAME], necesito más tiempo para poder cumplir con los requisitos que se…" at bounding box center [102, 210] width 122 height 18
copy div "[PERSON_NAME], necesito más tiempo para poder cumplir con los requisitos que se…"
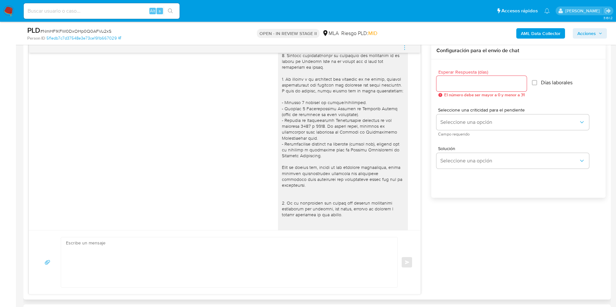
scroll to position [97, 0]
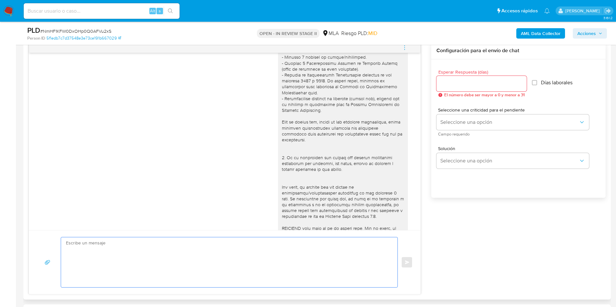
paste textarea "Hola XXX, Muchas gracias por la respuesta. Analizamos tu caso y verificamos que…"
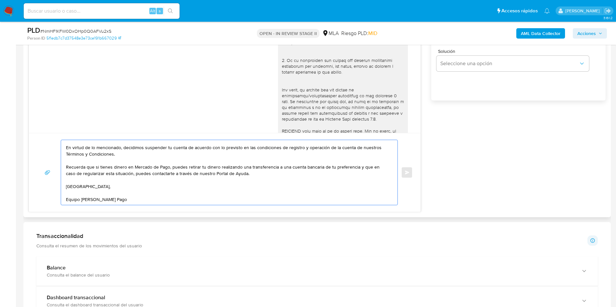
scroll to position [0, 0]
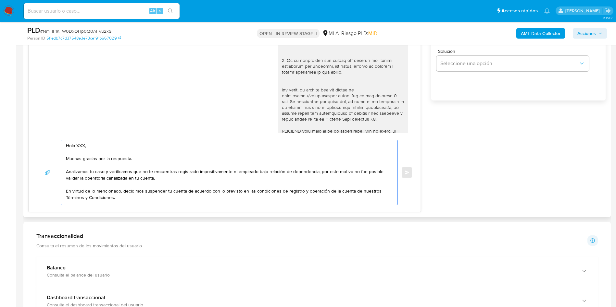
click at [82, 147] on textarea "Hola XXX, Muchas gracias por la respuesta. Analizamos tu caso y verificamos que…" at bounding box center [227, 172] width 323 height 65
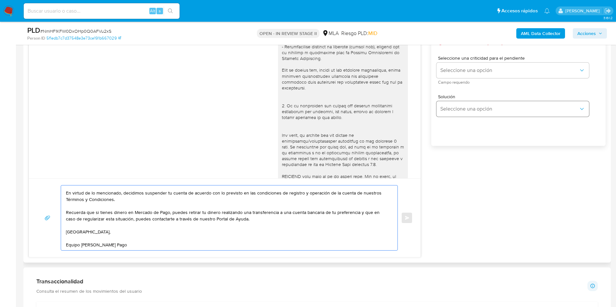
scroll to position [341, 0]
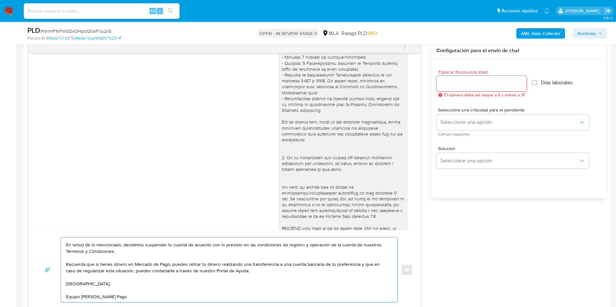
type textarea "Hola Muchas gracias por la respuesta. Analizamos tu caso y verificamos que no t…"
click at [454, 82] on input "Esperar Respuesta (días)" at bounding box center [481, 84] width 90 height 8
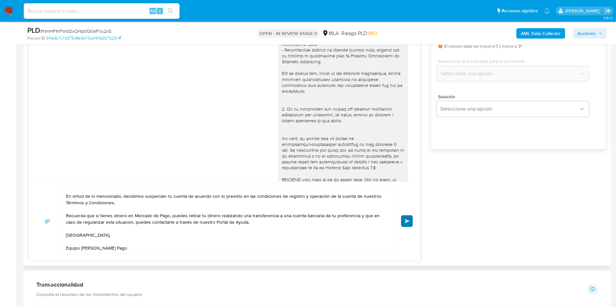
type input "0"
click at [410, 220] on button "Enviar" at bounding box center [407, 222] width 12 height 12
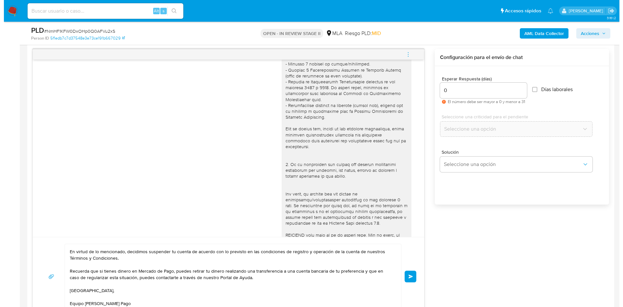
scroll to position [292, 0]
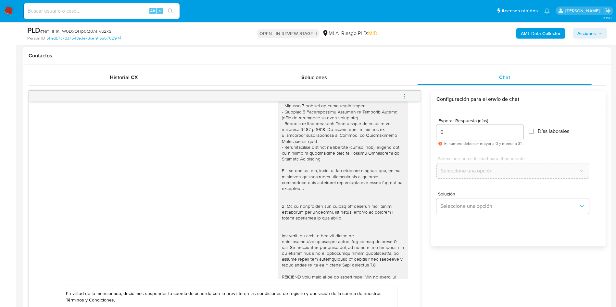
click at [402, 97] on icon "menu-action" at bounding box center [404, 96] width 6 height 6
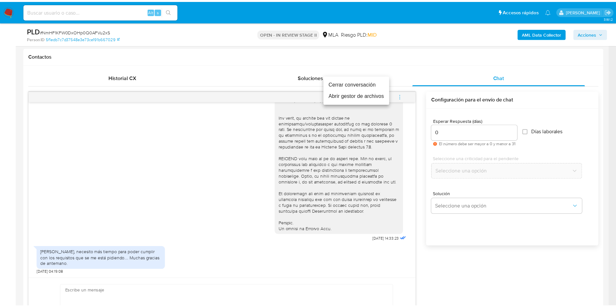
scroll to position [0, 0]
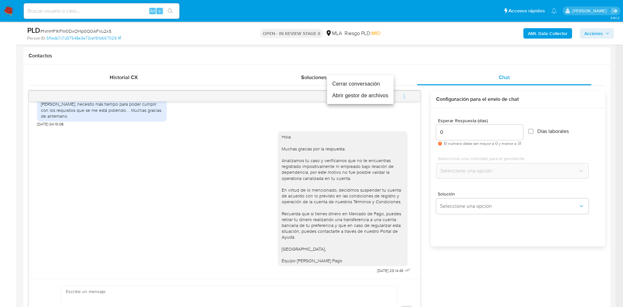
click at [339, 84] on li "Cerrar conversación" at bounding box center [360, 84] width 67 height 12
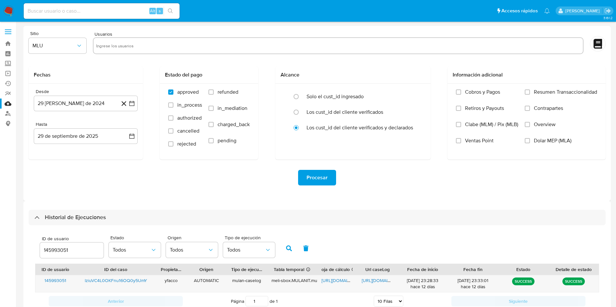
select select "10"
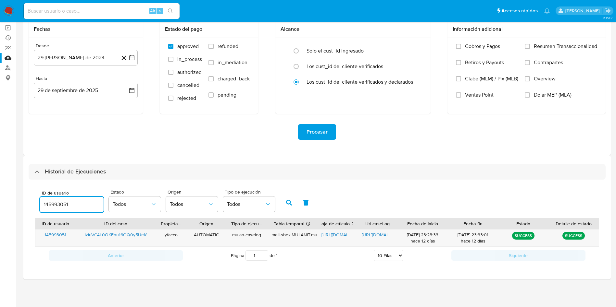
drag, startPoint x: 72, startPoint y: 201, endPoint x: 0, endPoint y: 184, distance: 74.0
click at [0, 186] on section "Bandeja Tablero Screening Búsqueda en Listas Watchlist Herramientas Operaciones…" at bounding box center [308, 130] width 616 height 353
type input "199064551"
click at [287, 207] on button "button" at bounding box center [288, 203] width 17 height 16
click at [335, 236] on span "[URL][DOMAIN_NAME]" at bounding box center [343, 235] width 45 height 6
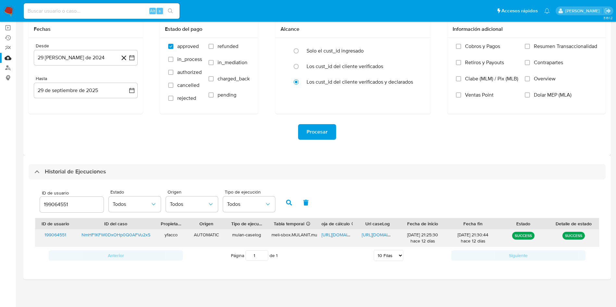
click at [375, 236] on span "[URL][DOMAIN_NAME]" at bounding box center [384, 235] width 45 height 6
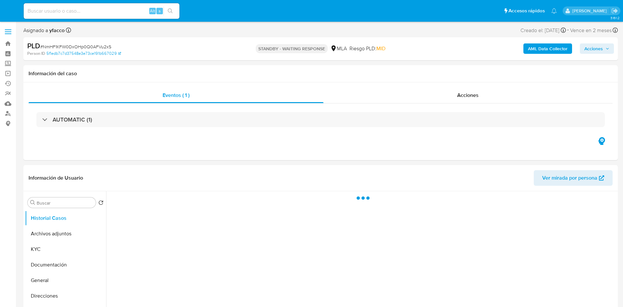
select select "10"
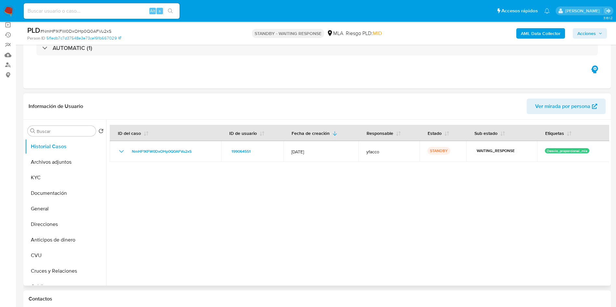
scroll to position [97, 0]
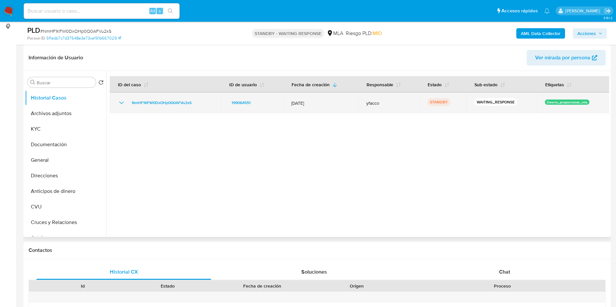
drag, startPoint x: 126, startPoint y: 105, endPoint x: 196, endPoint y: 102, distance: 70.5
click at [196, 102] on div "NmHF1KFW0DxOHp0Q0AFVu2xS" at bounding box center [165, 103] width 96 height 8
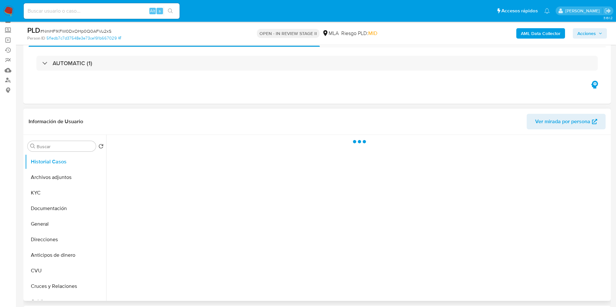
scroll to position [49, 0]
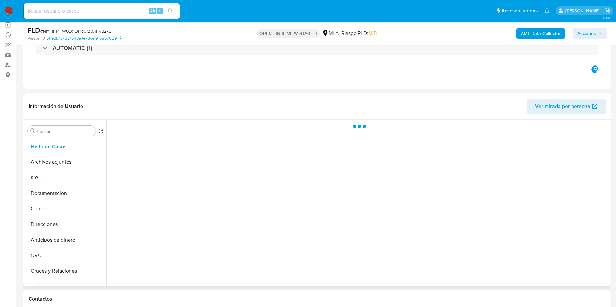
select select "10"
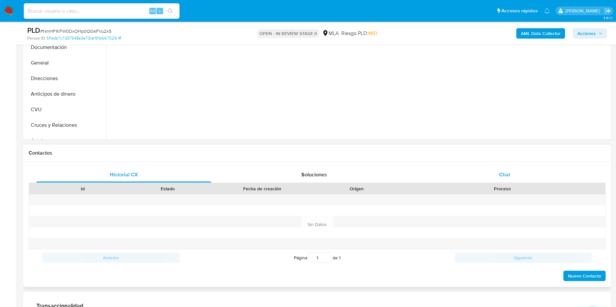
click at [479, 171] on div "Chat" at bounding box center [504, 175] width 175 height 16
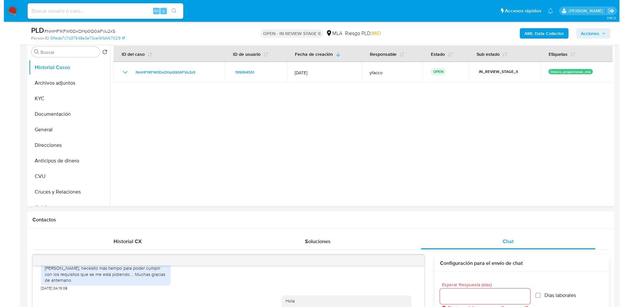
scroll to position [97, 0]
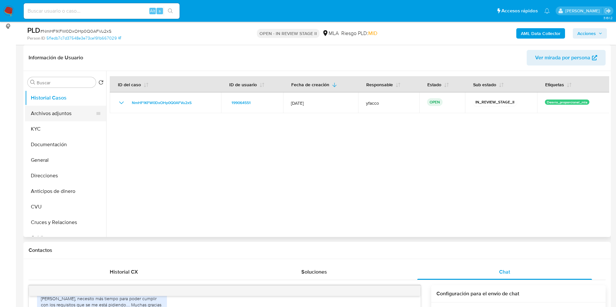
click at [50, 110] on button "Archivos adjuntos" at bounding box center [63, 114] width 76 height 16
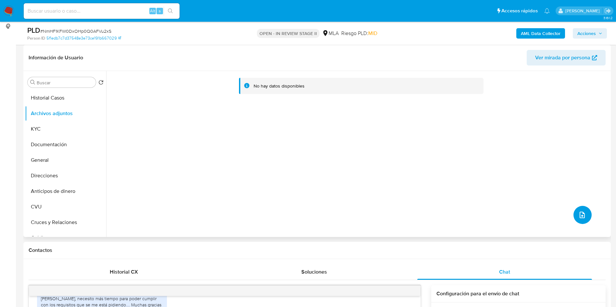
click at [576, 220] on button "upload-file" at bounding box center [582, 215] width 18 height 18
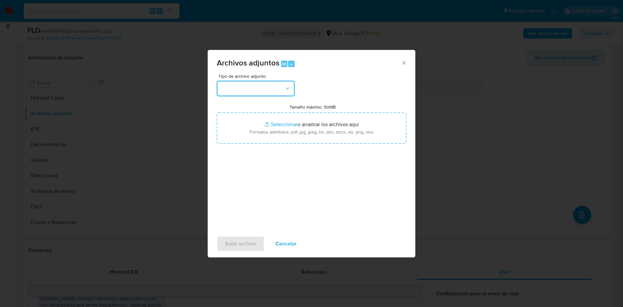
click at [275, 88] on button "button" at bounding box center [256, 89] width 78 height 16
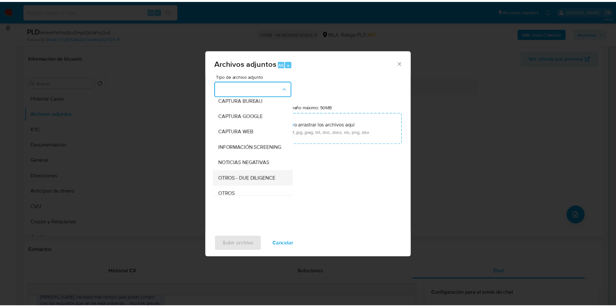
scroll to position [49, 0]
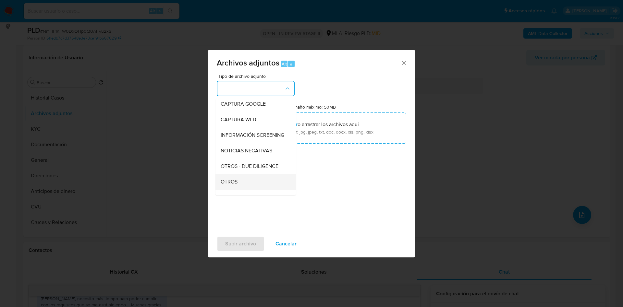
click at [232, 185] on span "OTROS" at bounding box center [229, 182] width 17 height 6
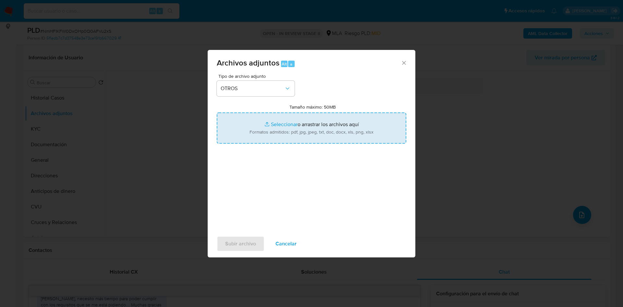
click at [278, 121] on input "Tamaño máximo: 50MB Seleccionar archivos" at bounding box center [312, 128] width 190 height 31
type input "C:\fakepath\Caselog NmHF1KFW0DxOHp0Q0AFVu2xS_2025_09_17_20_29_54.docx"
click at [275, 124] on input "Tamaño máximo: 50MB Seleccionar archivos" at bounding box center [312, 128] width 190 height 31
type input "C:\fakepath\Movimientos 199064551.xlsx"
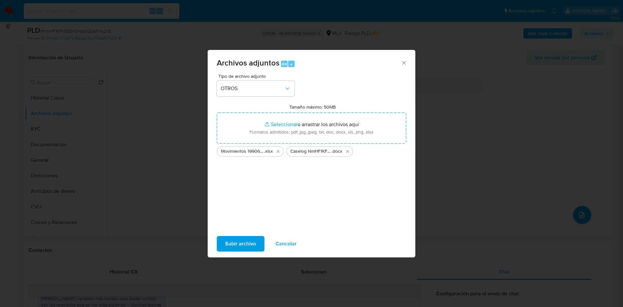
click at [241, 244] on span "Subir archivo" at bounding box center [240, 244] width 31 height 14
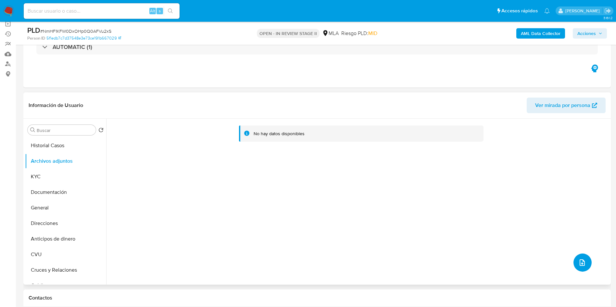
scroll to position [97, 0]
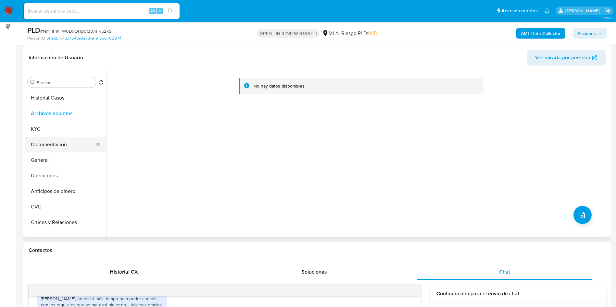
click at [53, 140] on button "Documentación" at bounding box center [63, 145] width 76 height 16
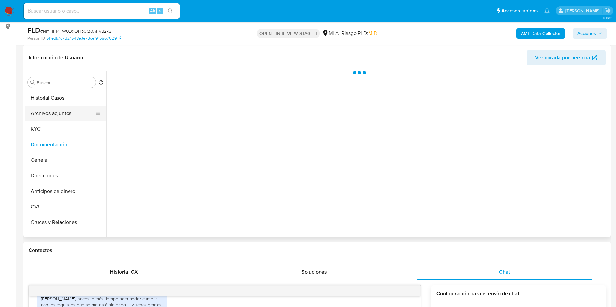
click at [62, 113] on button "Archivos adjuntos" at bounding box center [63, 114] width 76 height 16
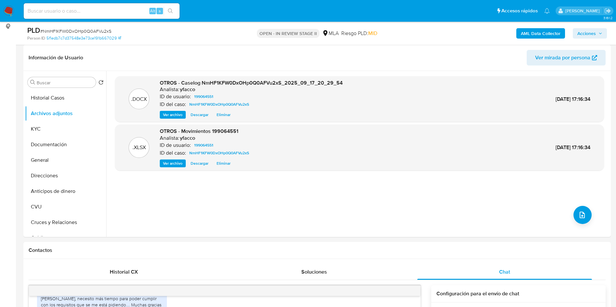
click at [529, 33] on b "AML Data Collector" at bounding box center [541, 33] width 40 height 10
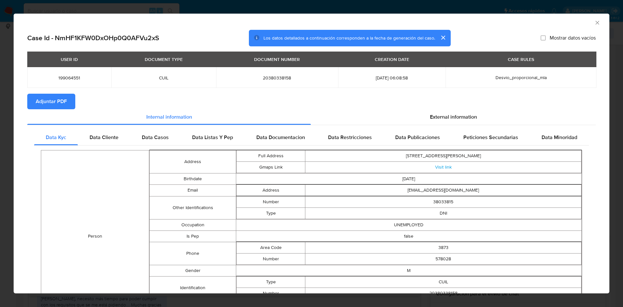
click at [62, 103] on span "Adjuntar PDF" at bounding box center [51, 101] width 31 height 14
click at [594, 19] on icon "Cerrar ventana" at bounding box center [597, 22] width 6 height 6
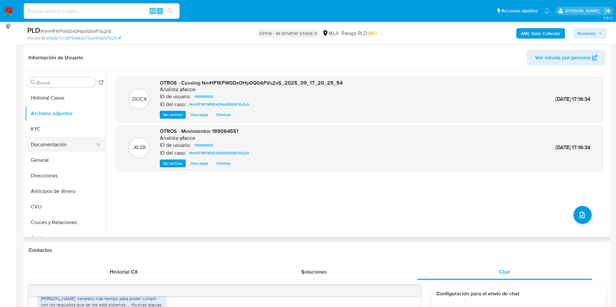
click at [45, 138] on button "Documentación" at bounding box center [63, 145] width 76 height 16
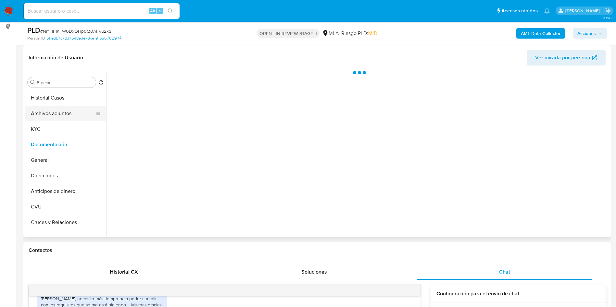
click at [61, 111] on button "Archivos adjuntos" at bounding box center [63, 114] width 76 height 16
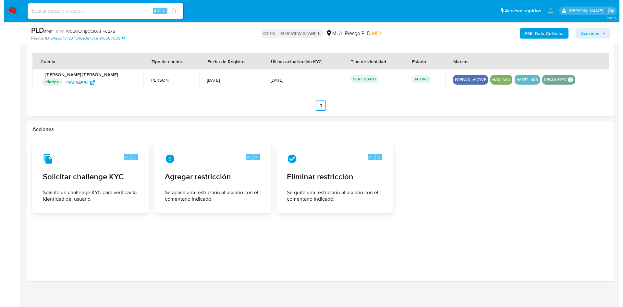
scroll to position [993, 0]
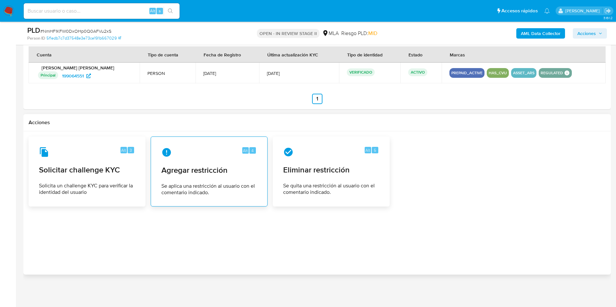
click at [230, 181] on div "Alt 4 Agregar restricción Se aplica una restricción al usuario con el comentari…" at bounding box center [209, 171] width 106 height 59
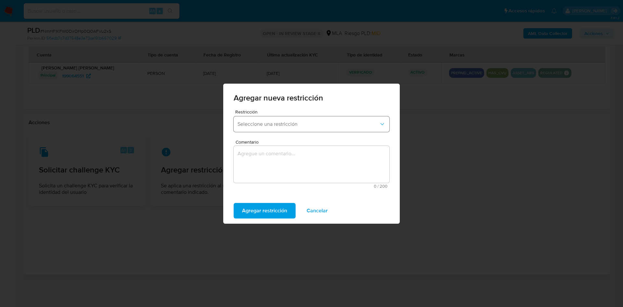
click at [270, 124] on span "Seleccione una restricción" at bounding box center [309, 124] width 142 height 6
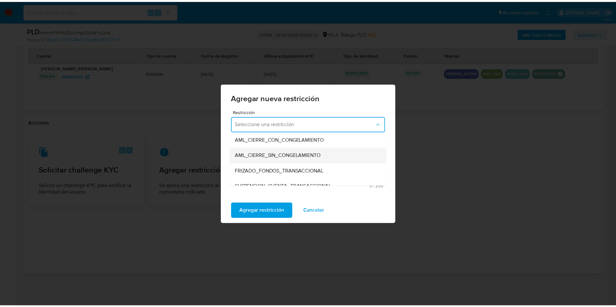
scroll to position [97, 0]
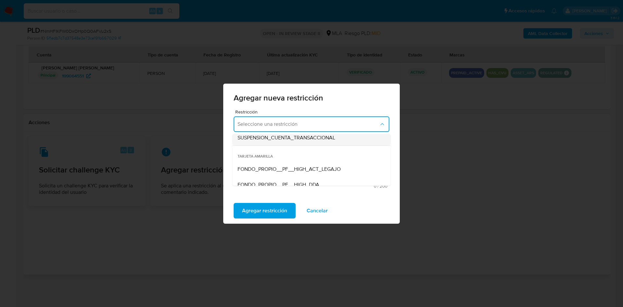
click at [300, 140] on span "SUSPENSION_CUENTA_TRANSACCIONAL" at bounding box center [287, 138] width 98 height 6
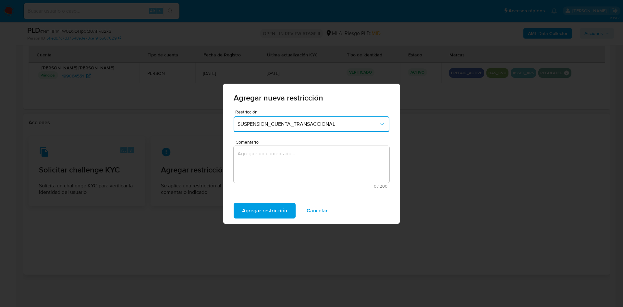
click at [263, 171] on textarea "Comentario" at bounding box center [312, 164] width 156 height 37
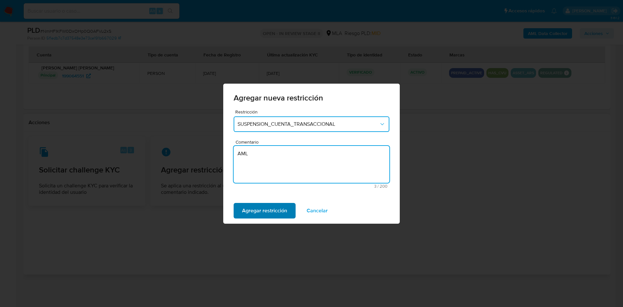
type textarea "AML"
click at [255, 212] on span "Agregar restricción" at bounding box center [264, 211] width 45 height 14
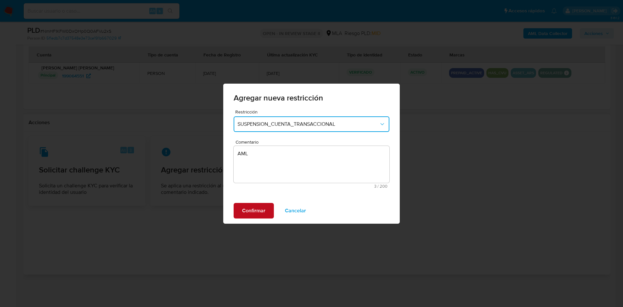
click at [250, 209] on span "Confirmar" at bounding box center [253, 211] width 23 height 14
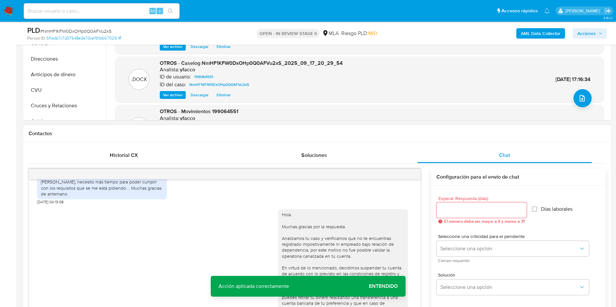
scroll to position [68, 0]
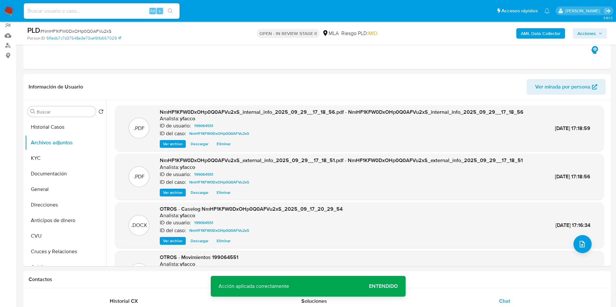
click at [591, 35] on span "Acciones" at bounding box center [586, 33] width 19 height 10
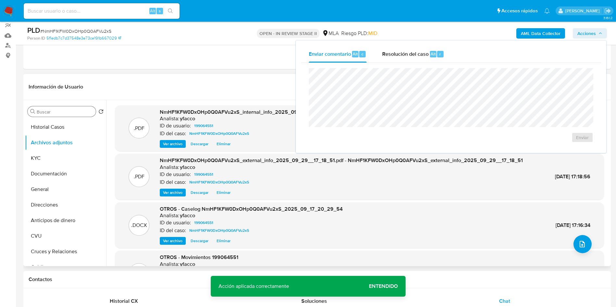
click at [66, 108] on div "Buscar" at bounding box center [62, 111] width 68 height 10
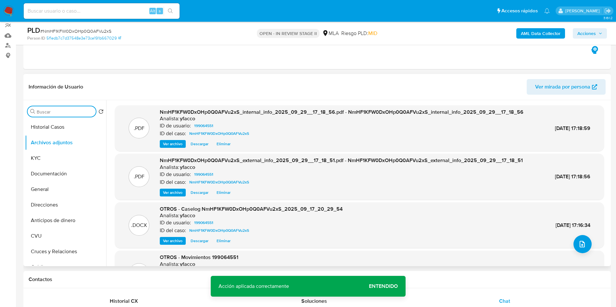
click at [67, 114] on input "Buscar" at bounding box center [65, 112] width 56 height 6
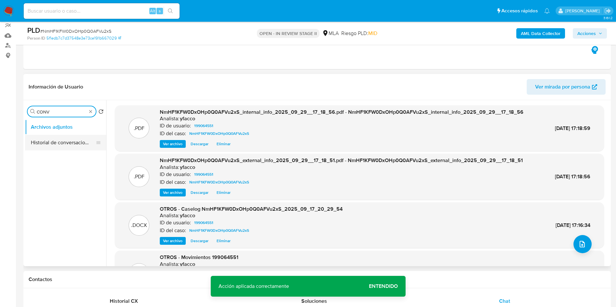
type input "CONV"
click at [61, 142] on button "Historial de conversaciones" at bounding box center [63, 143] width 76 height 16
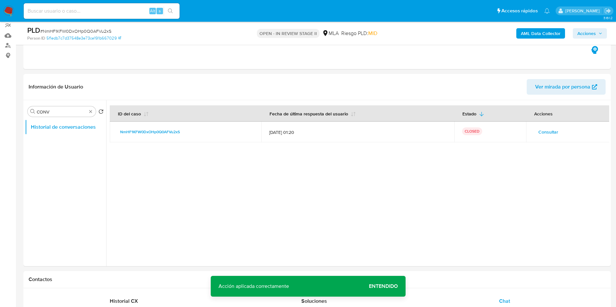
click at [589, 32] on span "Acciones" at bounding box center [586, 33] width 19 height 10
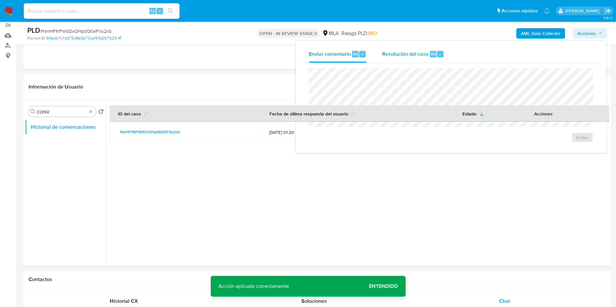
click at [437, 50] on div "Resolución del caso Alt r" at bounding box center [413, 54] width 62 height 17
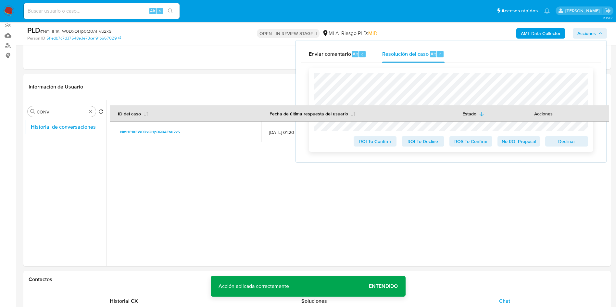
click at [467, 142] on span "ROS To Confirm" at bounding box center [471, 141] width 34 height 9
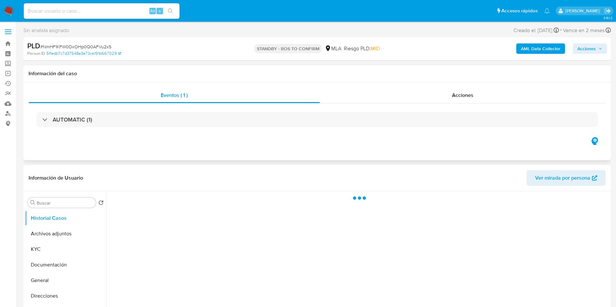
select select "10"
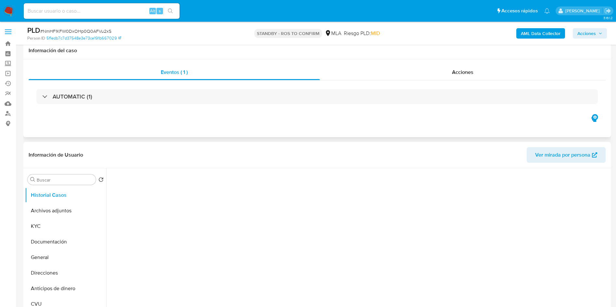
scroll to position [49, 0]
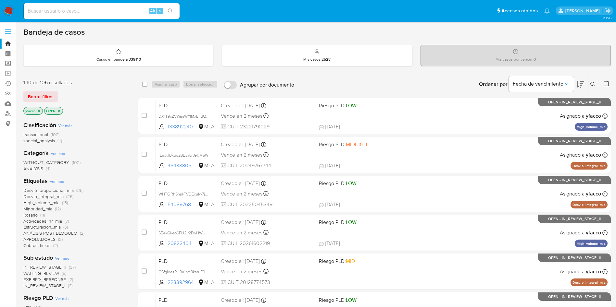
click at [97, 10] on input at bounding box center [102, 11] width 156 height 8
paste input "407560156"
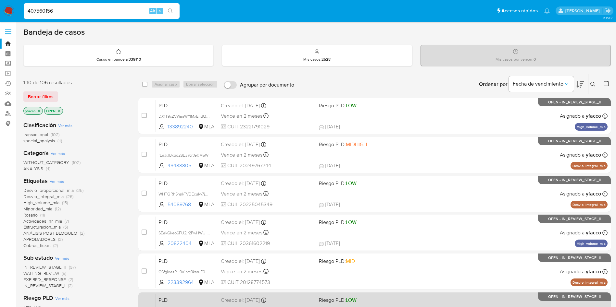
type input "407560156"
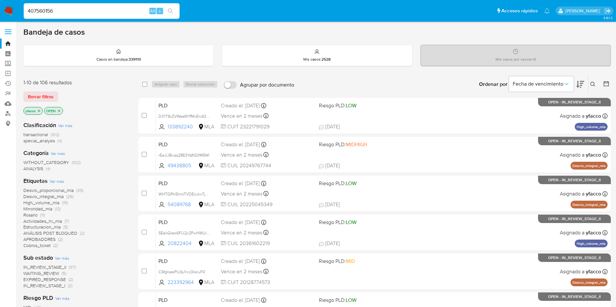
click at [106, 12] on input "407560156" at bounding box center [102, 11] width 156 height 8
paste input "DSfnt0eJEeCrZ4YxyRAWpB17"
type input "DSfnt0eJEeCrZ4YxyRAWpB17"
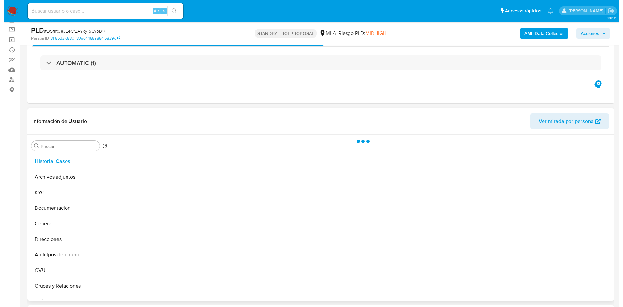
scroll to position [49, 0]
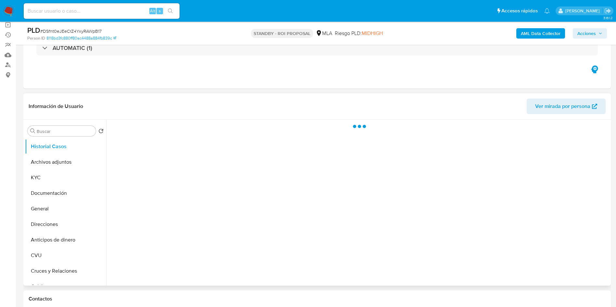
select select "10"
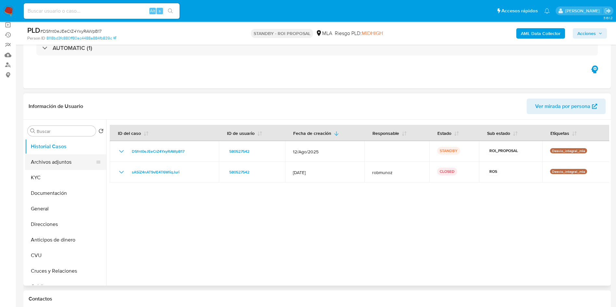
click at [67, 167] on button "Archivos adjuntos" at bounding box center [63, 162] width 76 height 16
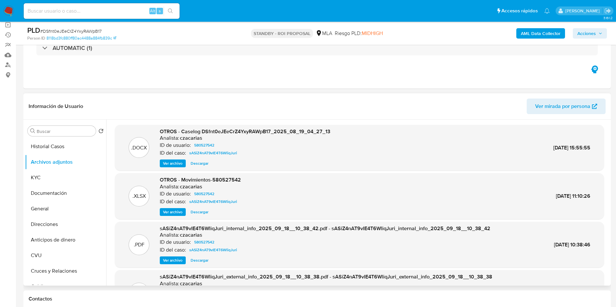
click at [175, 167] on span "Ver archivo" at bounding box center [172, 163] width 19 height 6
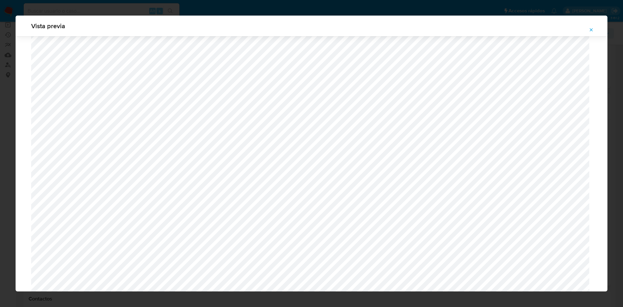
scroll to position [620, 0]
click at [594, 29] on button "Attachment preview" at bounding box center [591, 30] width 14 height 10
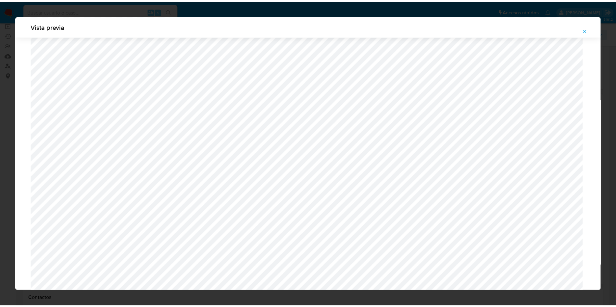
scroll to position [0, 0]
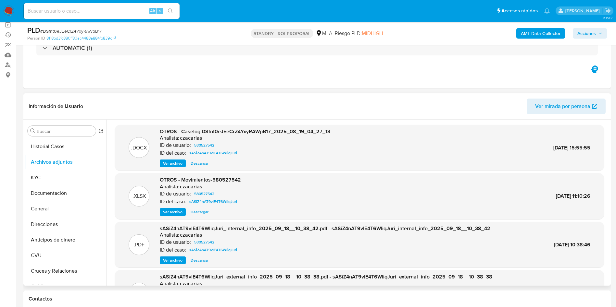
click at [123, 14] on input at bounding box center [102, 11] width 156 height 8
paste input "hHZdXvHliM2QBSQmjOBZwDm1"
type input "hHZdXvHliM2QBSQmjOBZwDm1"
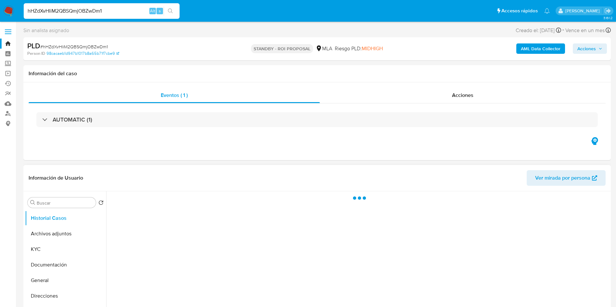
select select "10"
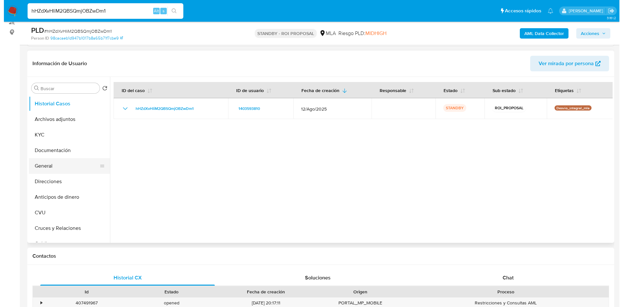
scroll to position [97, 0]
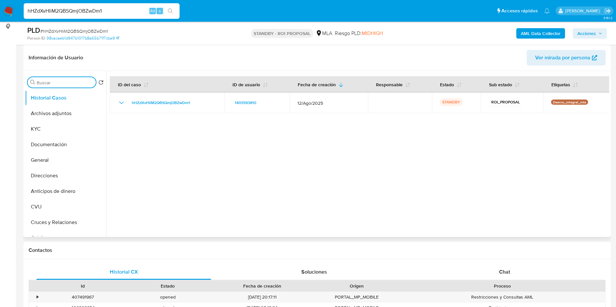
click at [61, 82] on input "Buscar" at bounding box center [65, 83] width 56 height 6
type input "conv"
click at [57, 113] on button "Historial de conversaciones" at bounding box center [63, 114] width 76 height 16
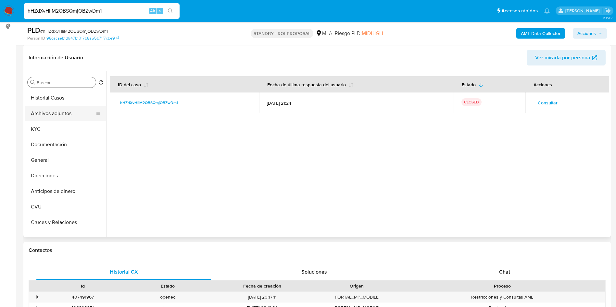
click at [55, 114] on button "Archivos adjuntos" at bounding box center [63, 114] width 76 height 16
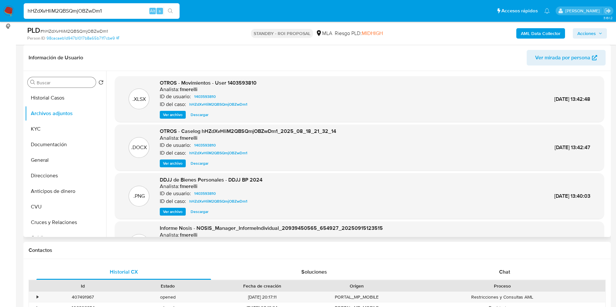
click at [165, 161] on span "Ver archivo" at bounding box center [172, 163] width 19 height 6
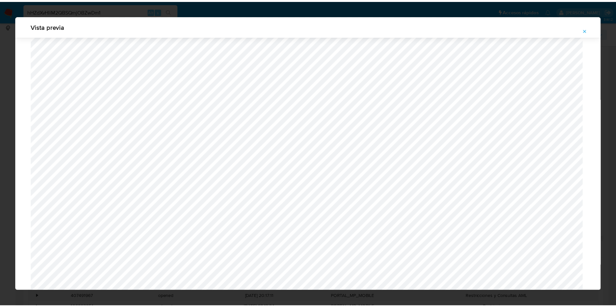
scroll to position [0, 0]
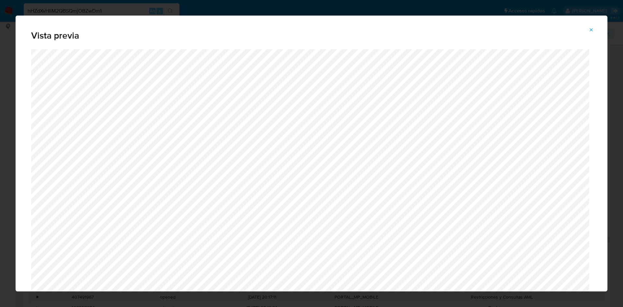
drag, startPoint x: 589, startPoint y: 30, endPoint x: 571, endPoint y: 31, distance: 18.2
click at [589, 31] on icon "Attachment preview" at bounding box center [591, 29] width 5 height 5
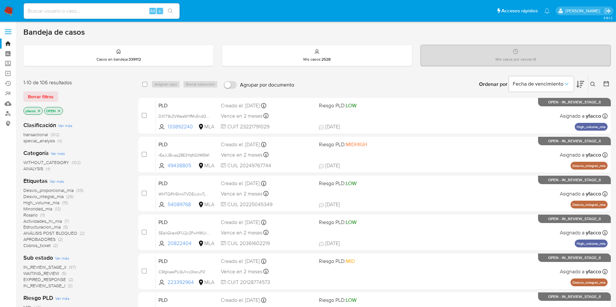
click at [39, 134] on span "transactional" at bounding box center [35, 134] width 25 height 6
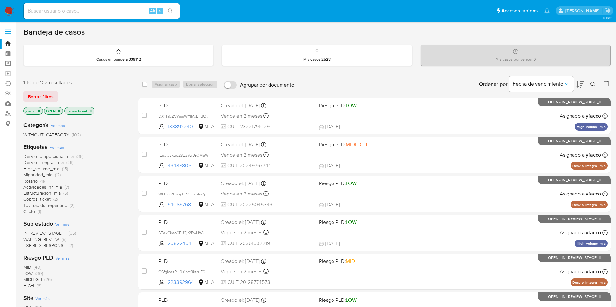
click at [39, 110] on icon "close-filter" at bounding box center [39, 111] width 4 height 4
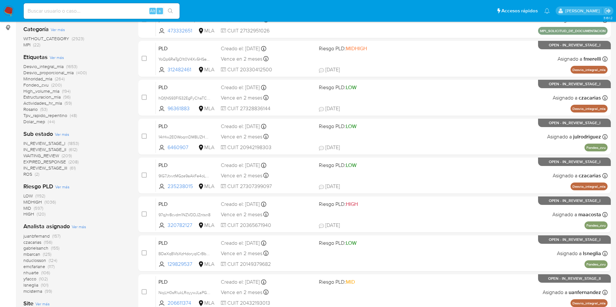
scroll to position [97, 0]
